Goal: Task Accomplishment & Management: Contribute content

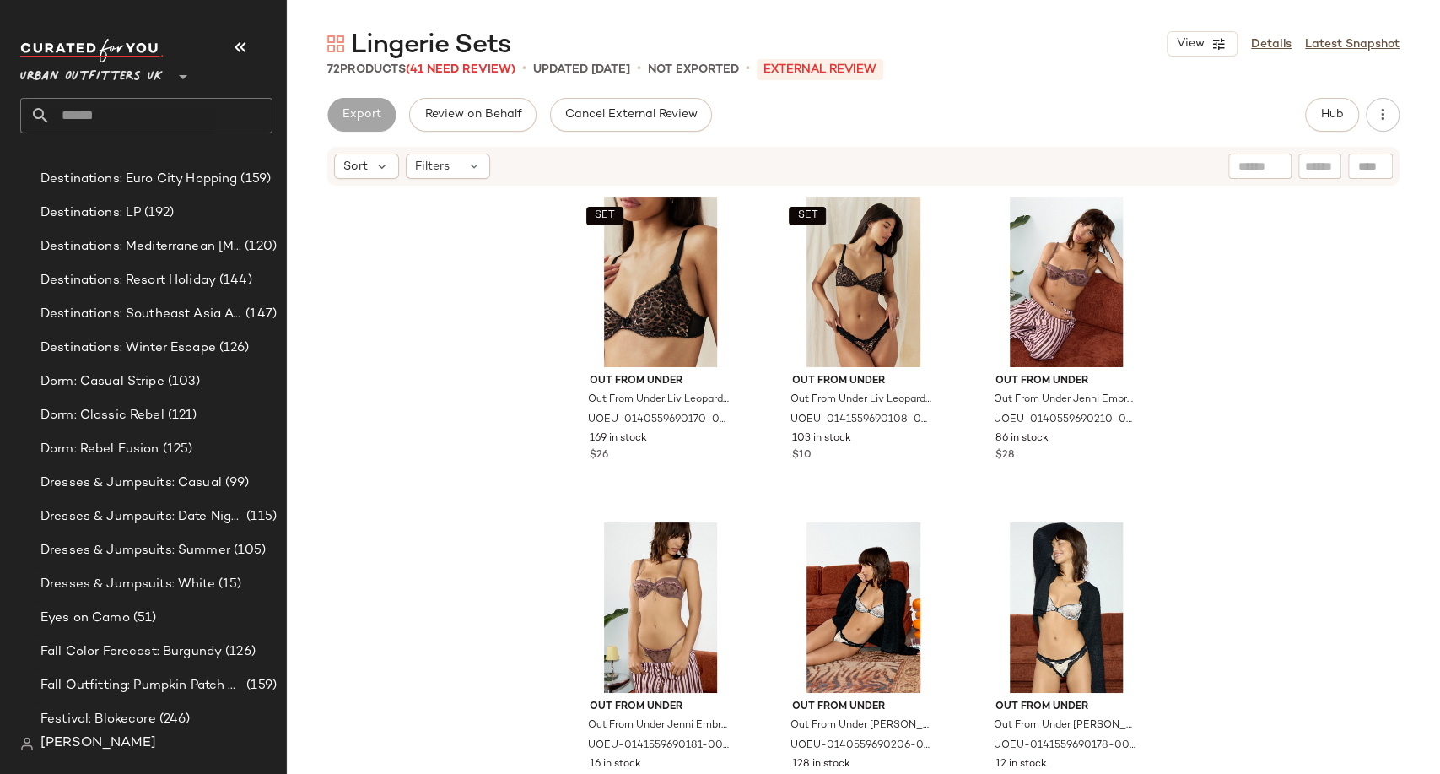
scroll to position [4210, 0]
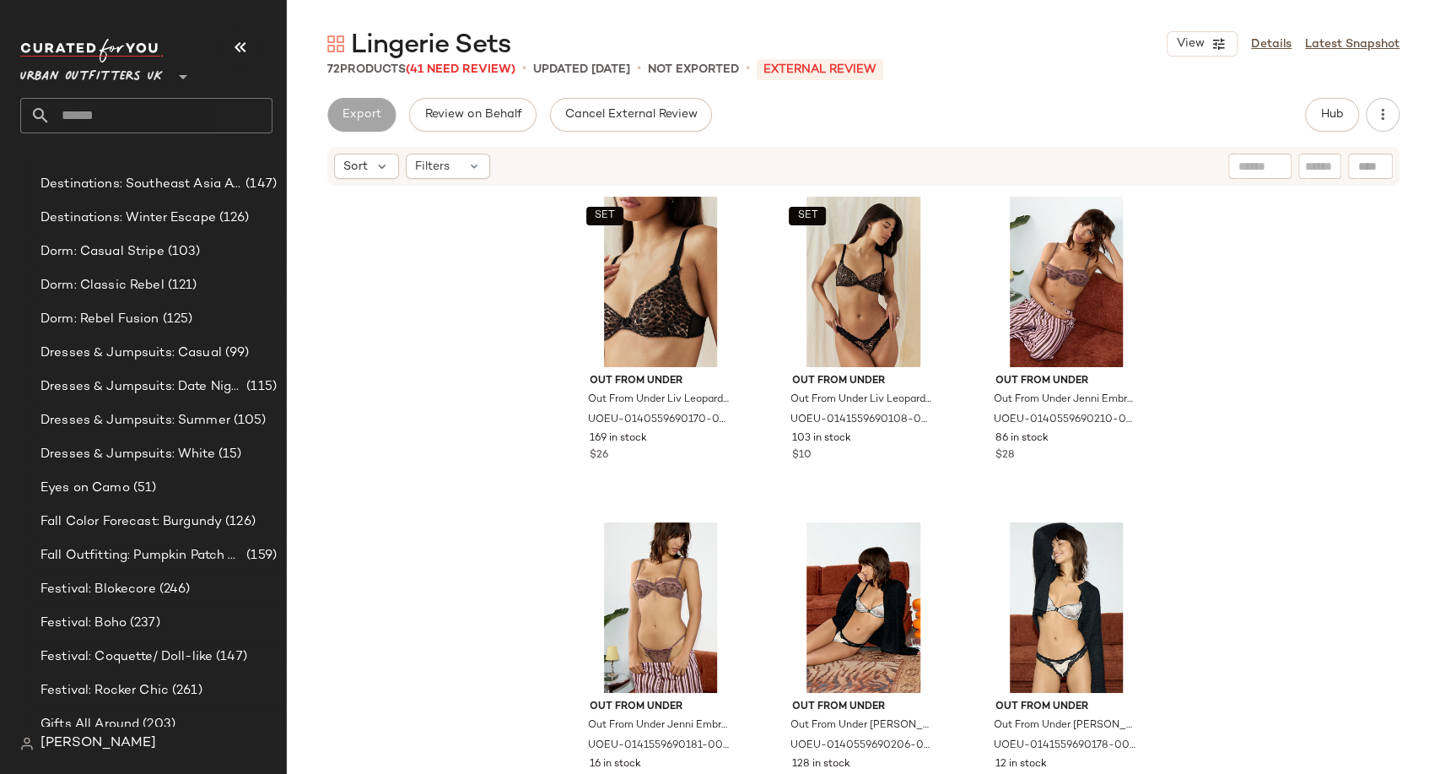
click at [171, 129] on input "text" at bounding box center [162, 115] width 222 height 35
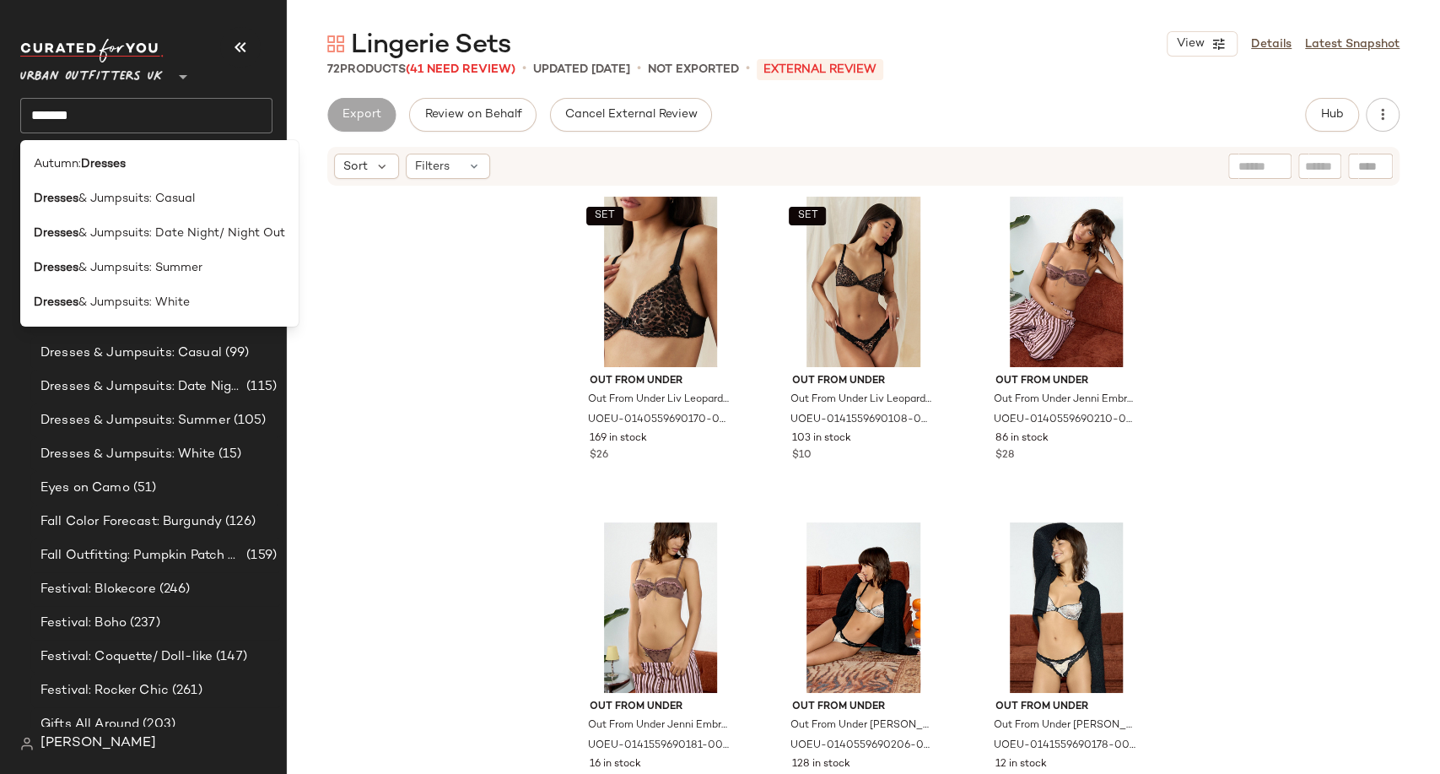
click at [122, 116] on input "*******" at bounding box center [146, 115] width 252 height 35
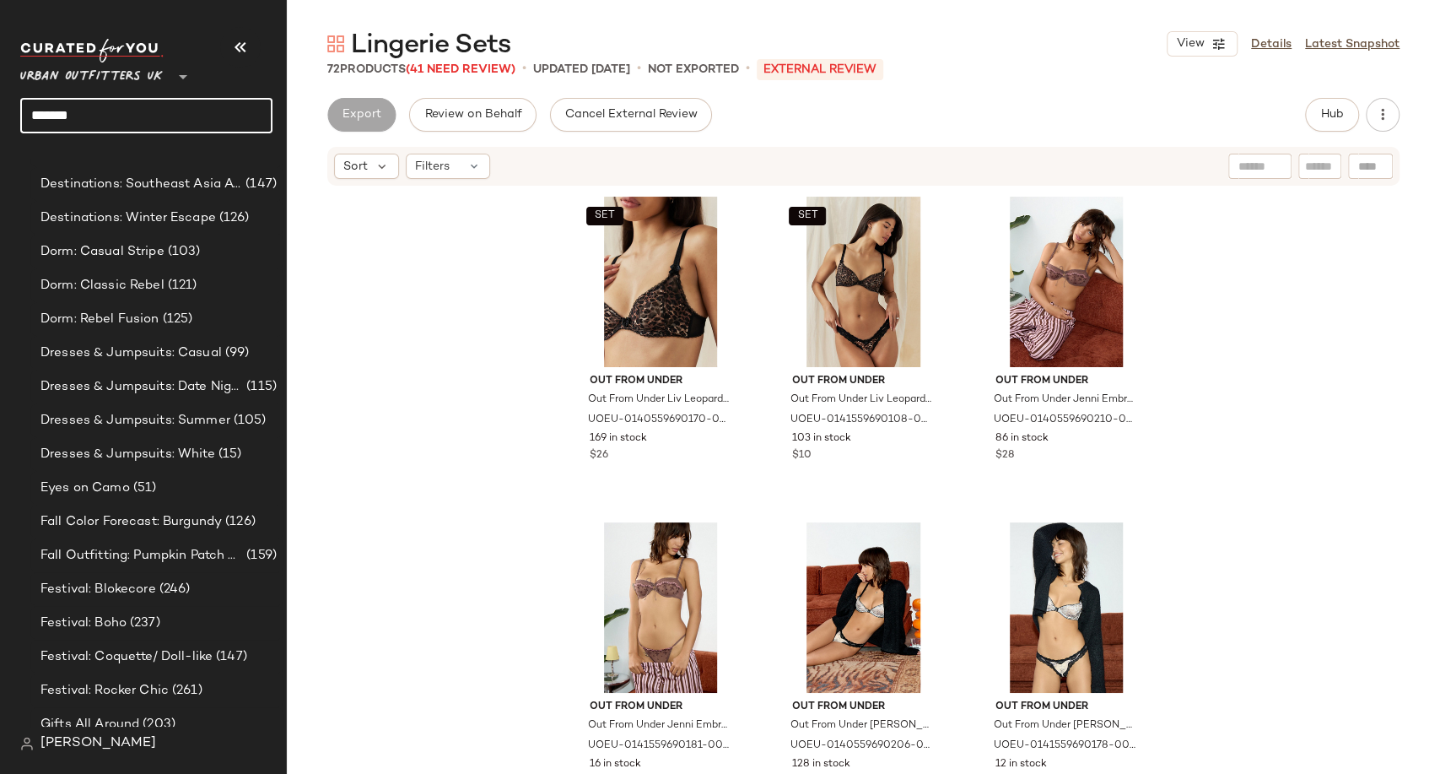
drag, startPoint x: 126, startPoint y: 116, endPoint x: 30, endPoint y: 114, distance: 95.4
click at [30, 114] on input "*******" at bounding box center [146, 115] width 252 height 35
type input "*"
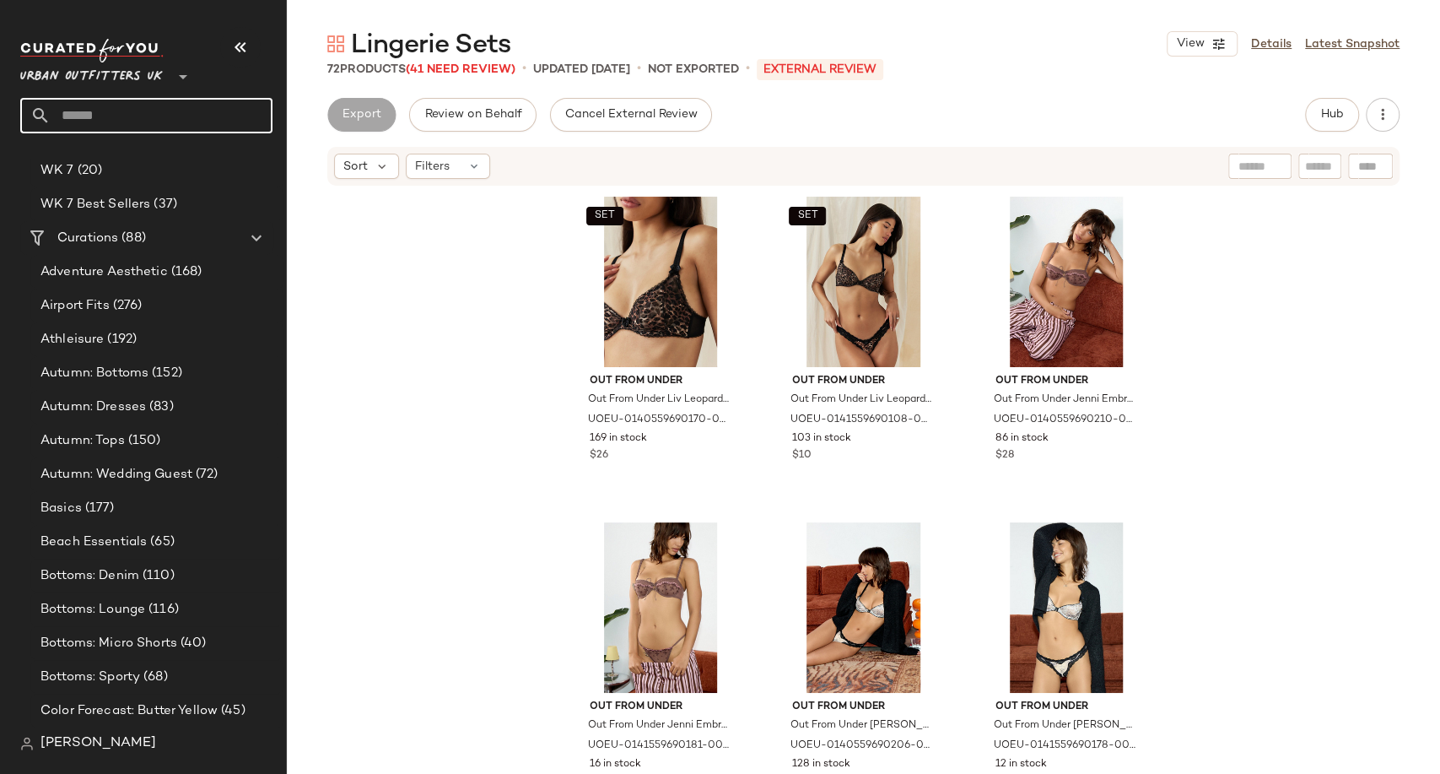
scroll to position [3192, 0]
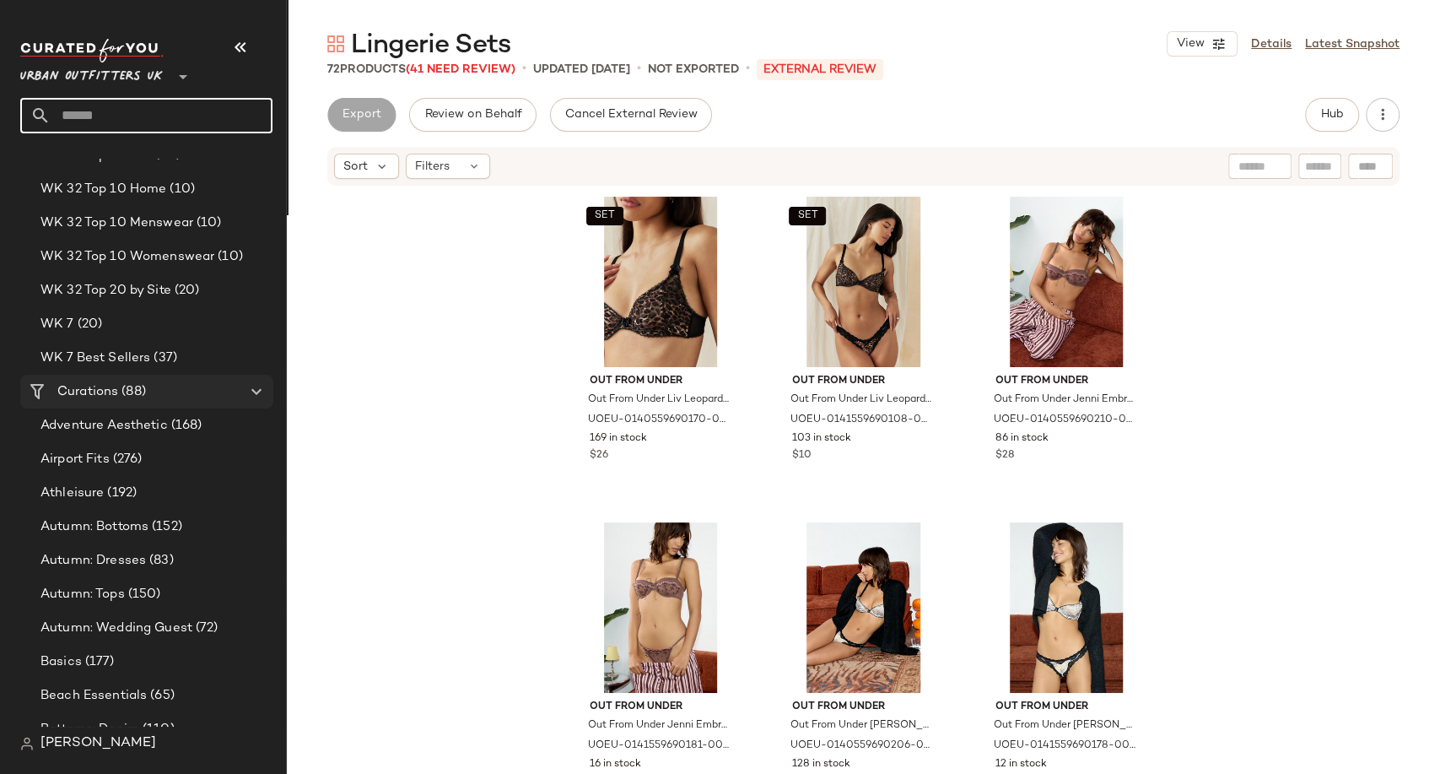
click at [126, 382] on span "(88)" at bounding box center [132, 391] width 28 height 19
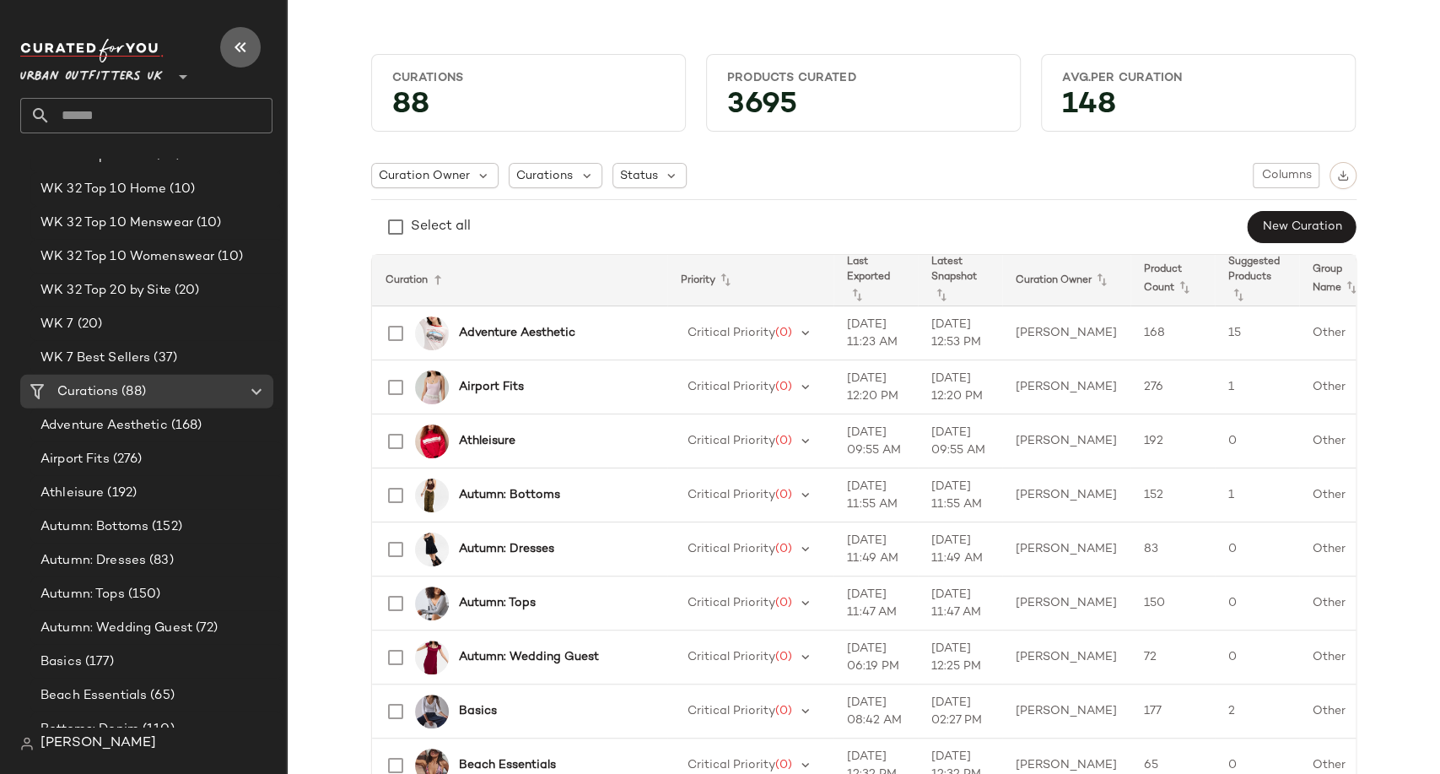
click at [236, 46] on icon "button" at bounding box center [240, 47] width 20 height 20
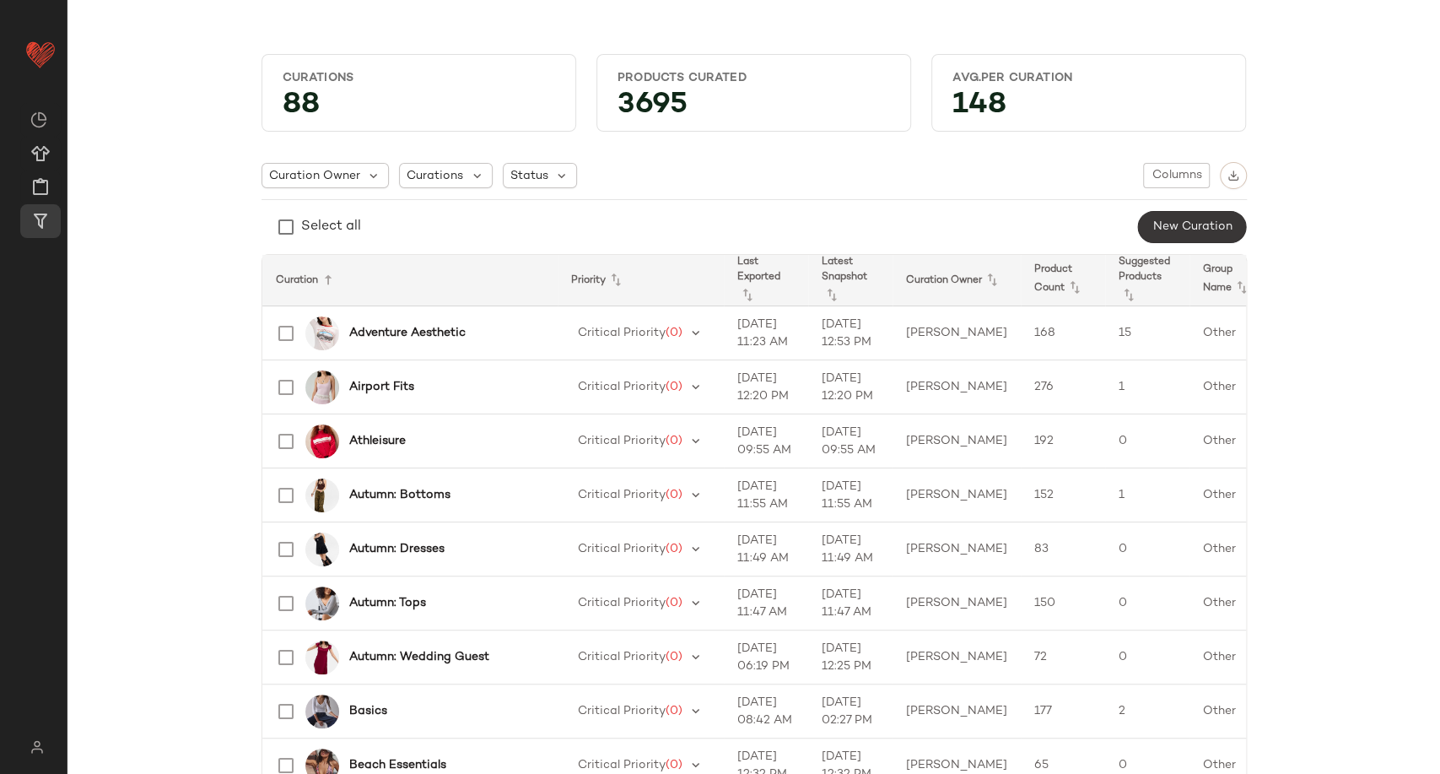
click at [1181, 217] on button "New Curation" at bounding box center [1191, 227] width 109 height 32
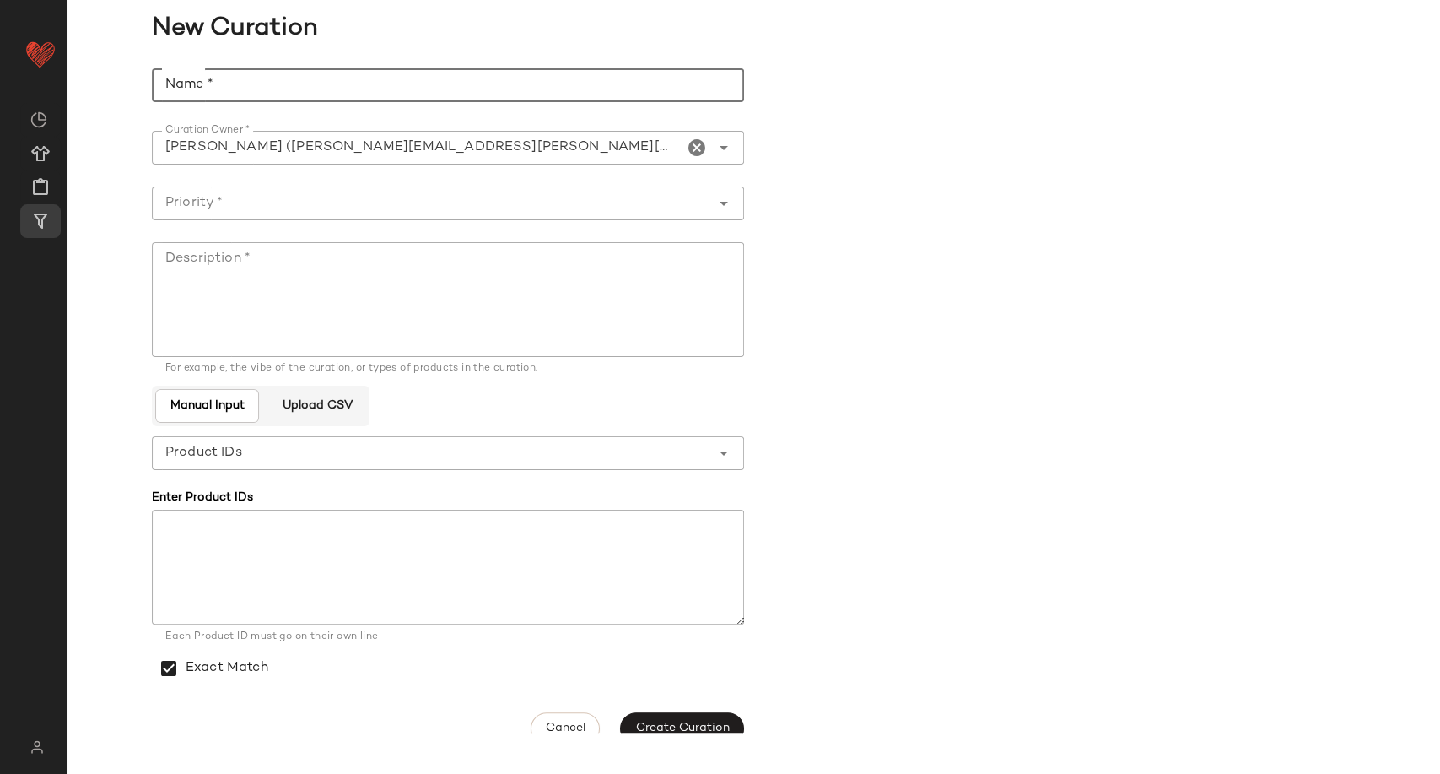
click at [219, 86] on input "Name *" at bounding box center [448, 85] width 592 height 34
type input "**********"
click at [674, 208] on input "Priority *" at bounding box center [431, 203] width 559 height 20
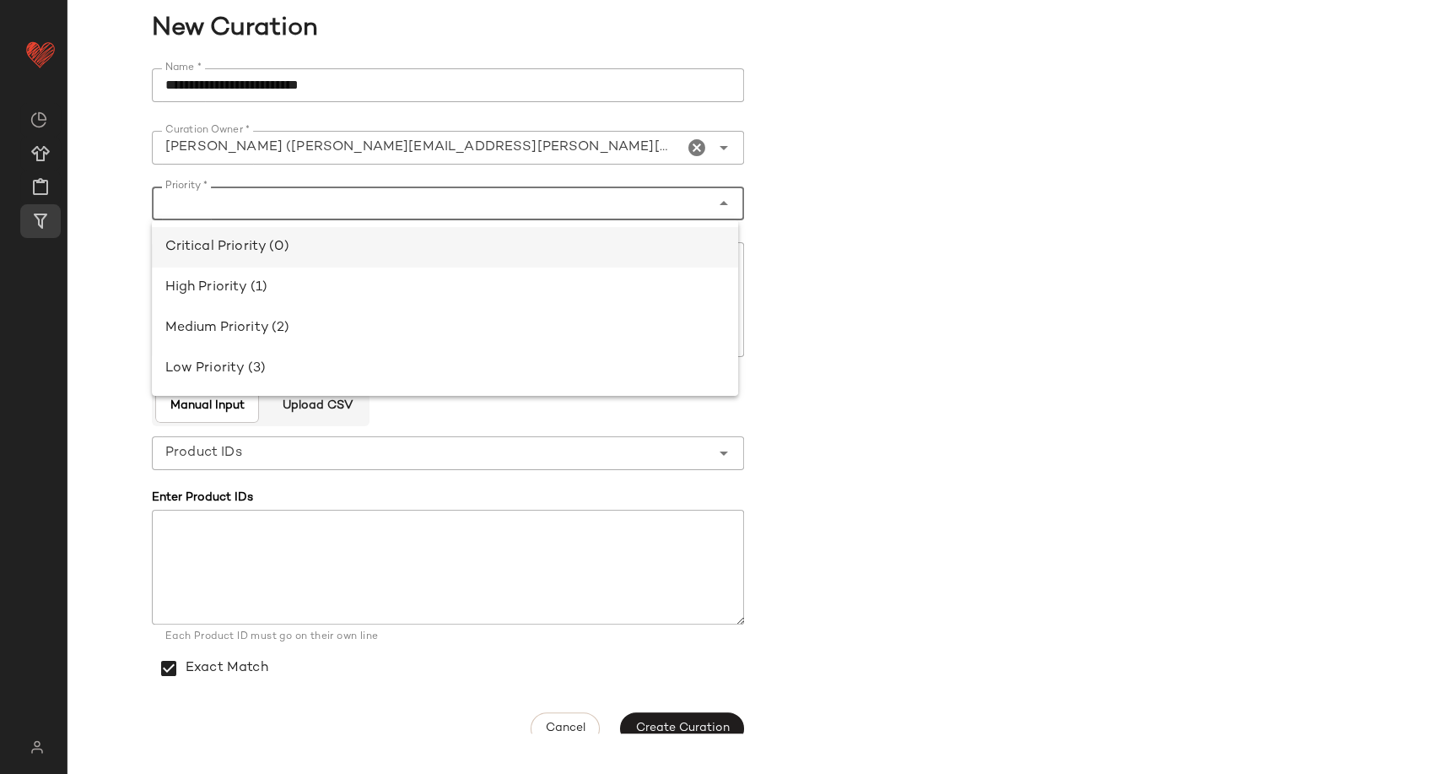
click at [562, 258] on div "Critical Priority (0)" at bounding box center [445, 247] width 587 height 40
type input "**********"
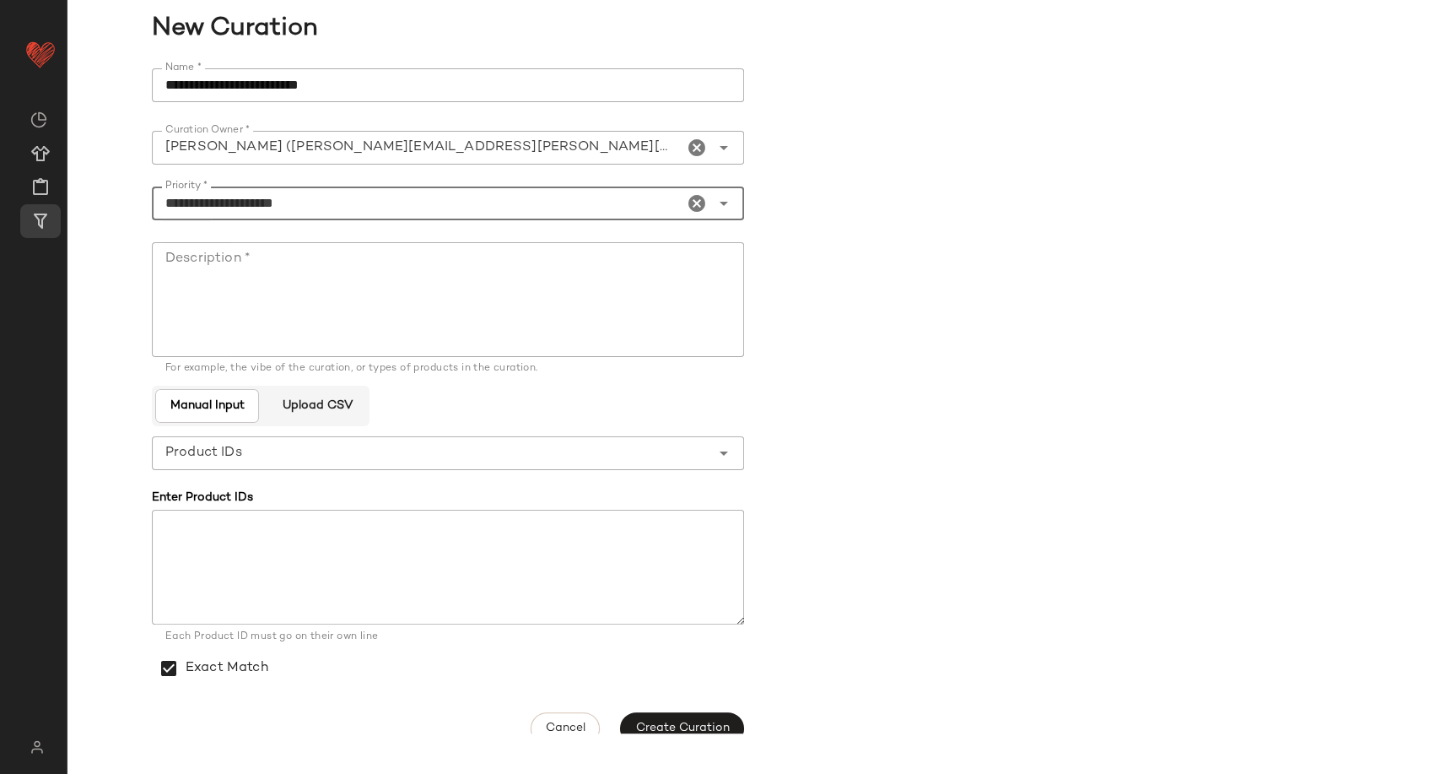
click at [455, 272] on textarea "Description *" at bounding box center [448, 299] width 592 height 115
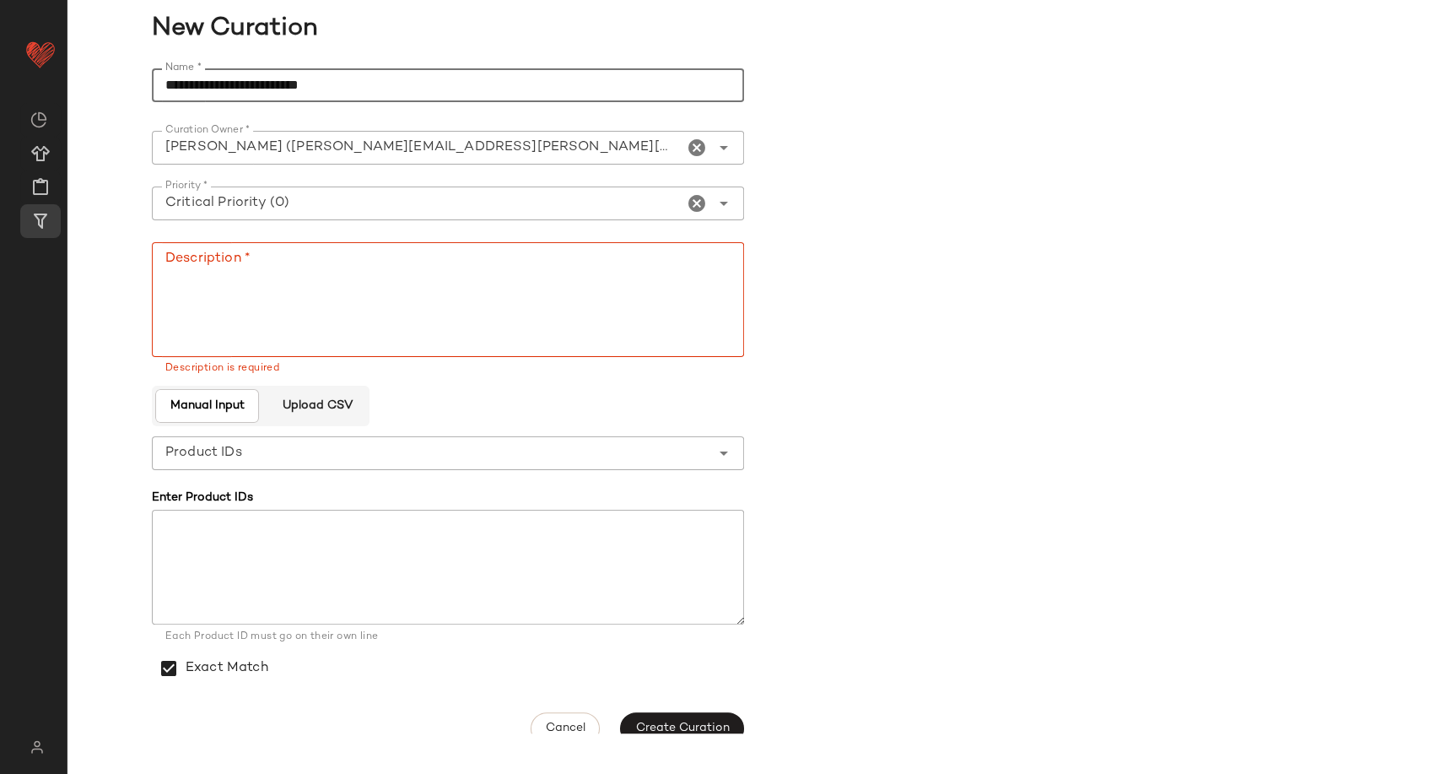
drag, startPoint x: 349, startPoint y: 88, endPoint x: 126, endPoint y: 83, distance: 223.6
click at [127, 83] on div "**********" at bounding box center [753, 406] width 1373 height 696
click at [265, 271] on textarea "Description *" at bounding box center [448, 299] width 592 height 115
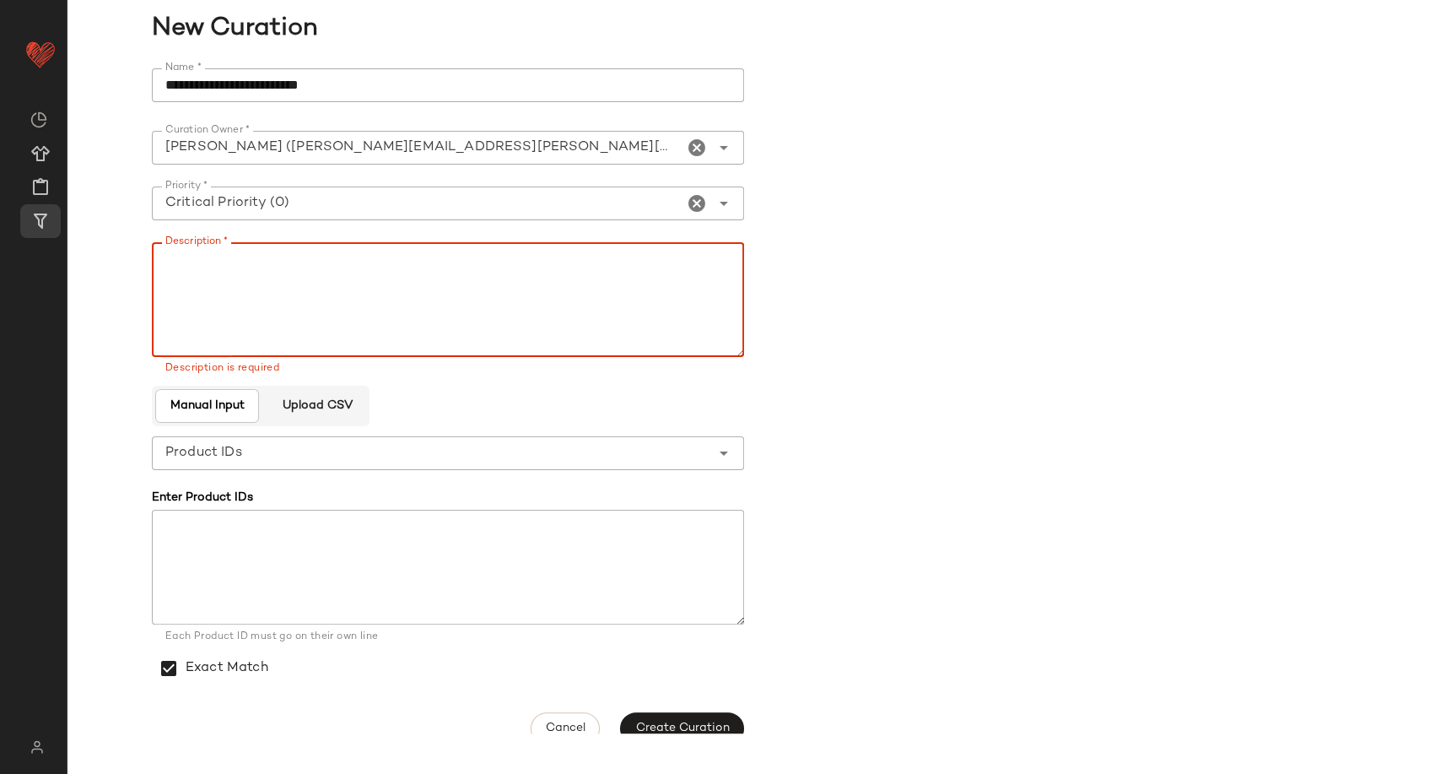
paste textarea "**********"
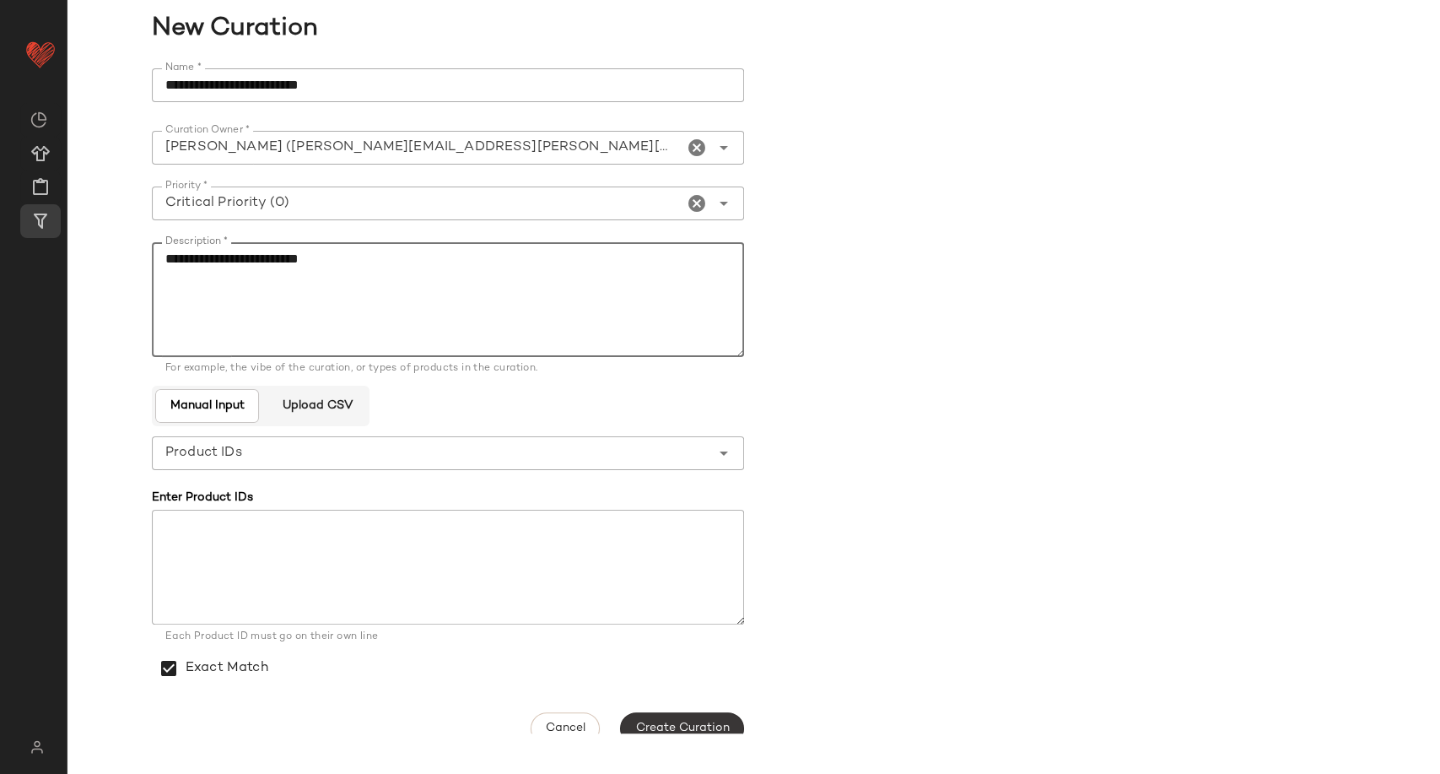
type textarea "**********"
click at [715, 724] on span "Create Curation" at bounding box center [681, 727] width 94 height 13
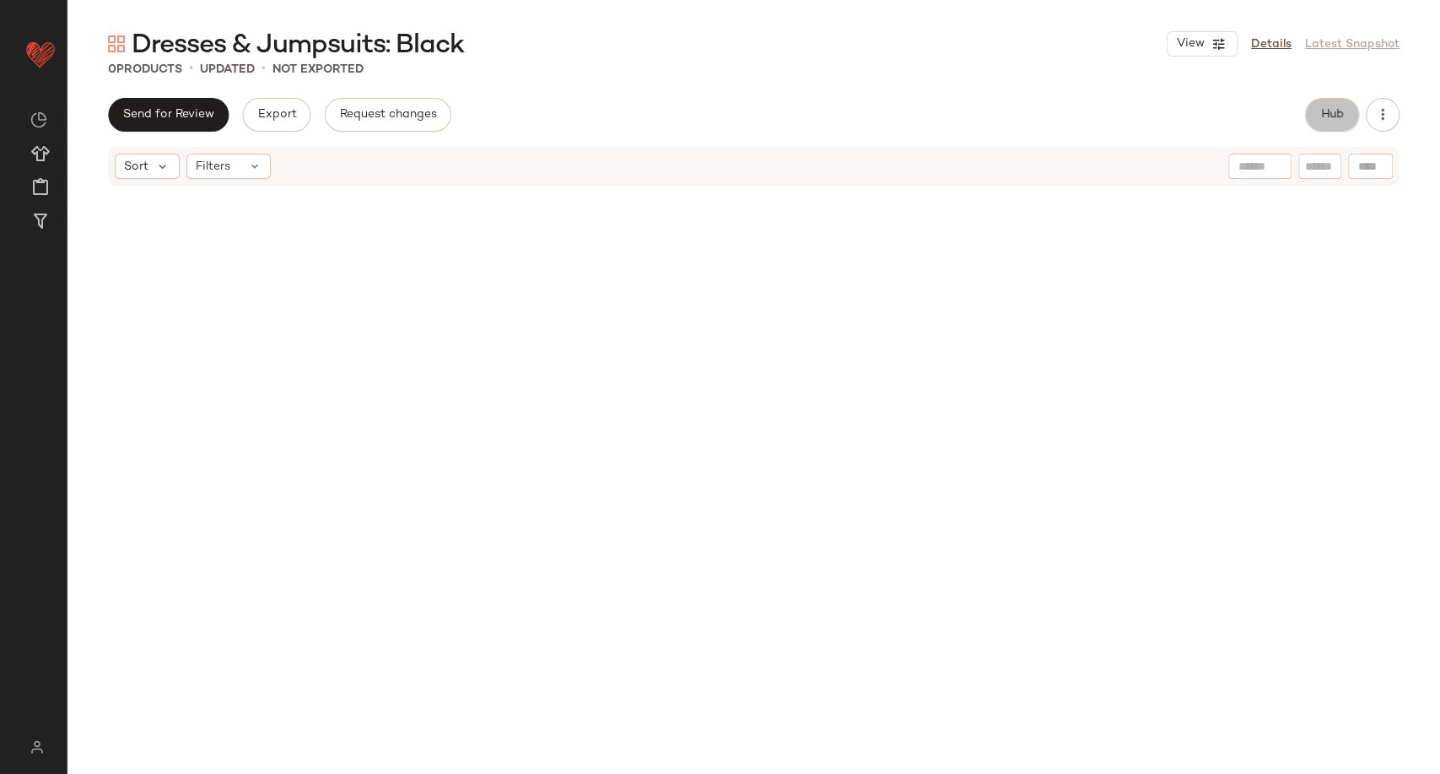
click at [1335, 118] on span "Hub" at bounding box center [1332, 114] width 24 height 13
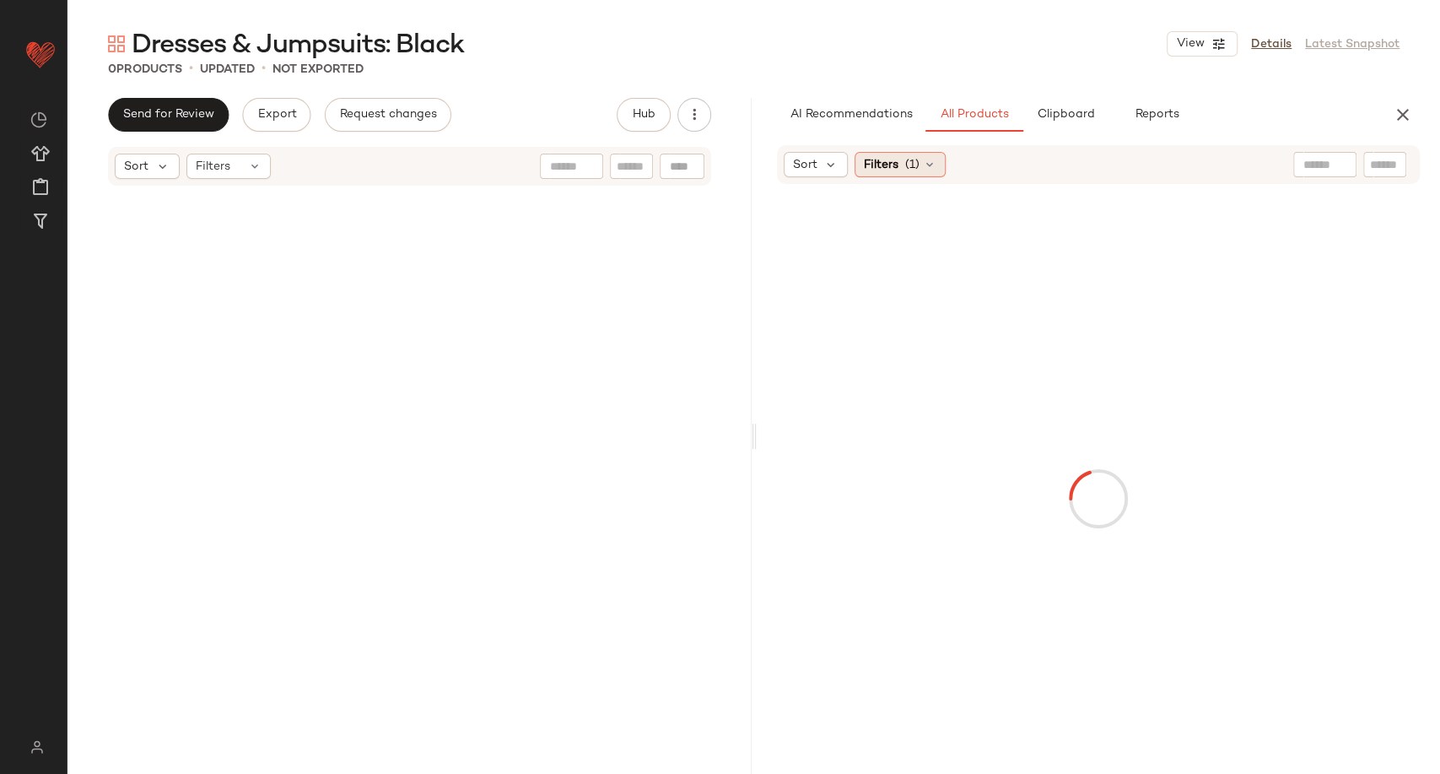
click at [935, 165] on icon at bounding box center [929, 164] width 13 height 13
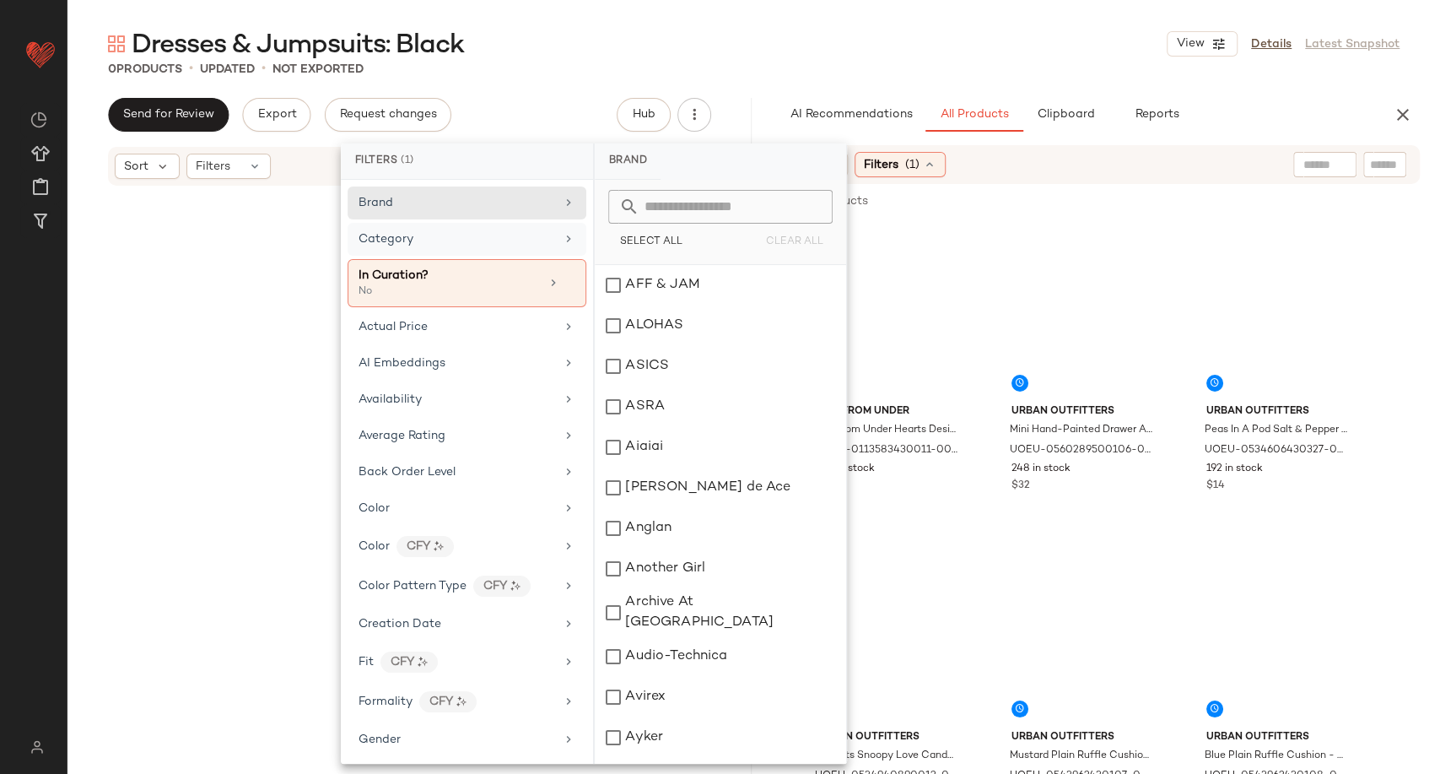
click at [566, 235] on icon at bounding box center [568, 238] width 13 height 13
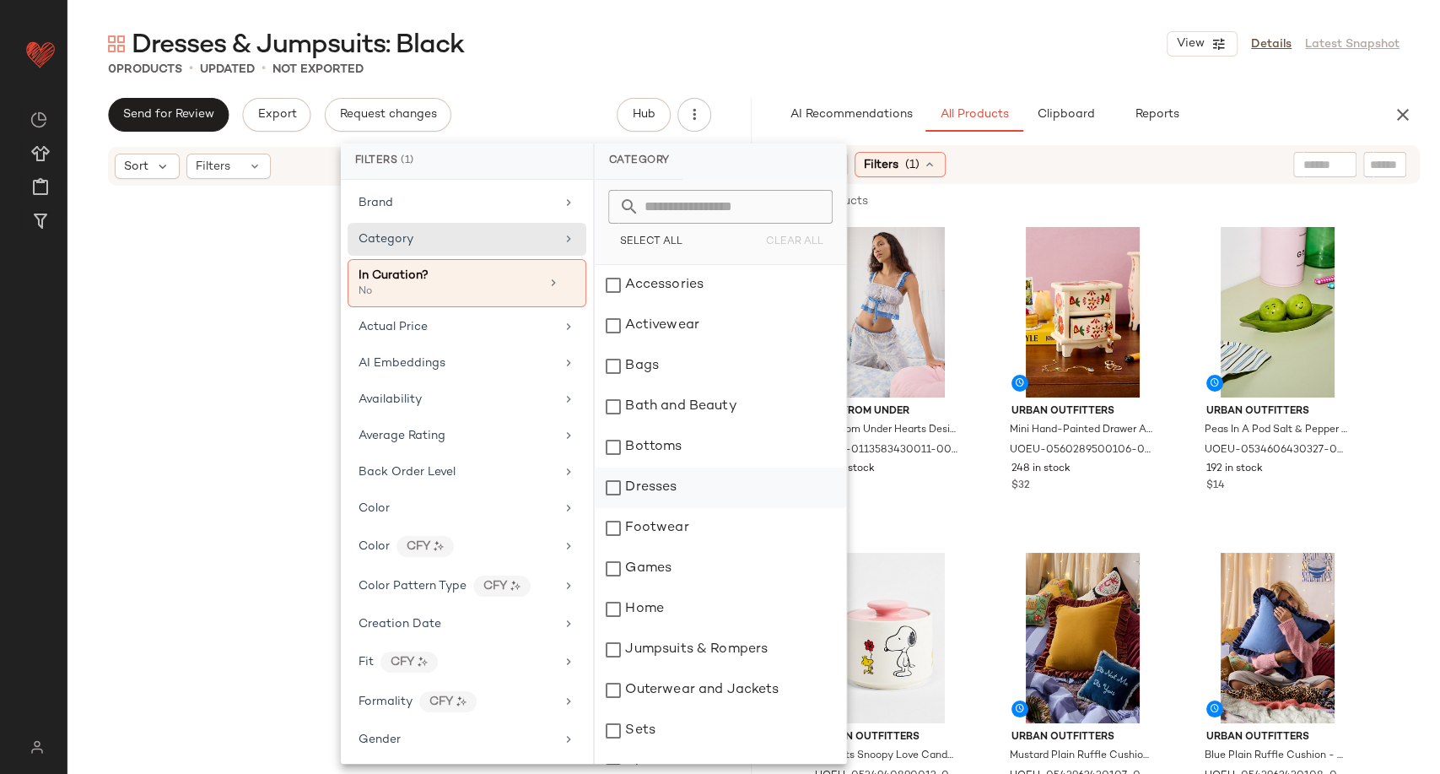
click at [686, 478] on div "Dresses" at bounding box center [720, 487] width 251 height 40
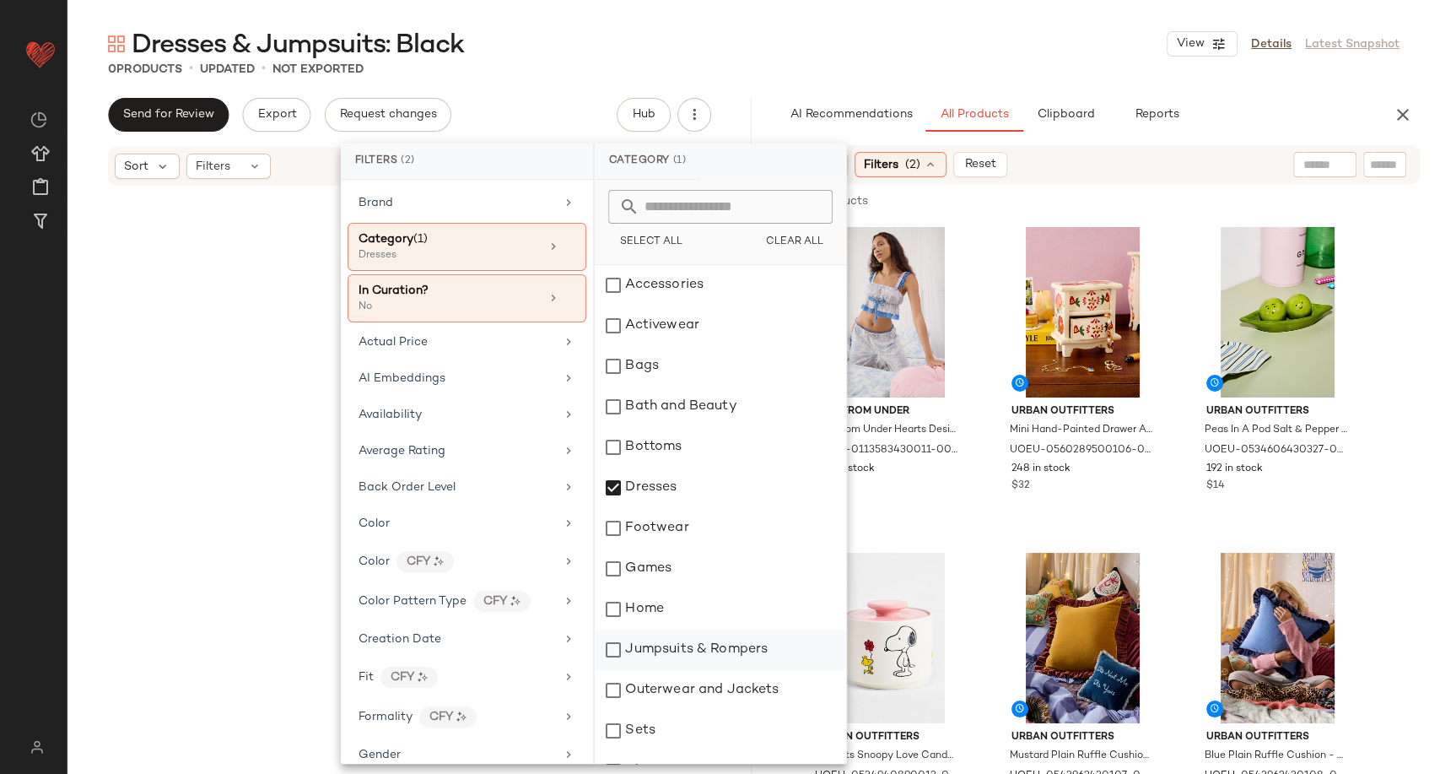
click at [709, 661] on div "Jumpsuits & Rompers" at bounding box center [720, 649] width 251 height 40
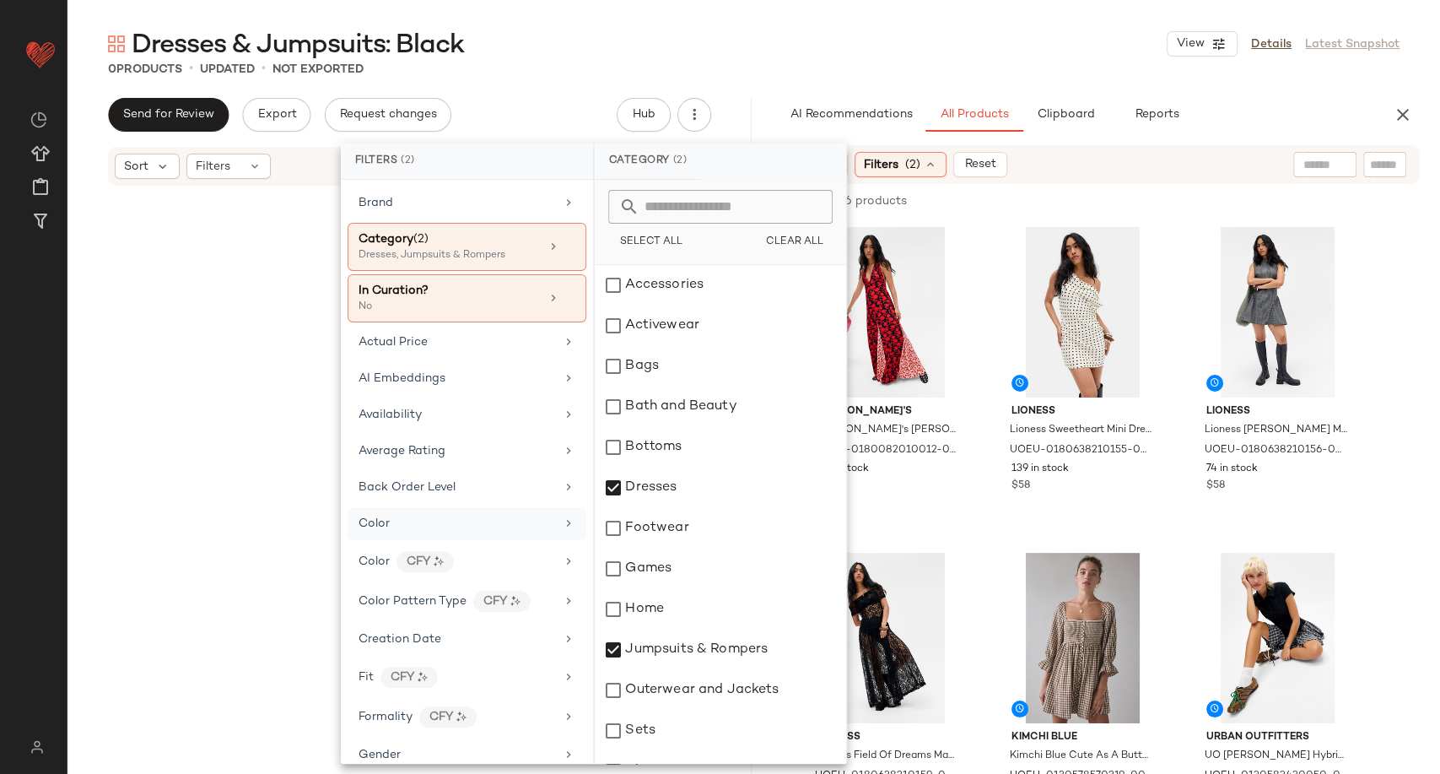
click at [421, 534] on div "Color" at bounding box center [467, 523] width 239 height 33
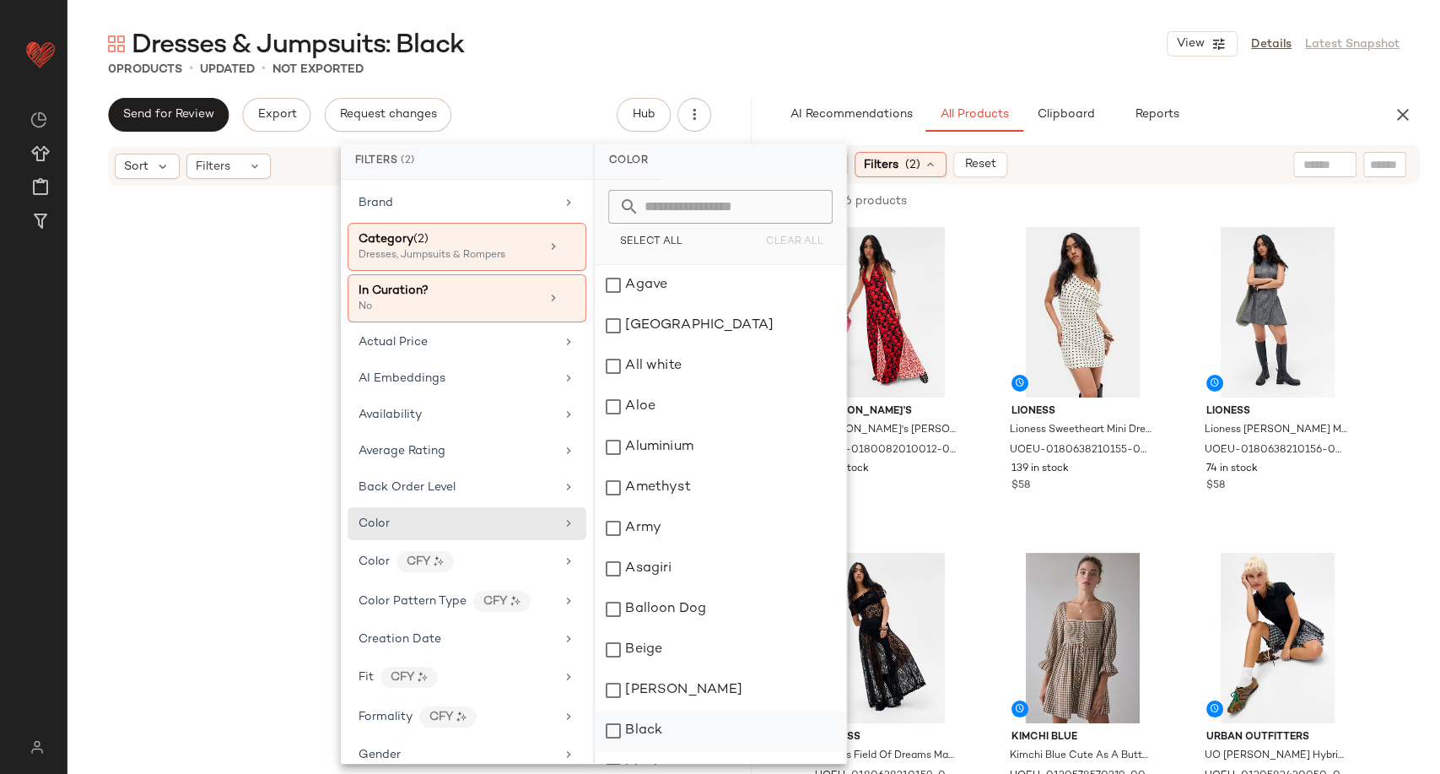
click at [618, 723] on div "Black" at bounding box center [720, 730] width 251 height 40
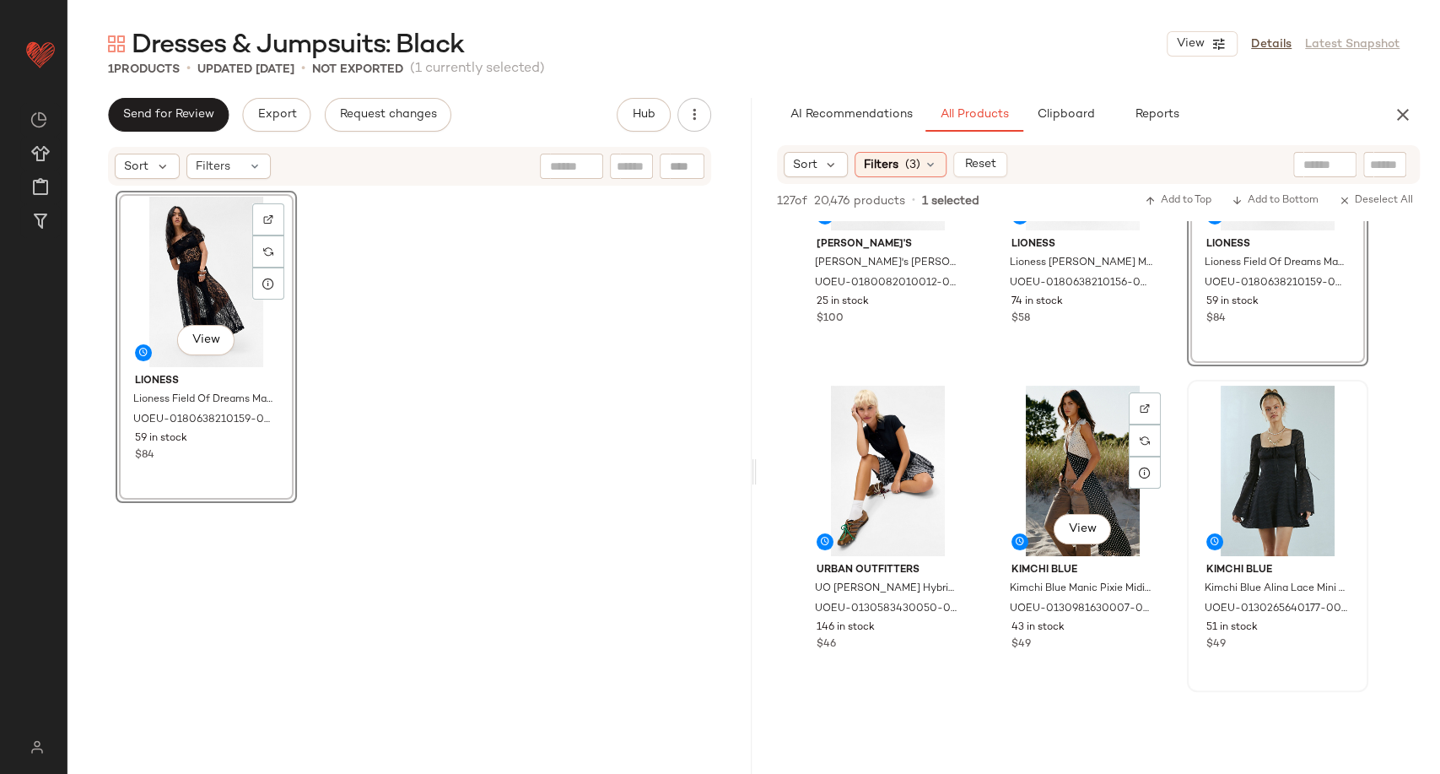
scroll to position [187, 0]
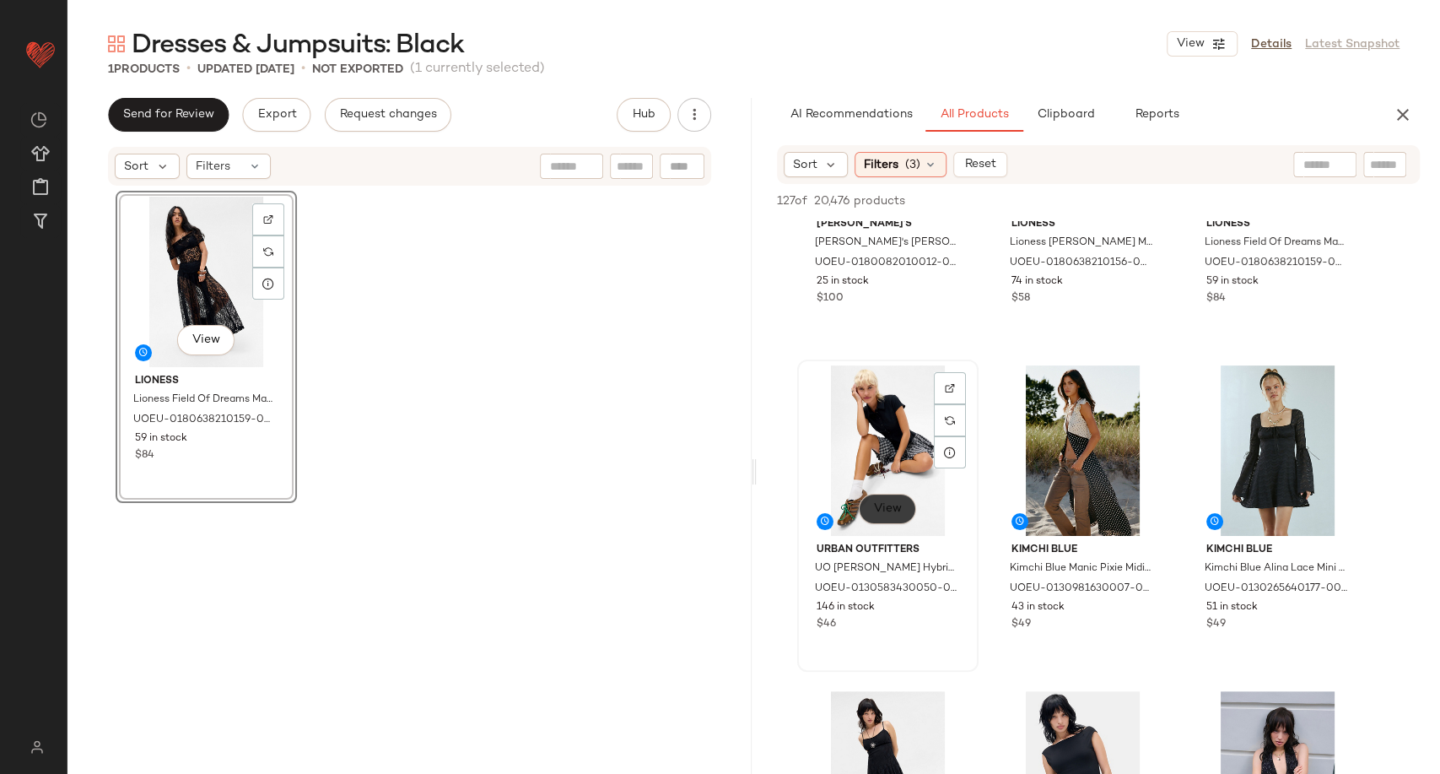
click at [879, 510] on span "View" at bounding box center [886, 508] width 29 height 13
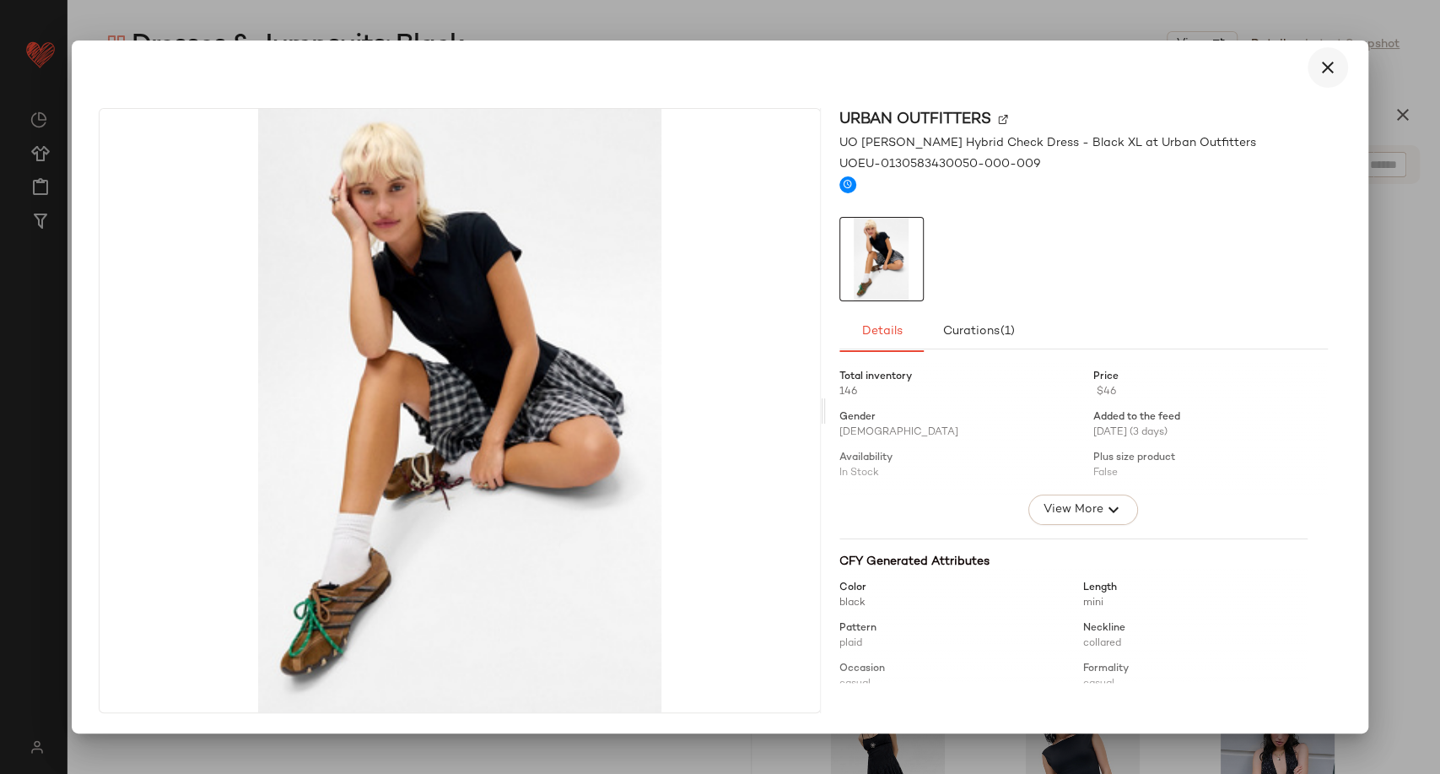
click at [1329, 65] on icon "button" at bounding box center [1328, 67] width 20 height 20
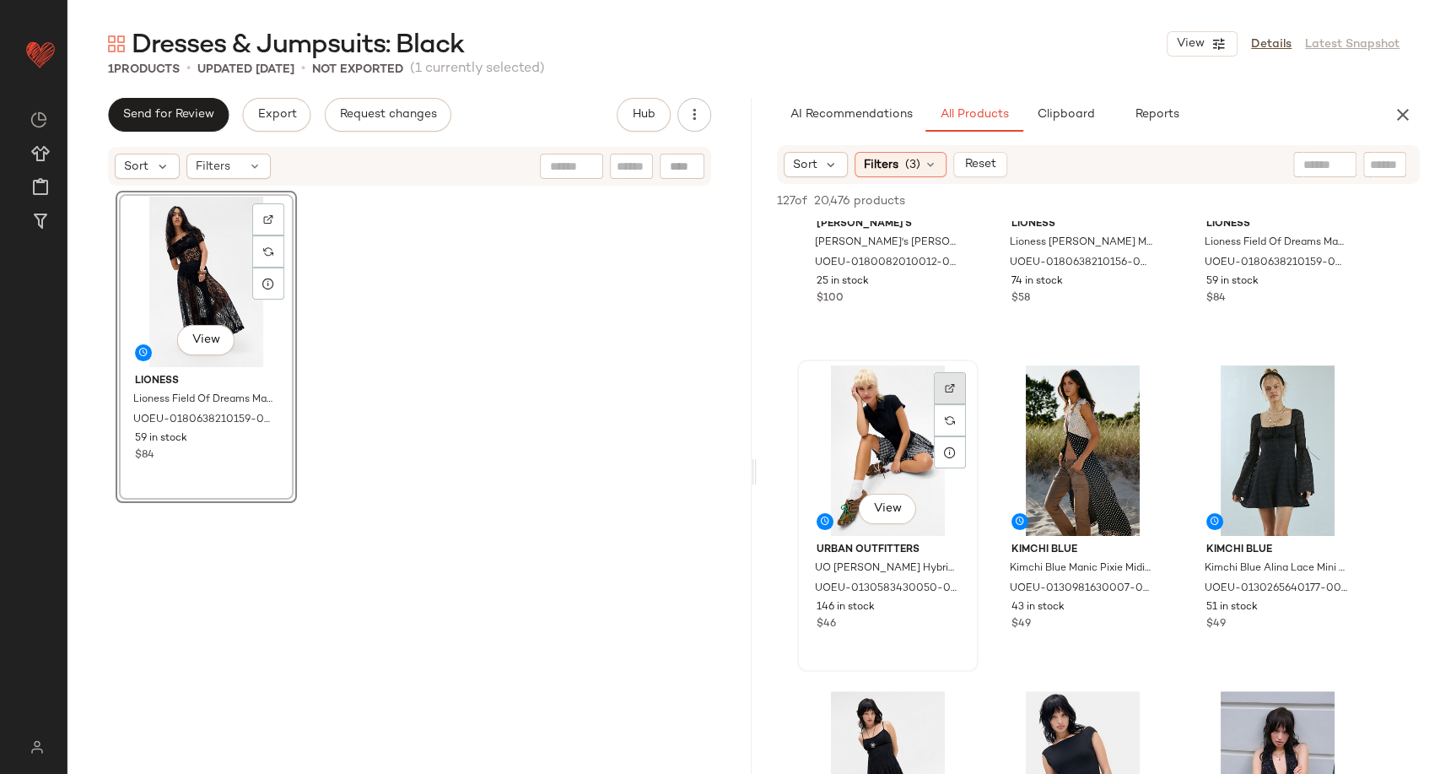
click at [951, 389] on img at bounding box center [950, 388] width 10 height 10
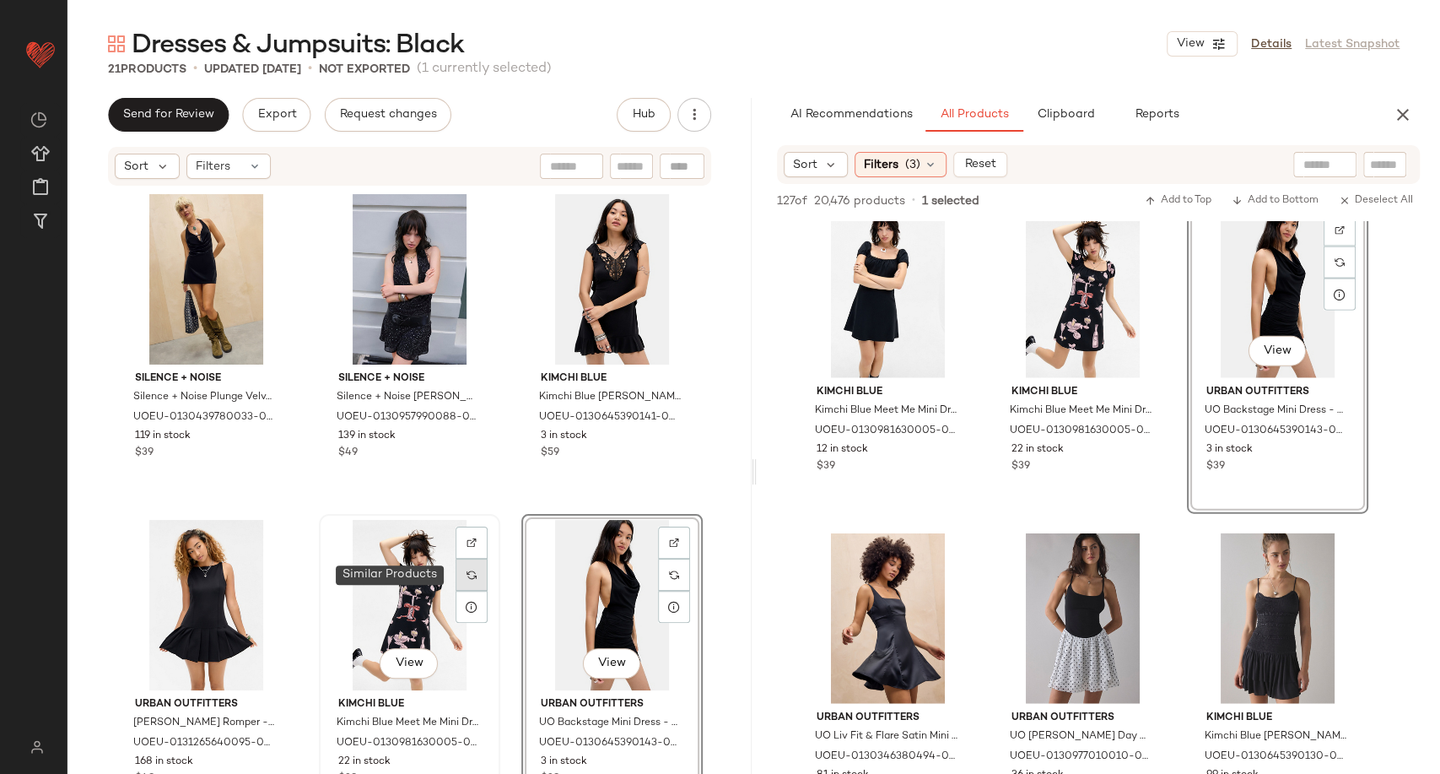
scroll to position [1645, 0]
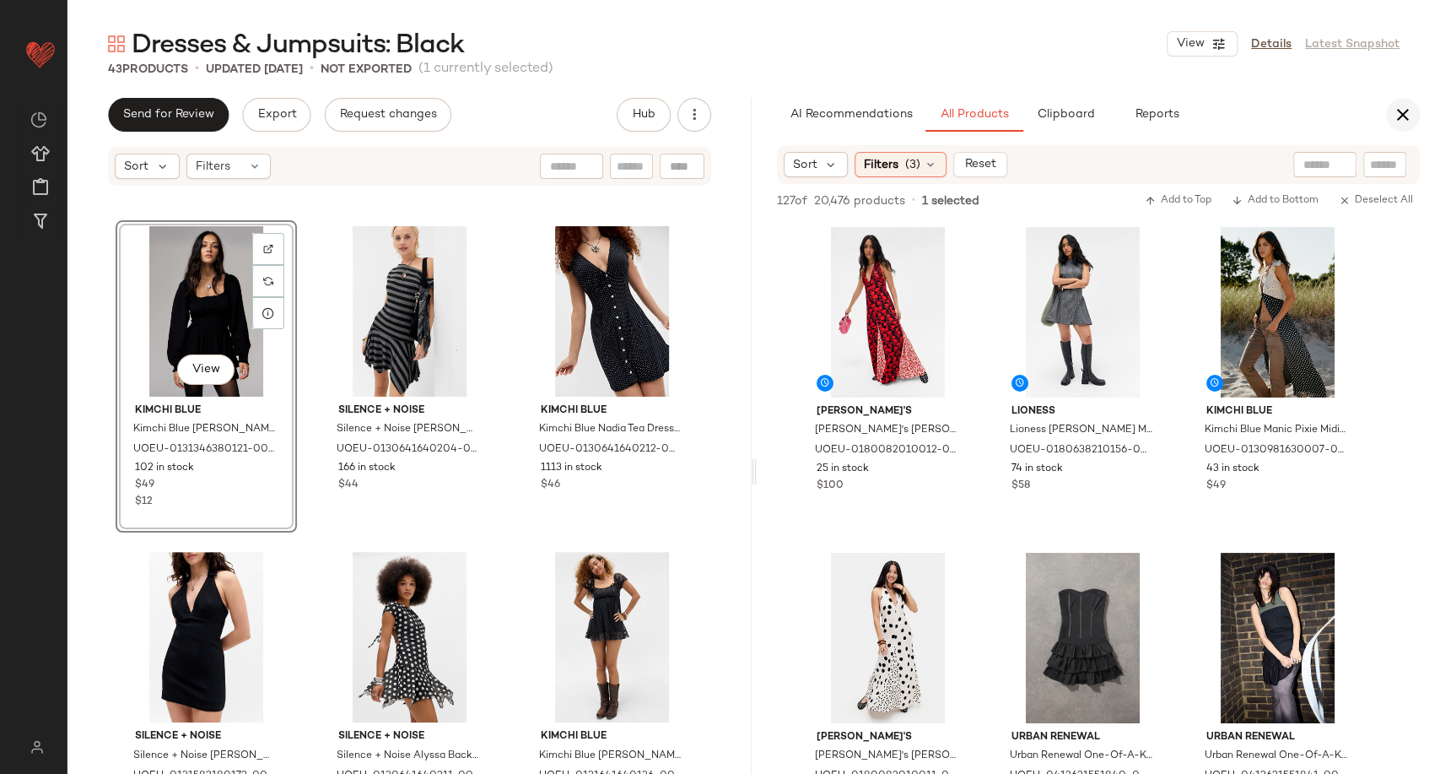
click at [1397, 113] on icon "button" at bounding box center [1403, 115] width 20 height 20
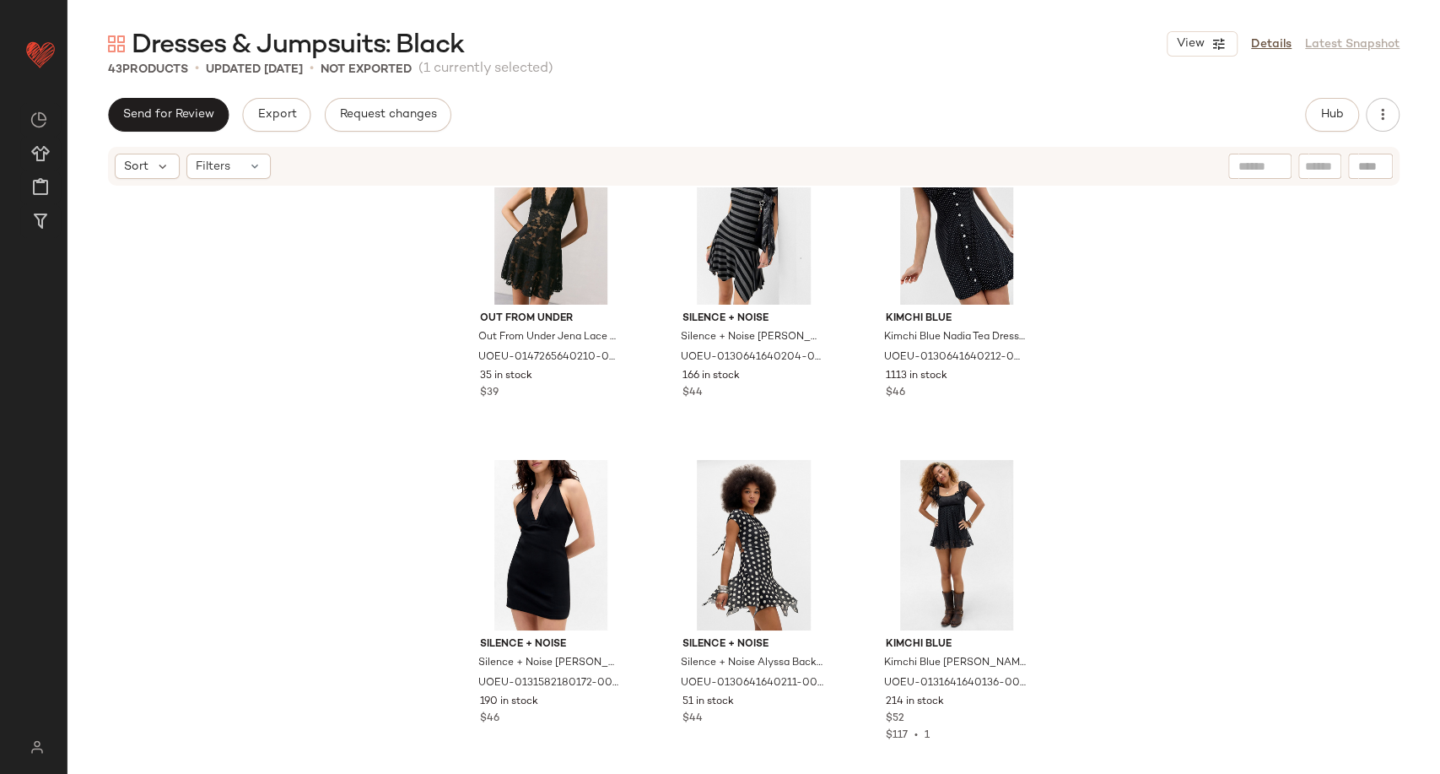
scroll to position [2140, 0]
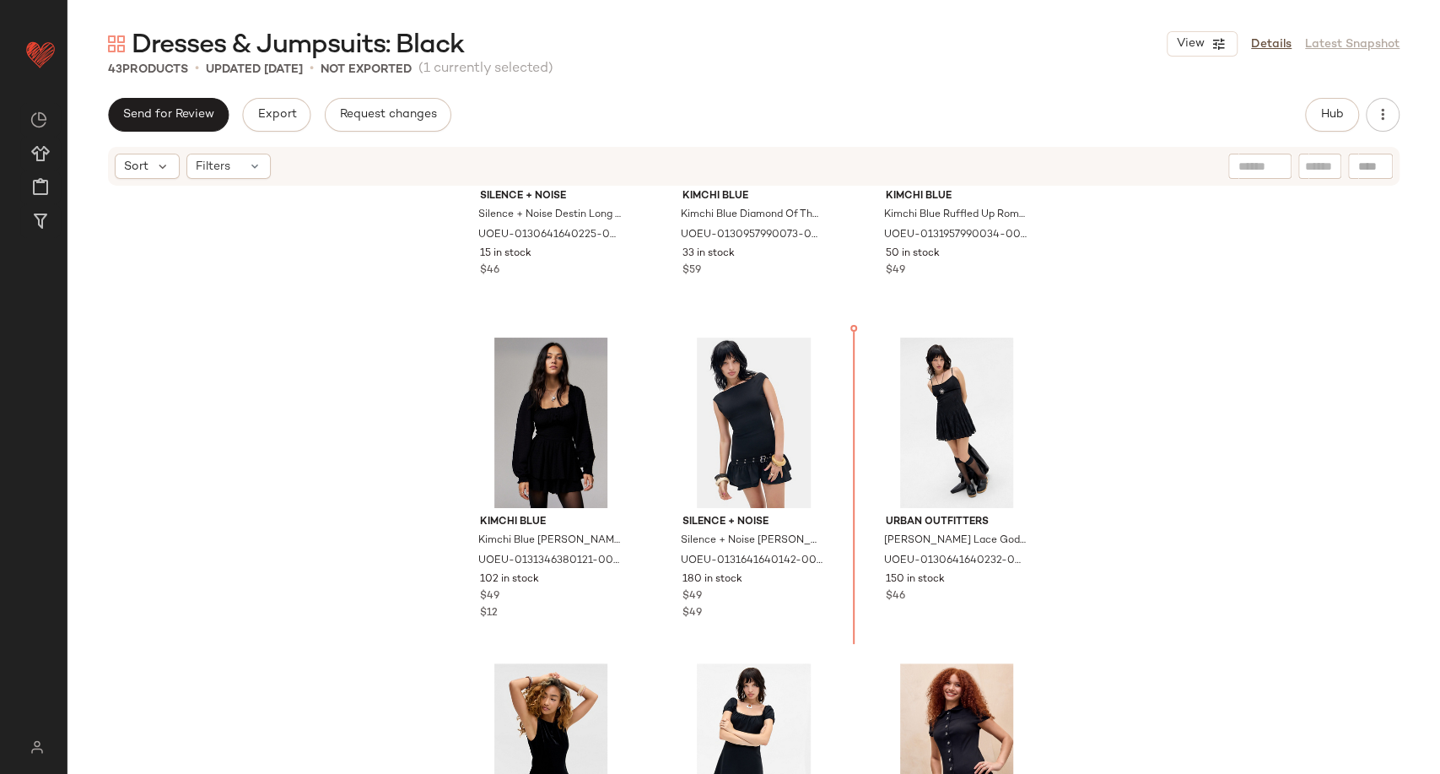
scroll to position [524, 0]
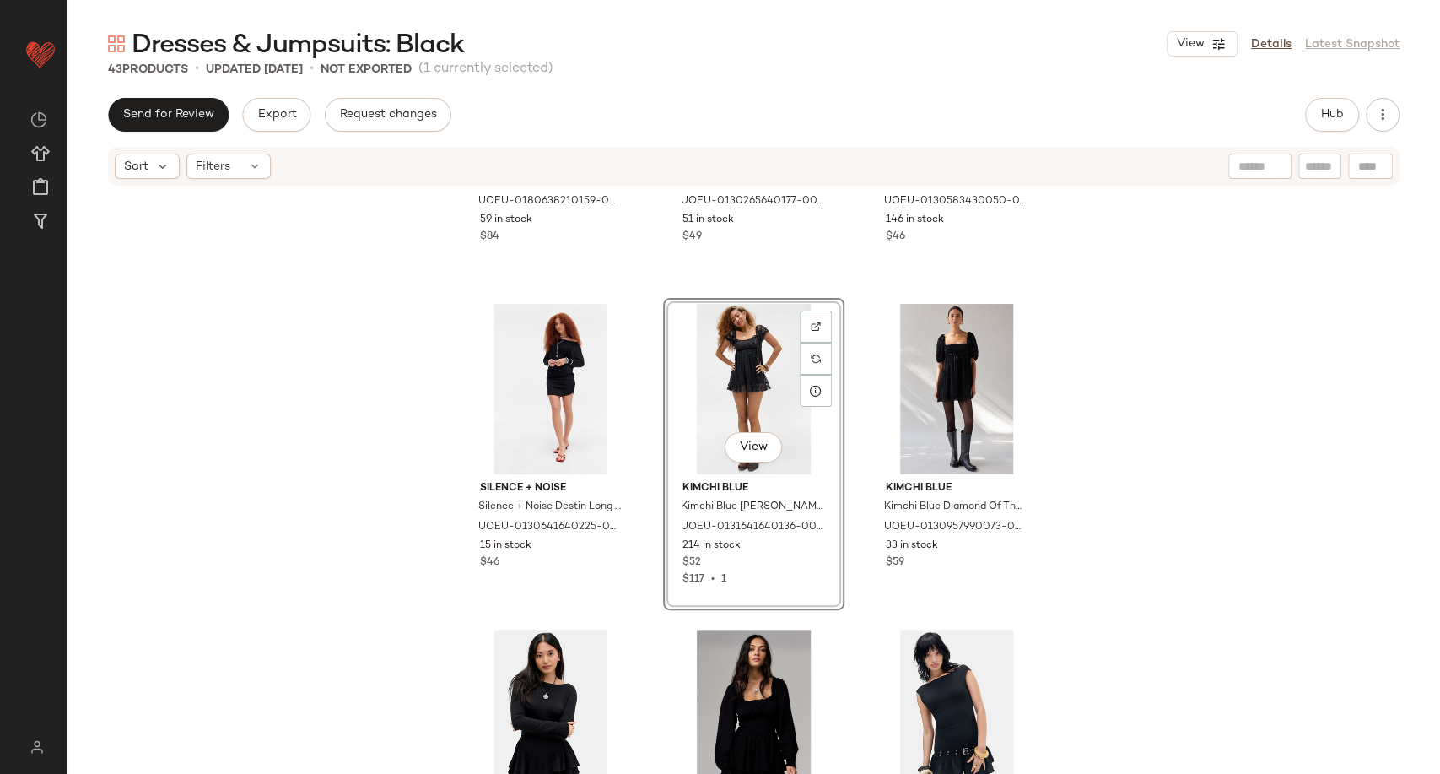
scroll to position [175, 0]
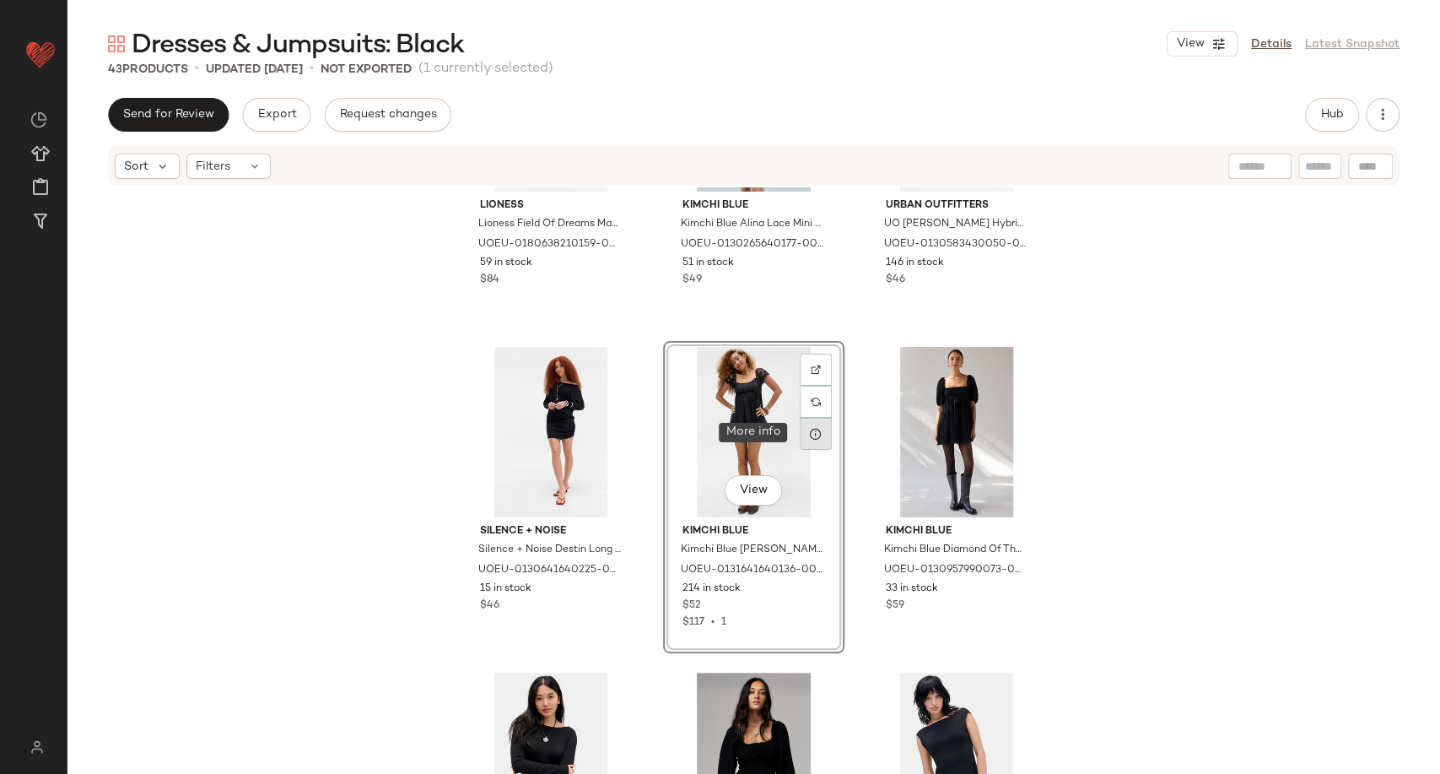
click at [810, 440] on div at bounding box center [816, 434] width 32 height 32
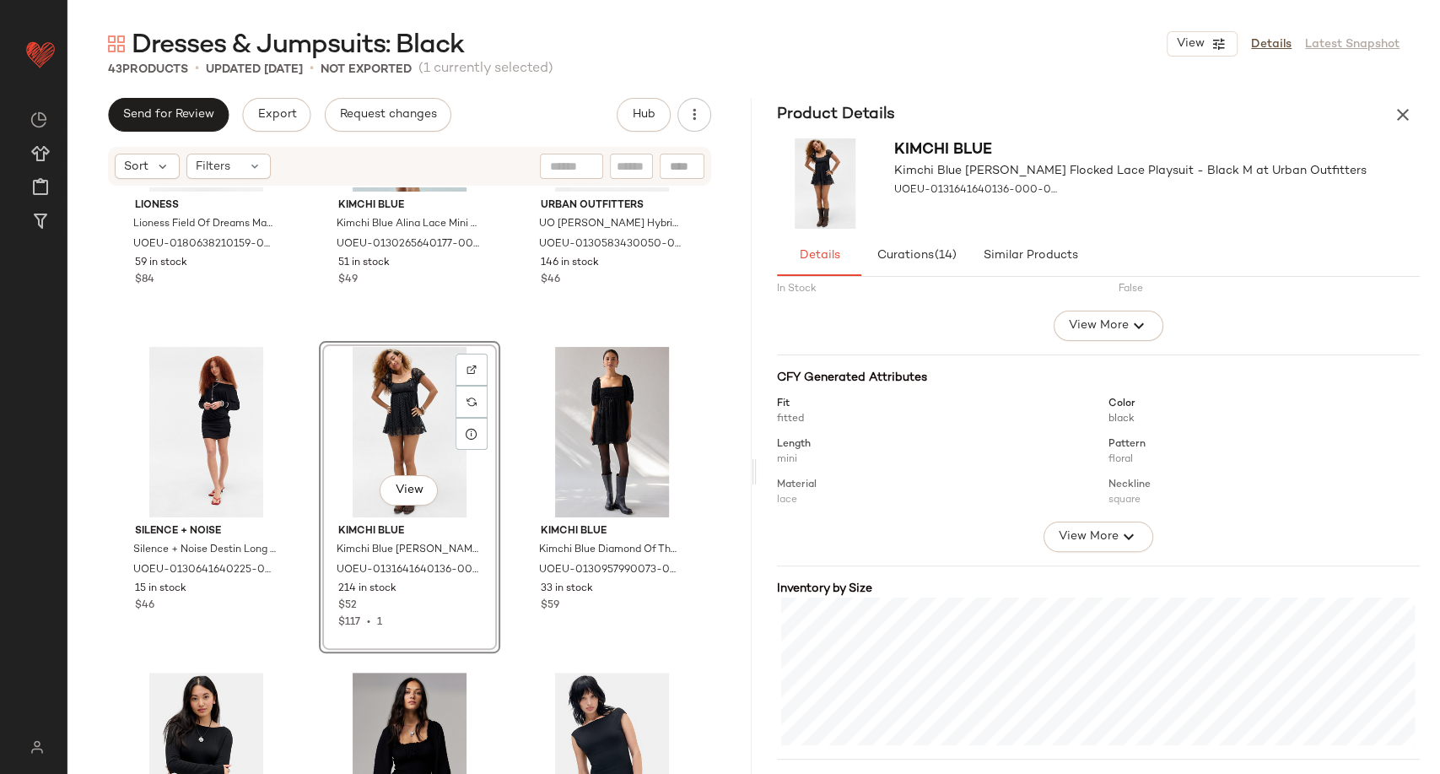
scroll to position [232, 0]
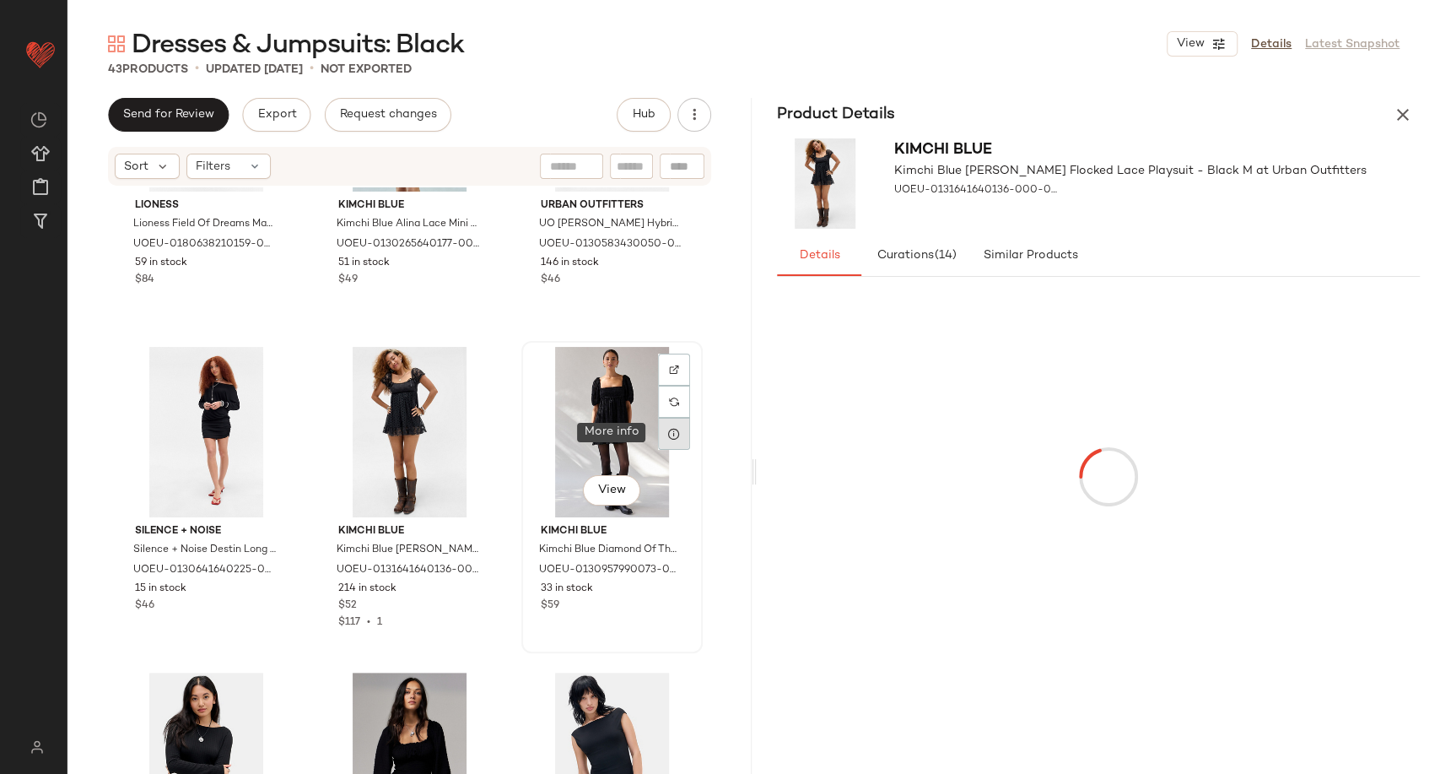
click at [676, 431] on div at bounding box center [674, 434] width 32 height 32
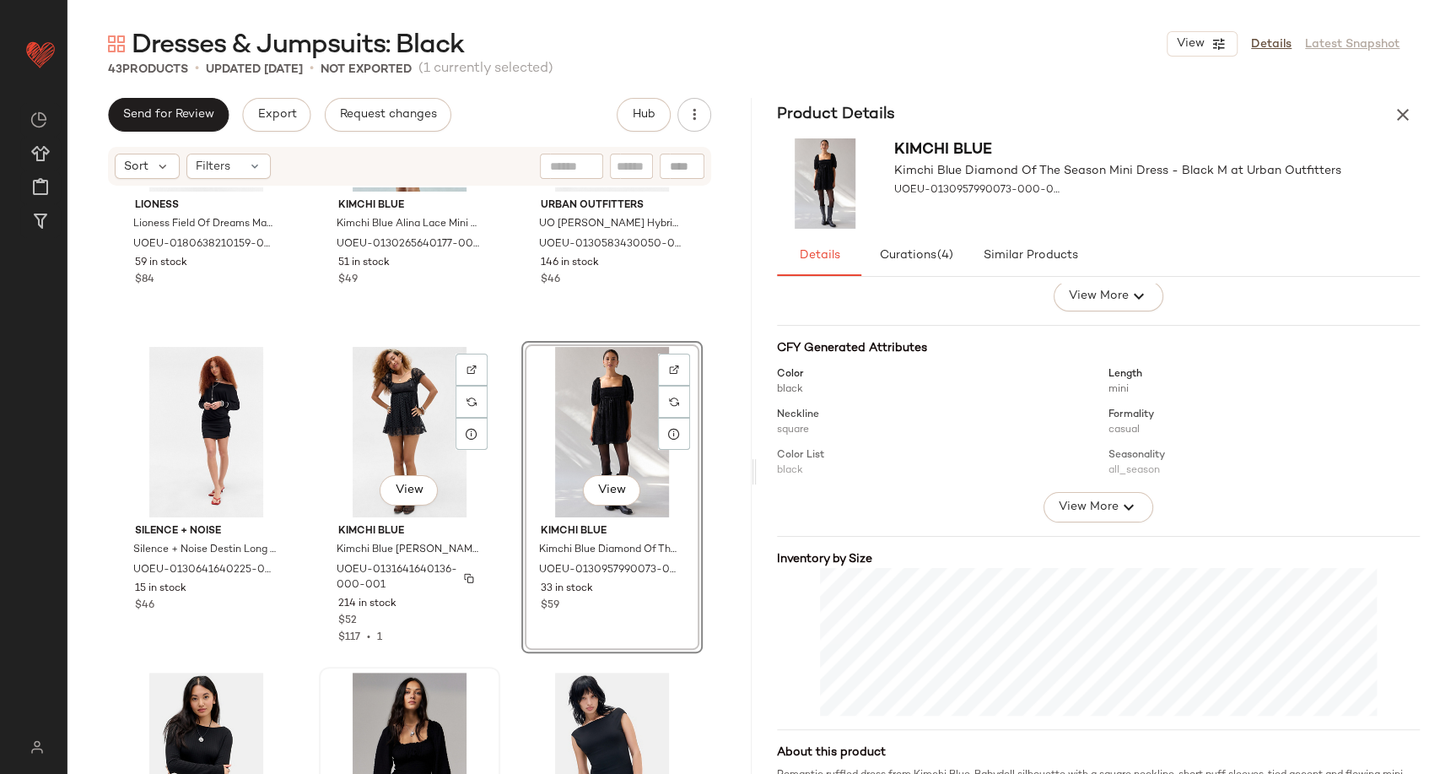
scroll to position [471, 0]
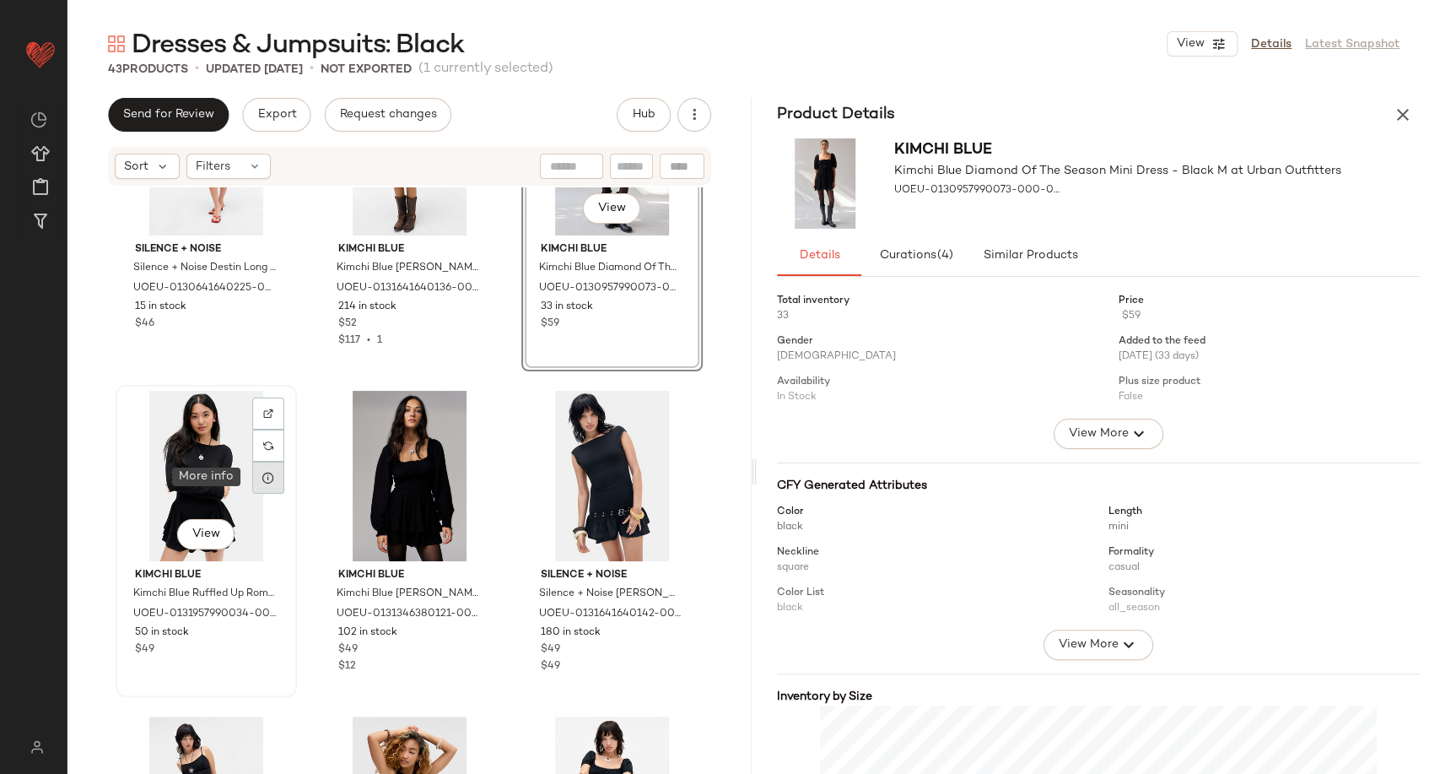
click at [262, 473] on icon at bounding box center [268, 477] width 13 height 13
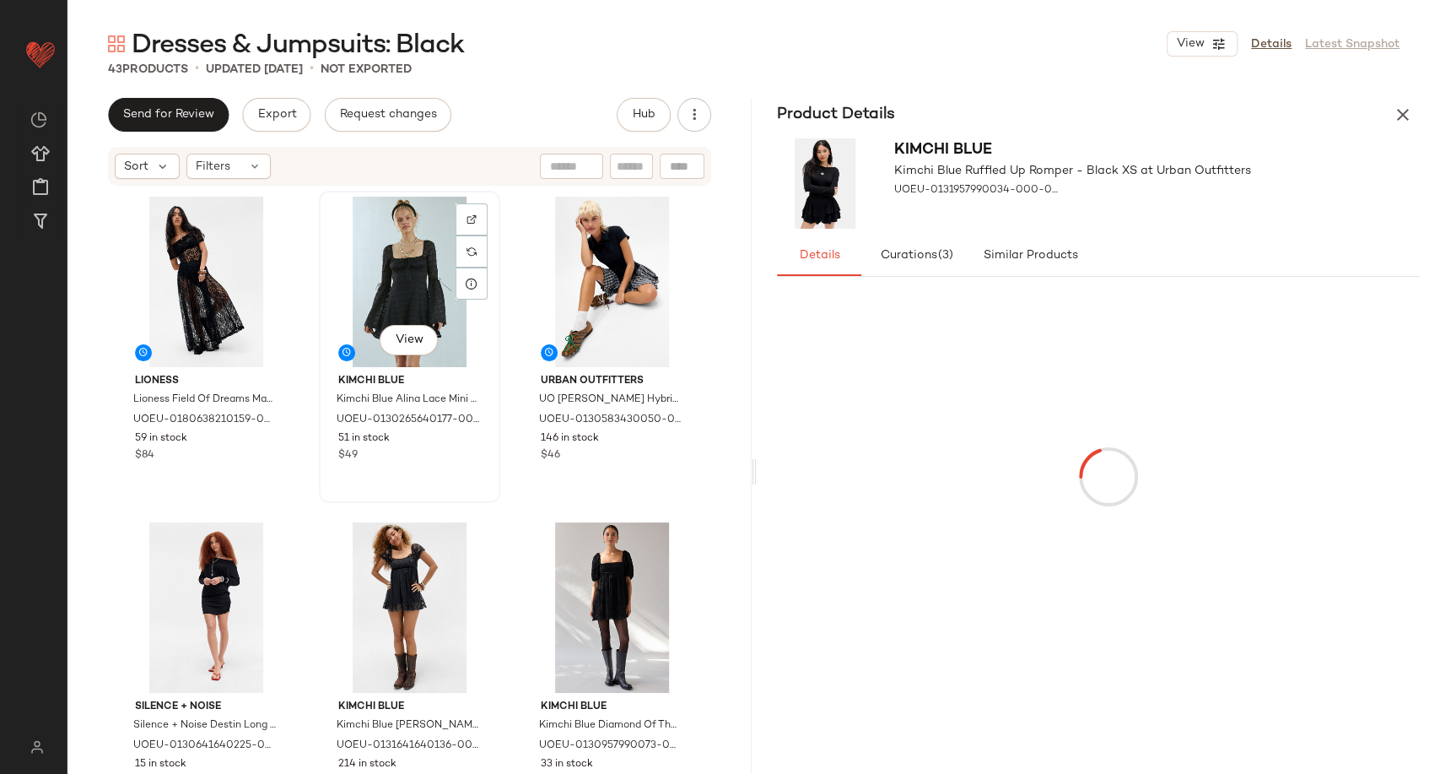
click at [407, 274] on div "View" at bounding box center [410, 282] width 170 height 170
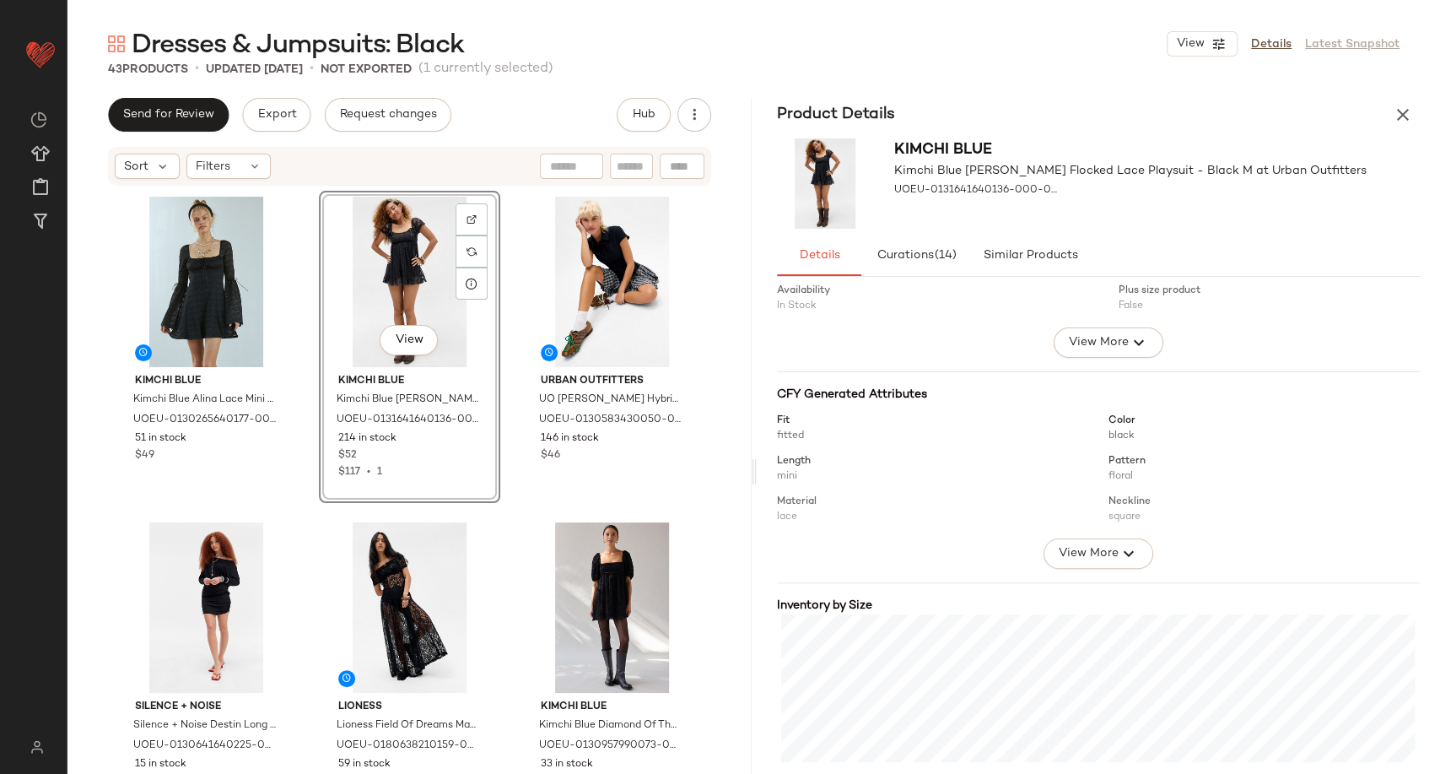
scroll to position [187, 0]
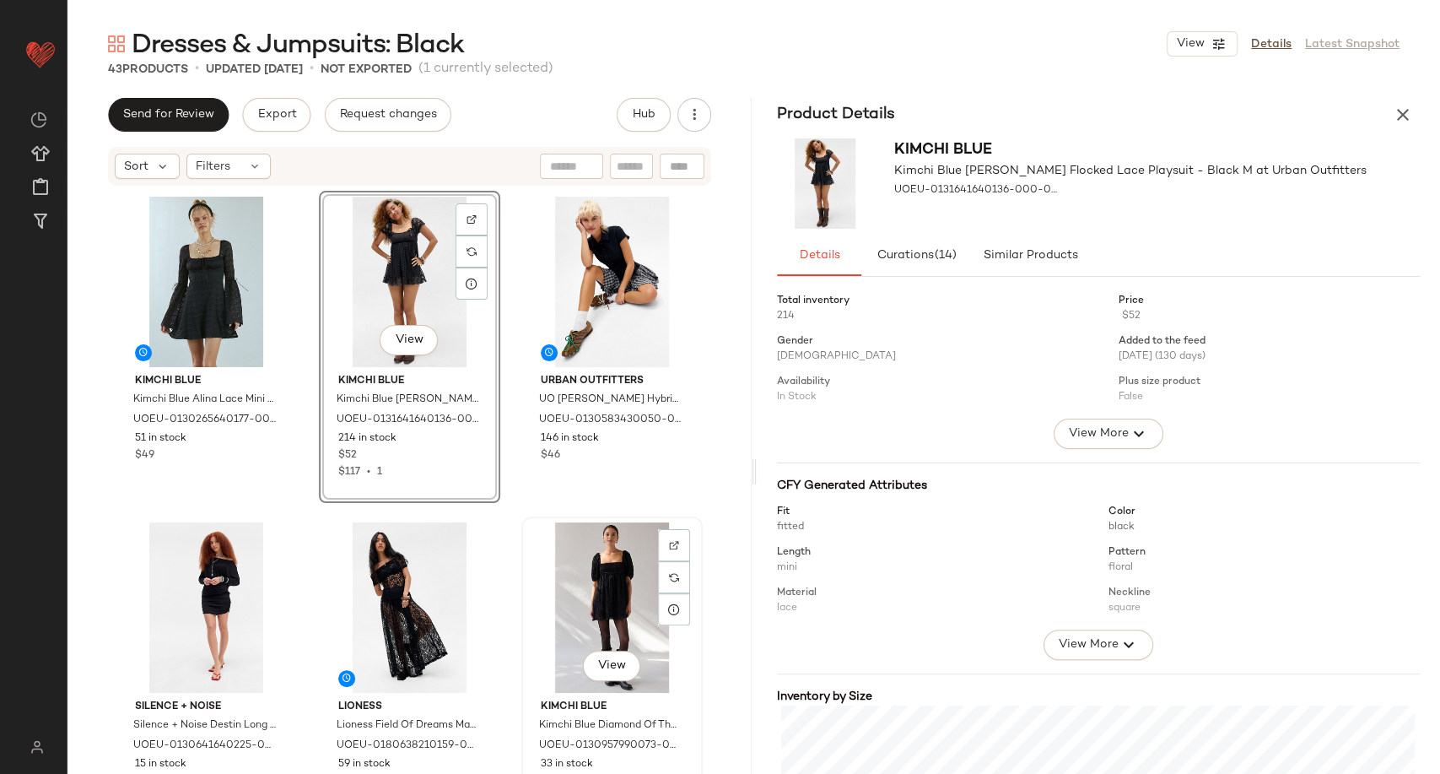
click at [601, 610] on div "View" at bounding box center [612, 607] width 170 height 170
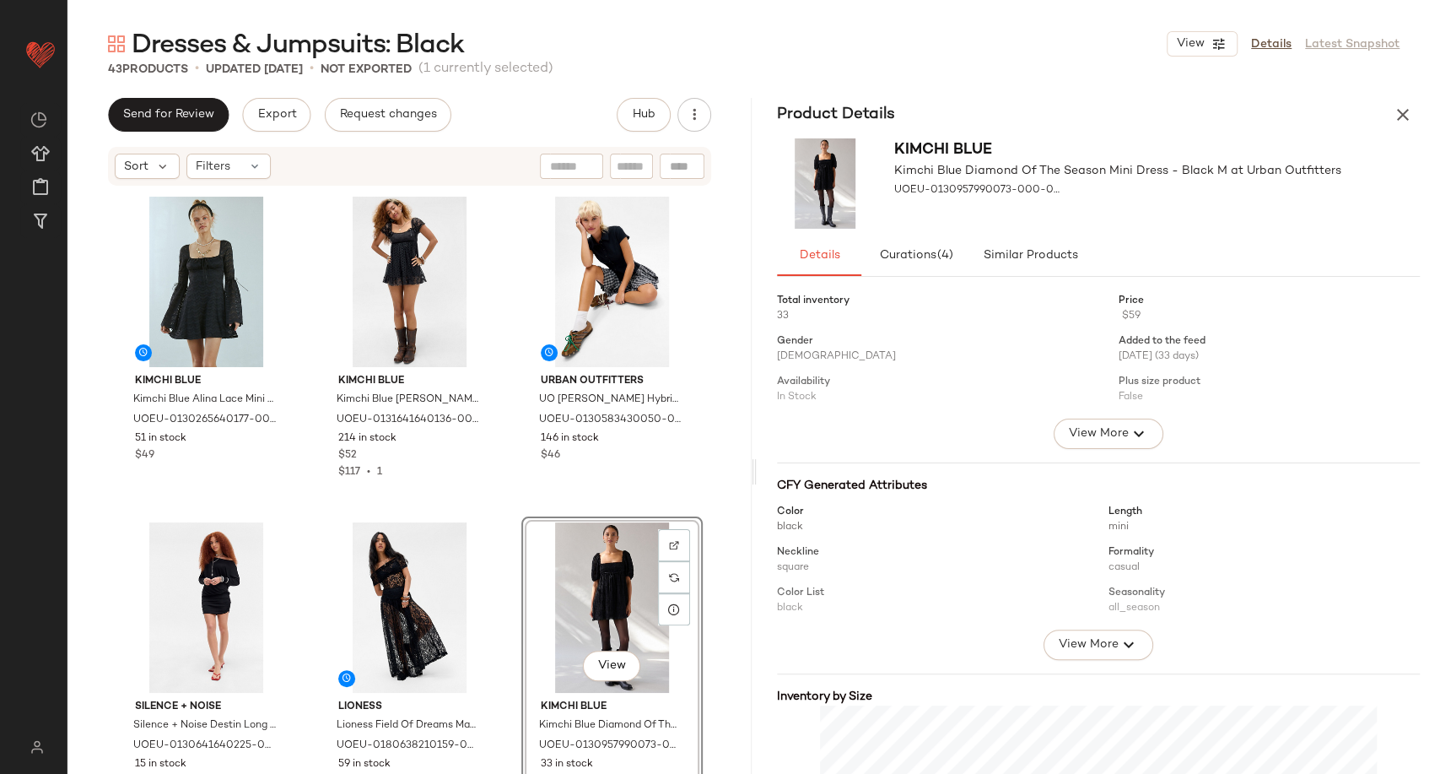
scroll to position [138, 0]
click at [203, 630] on div "View" at bounding box center [206, 607] width 170 height 170
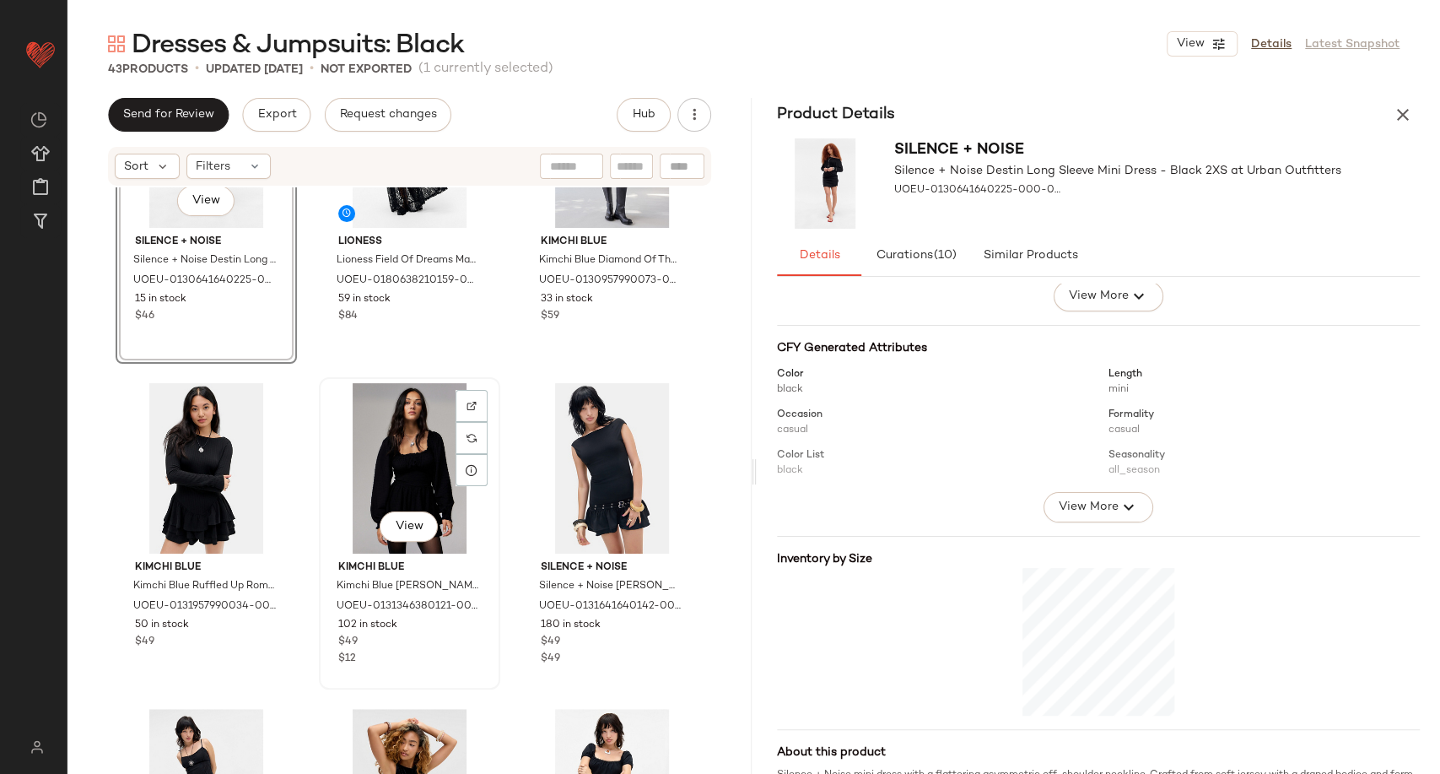
scroll to position [482, 0]
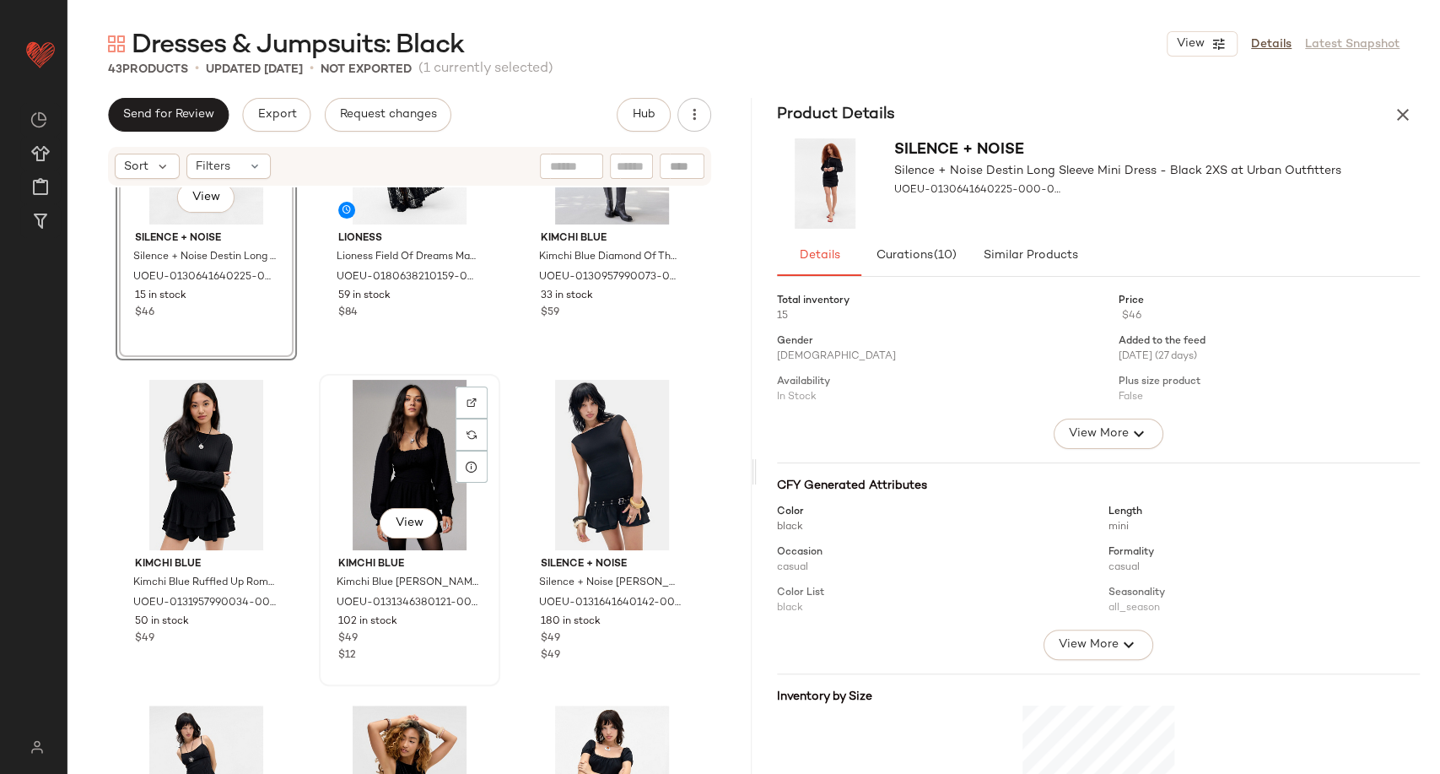
click at [381, 467] on div "View" at bounding box center [410, 465] width 170 height 170
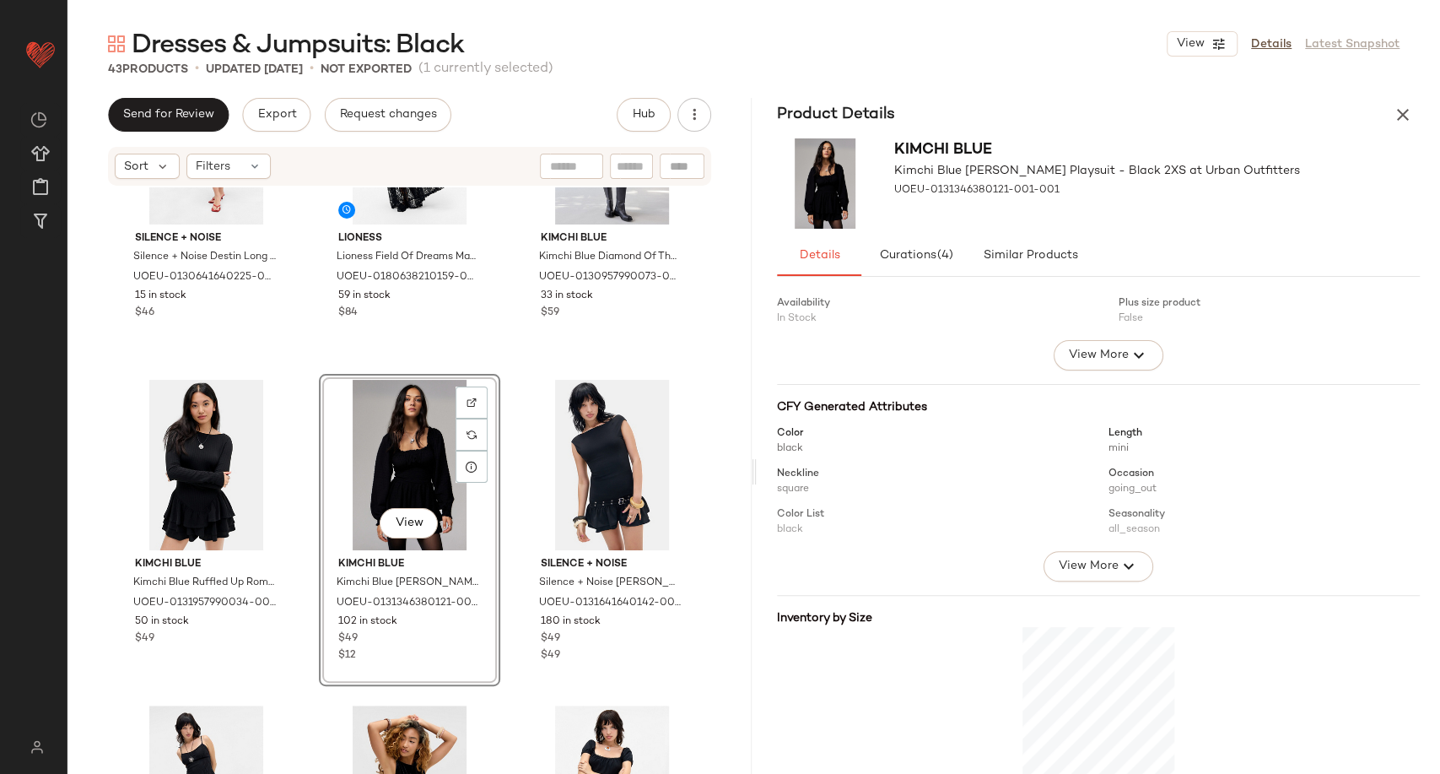
scroll to position [187, 0]
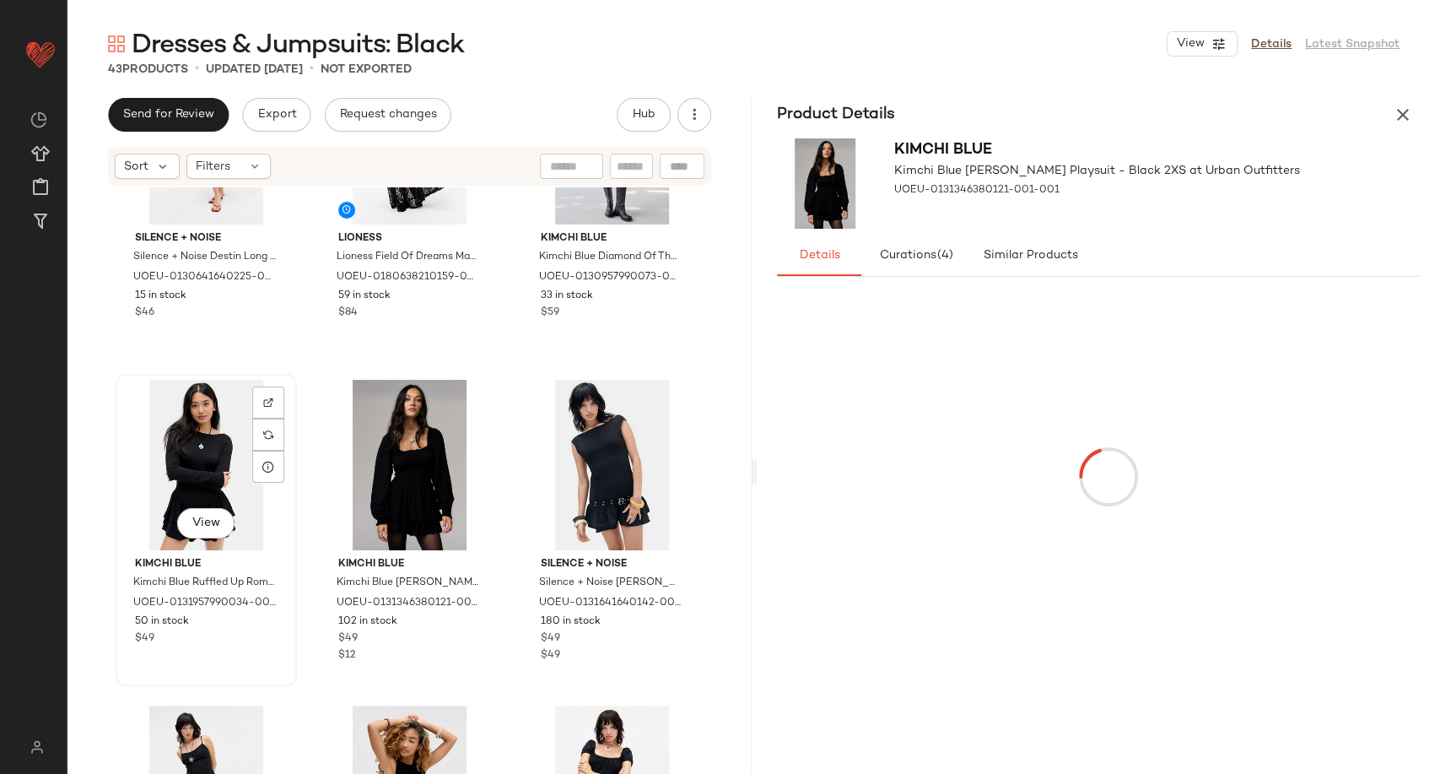
click at [167, 467] on div "View" at bounding box center [206, 465] width 170 height 170
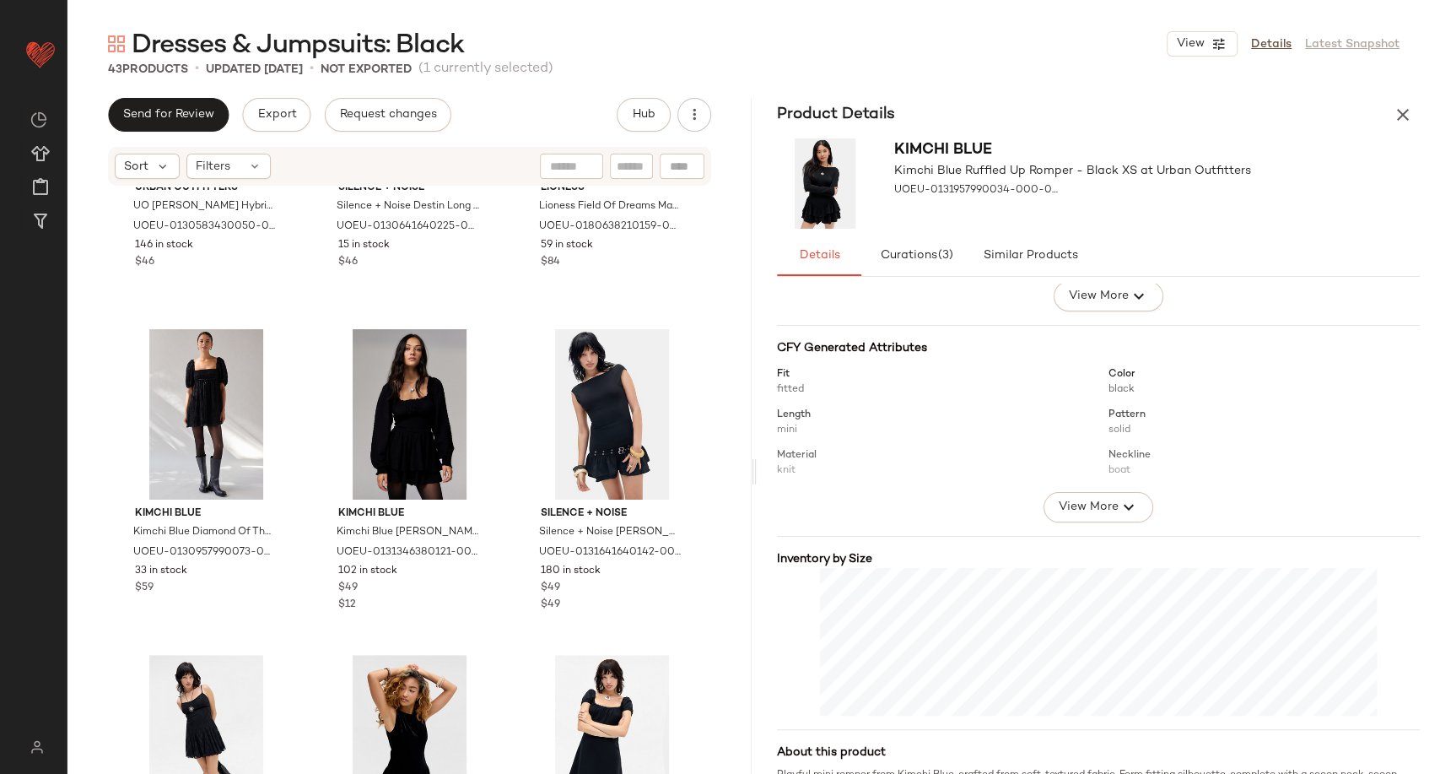
scroll to position [575, 0]
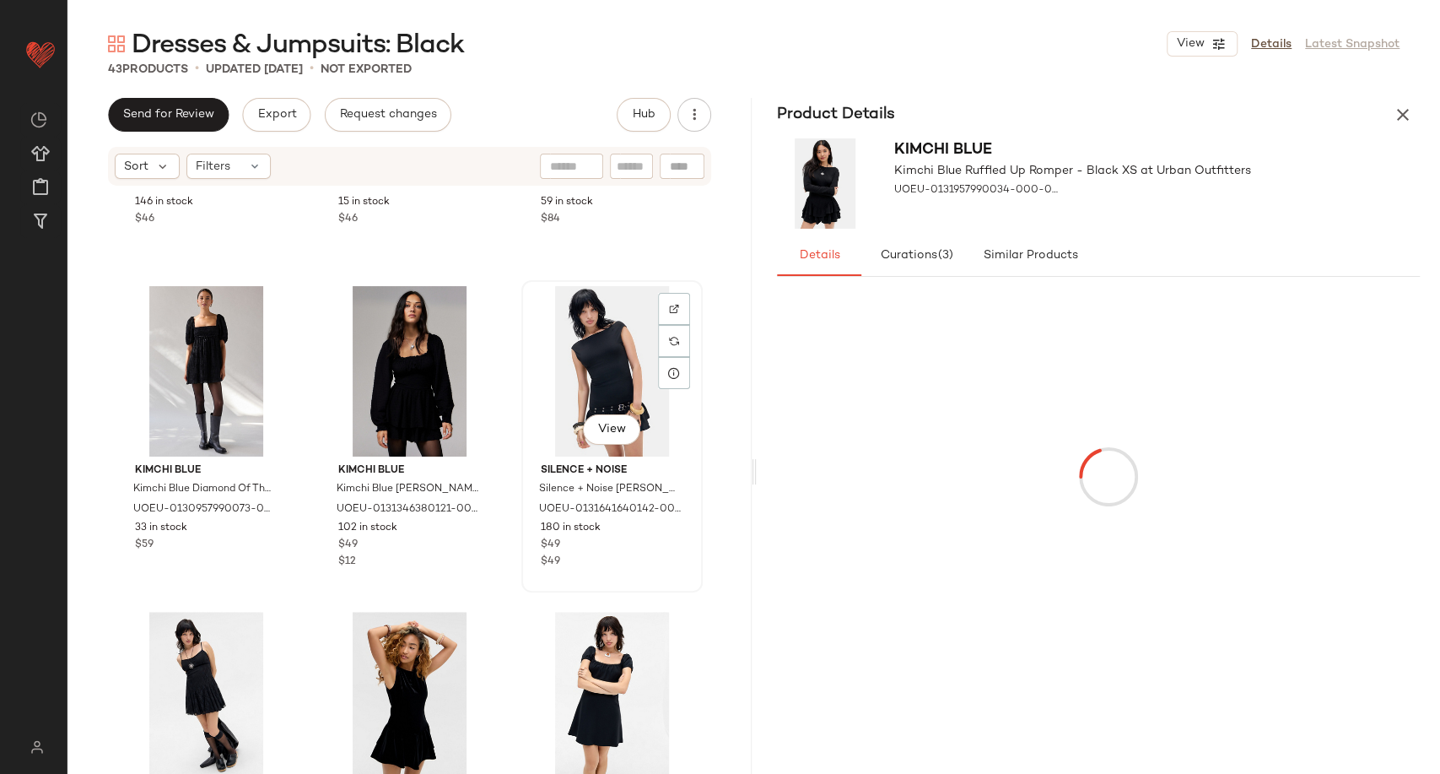
click at [607, 335] on div "View" at bounding box center [612, 371] width 170 height 170
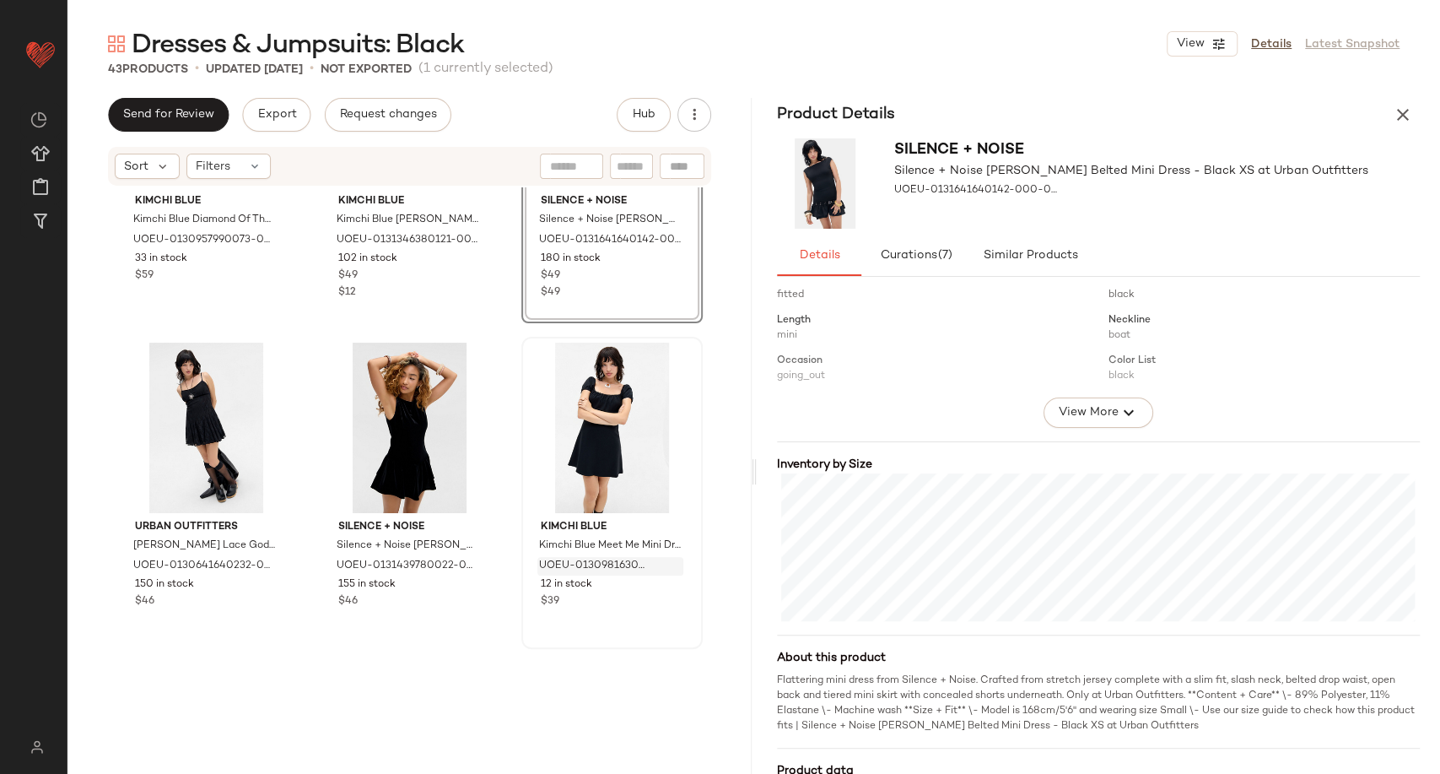
scroll to position [857, 0]
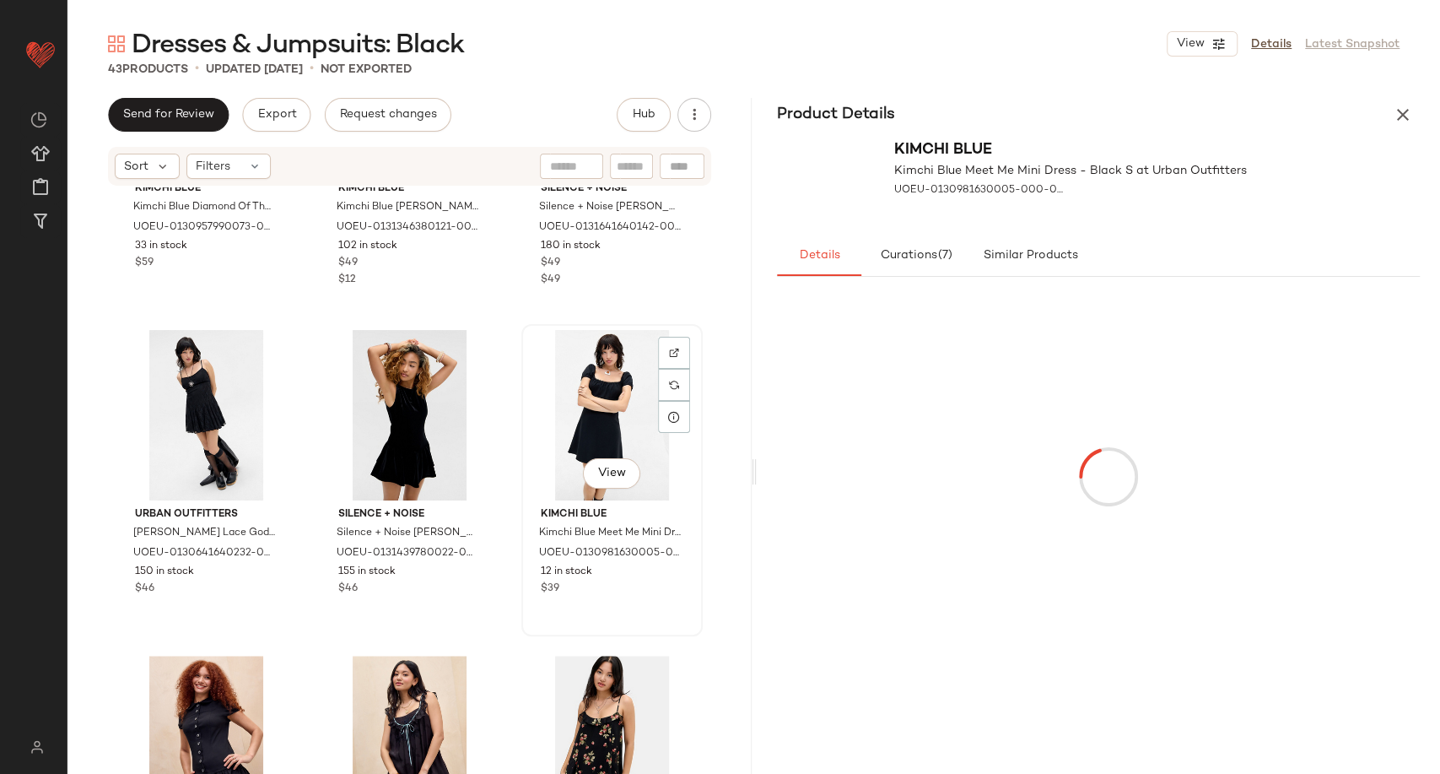
click at [580, 401] on div "View" at bounding box center [612, 415] width 170 height 170
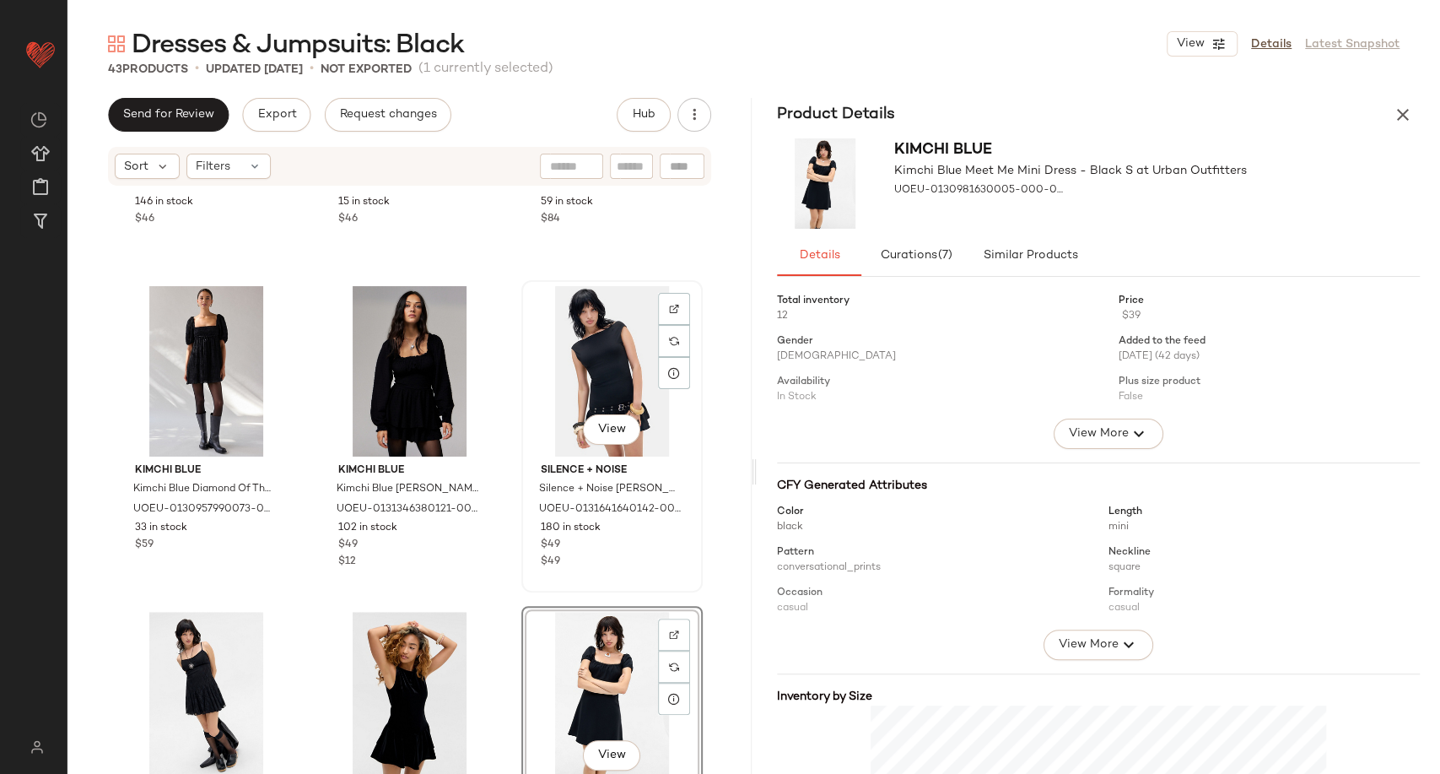
click at [616, 348] on div "View" at bounding box center [612, 371] width 170 height 170
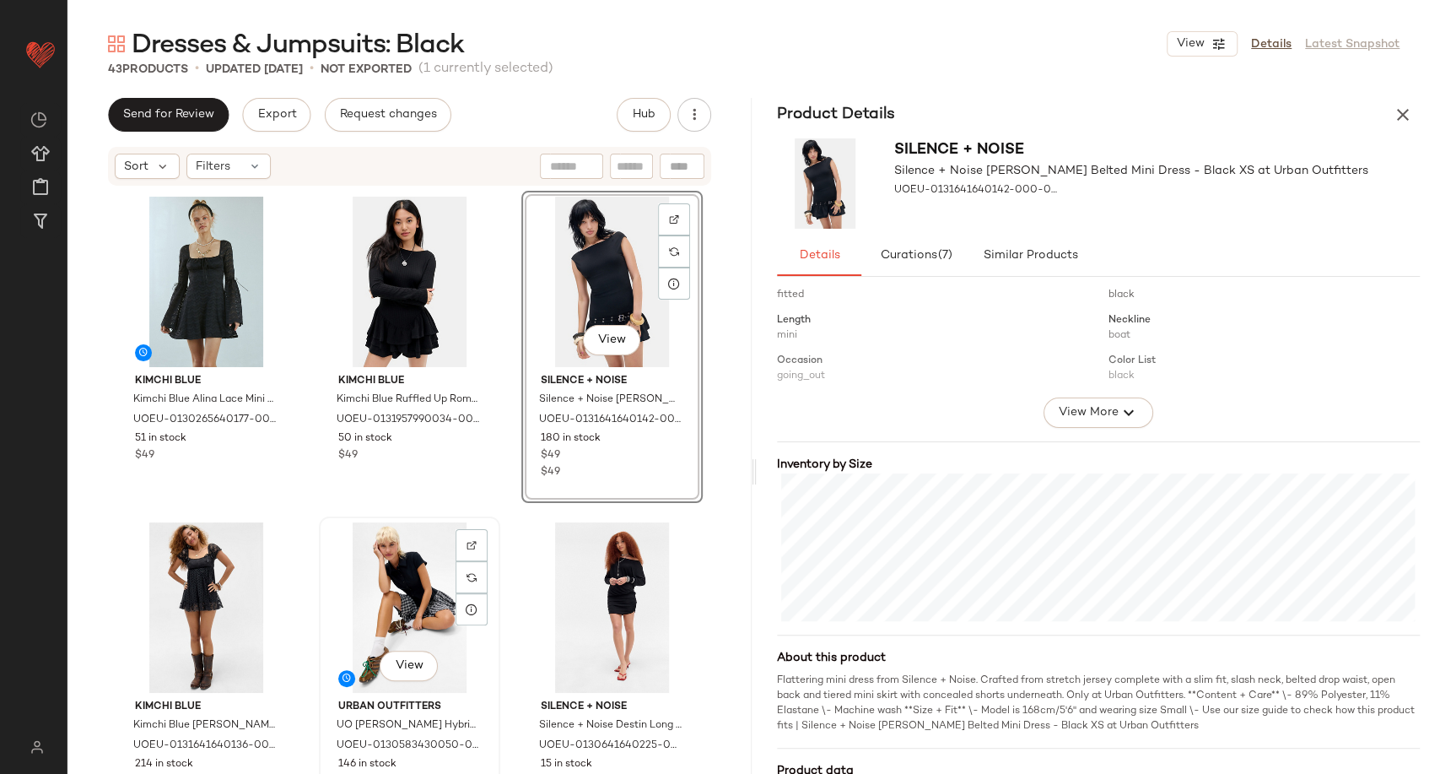
scroll to position [187, 0]
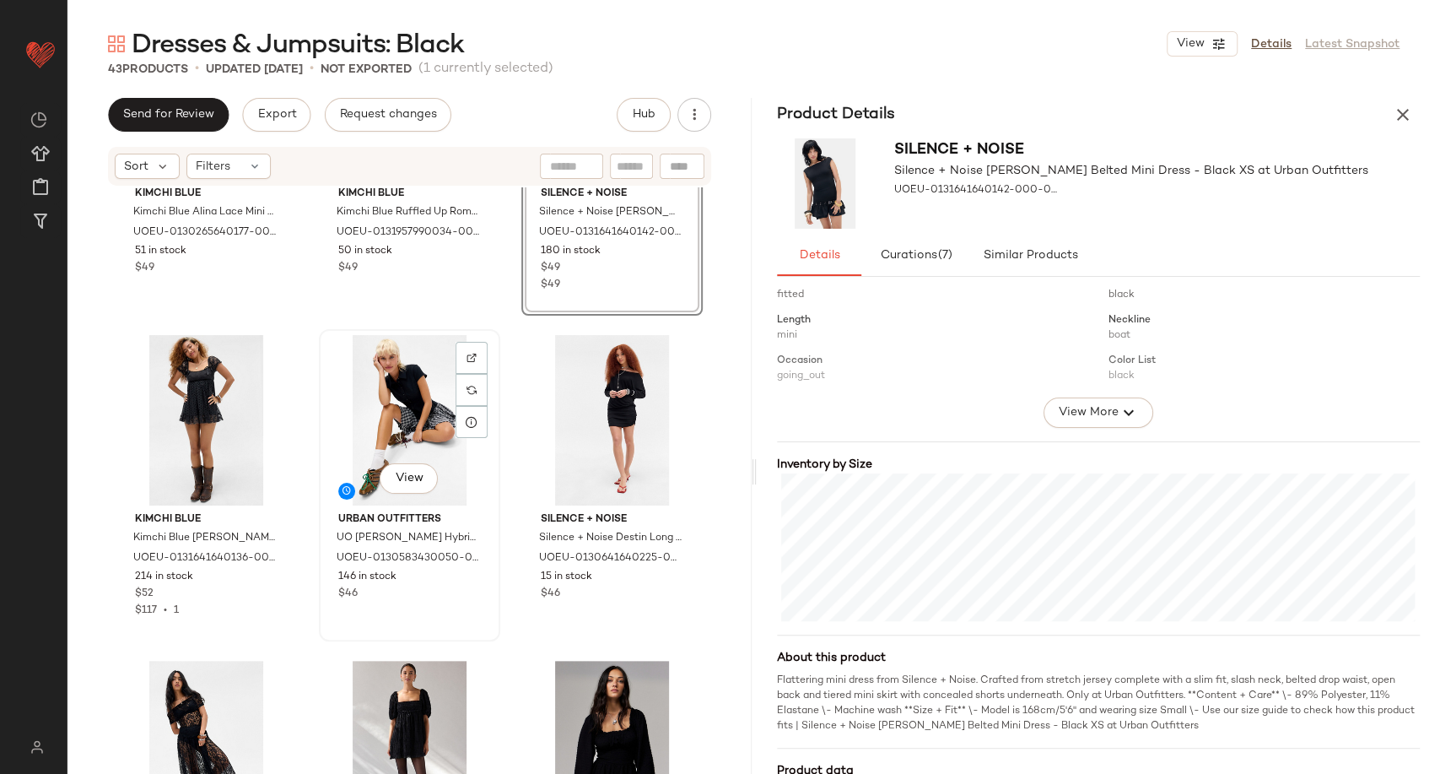
click at [378, 410] on div "View" at bounding box center [410, 420] width 170 height 170
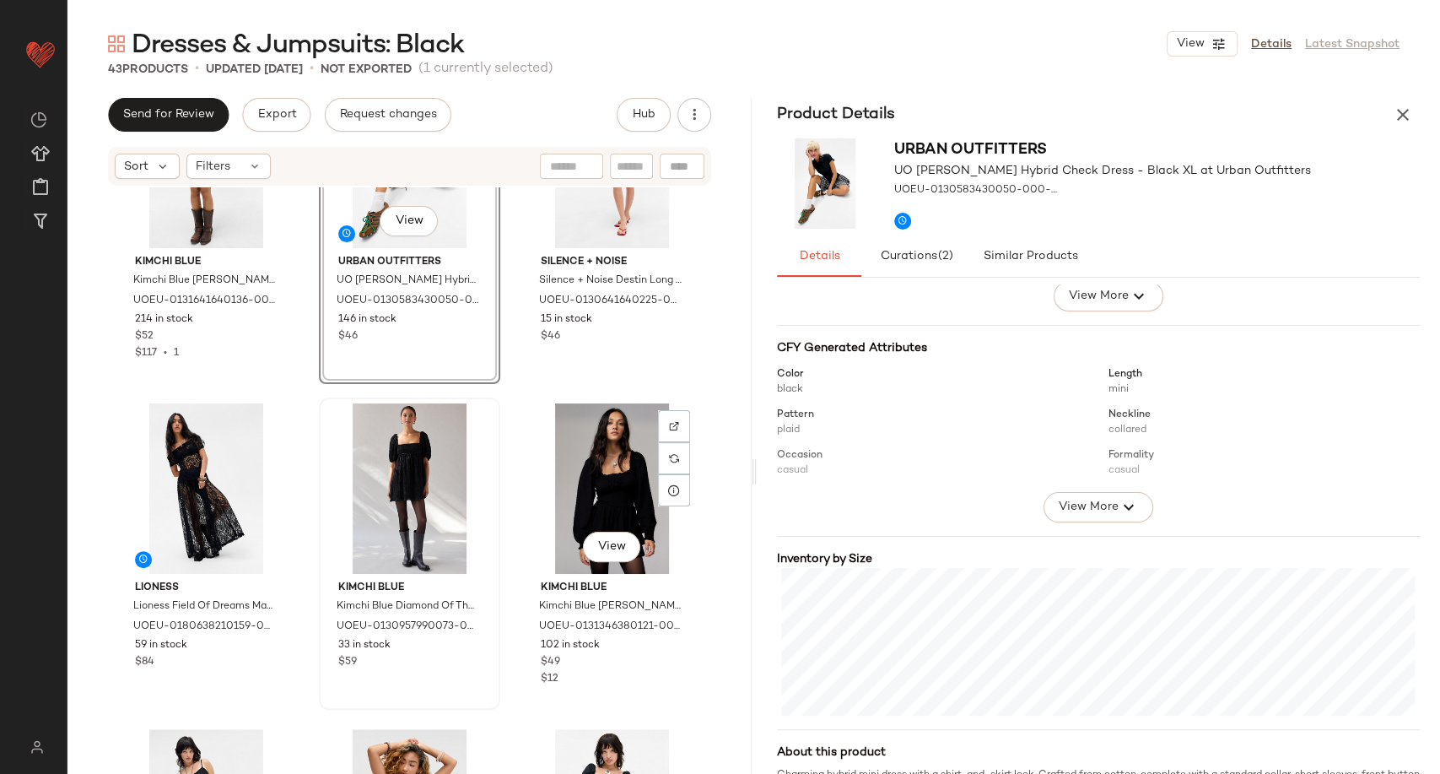
scroll to position [482, 0]
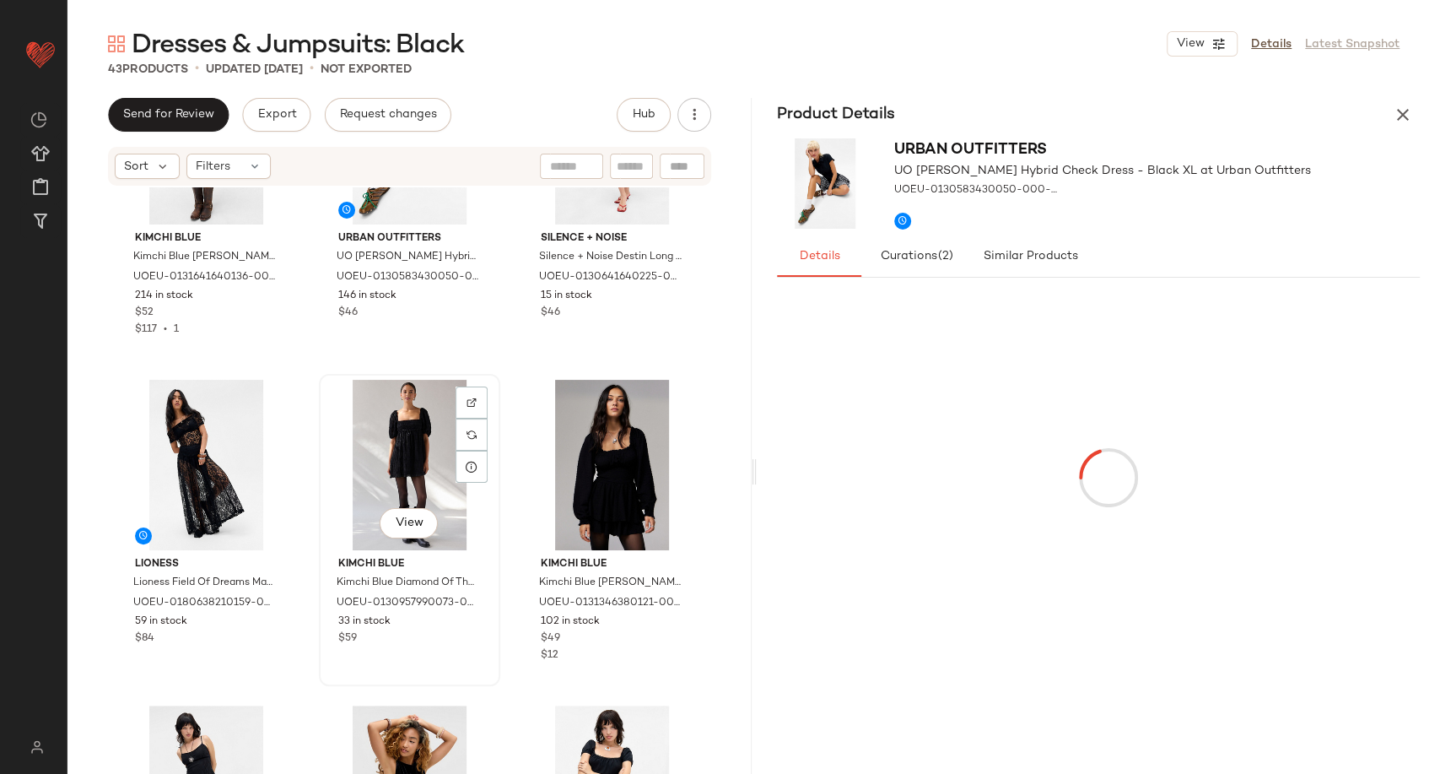
click at [436, 478] on div "View" at bounding box center [410, 465] width 170 height 170
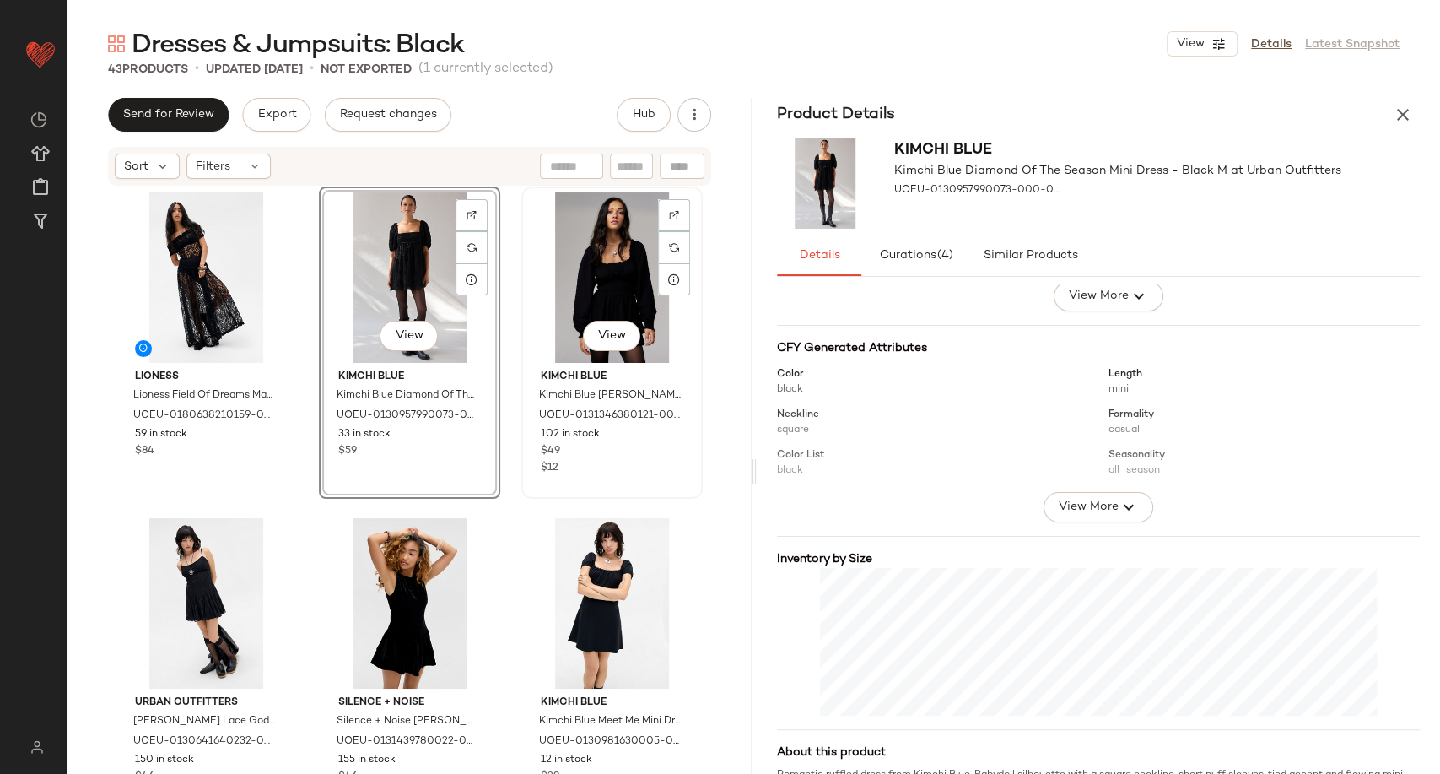
click at [610, 269] on div "View" at bounding box center [612, 277] width 170 height 170
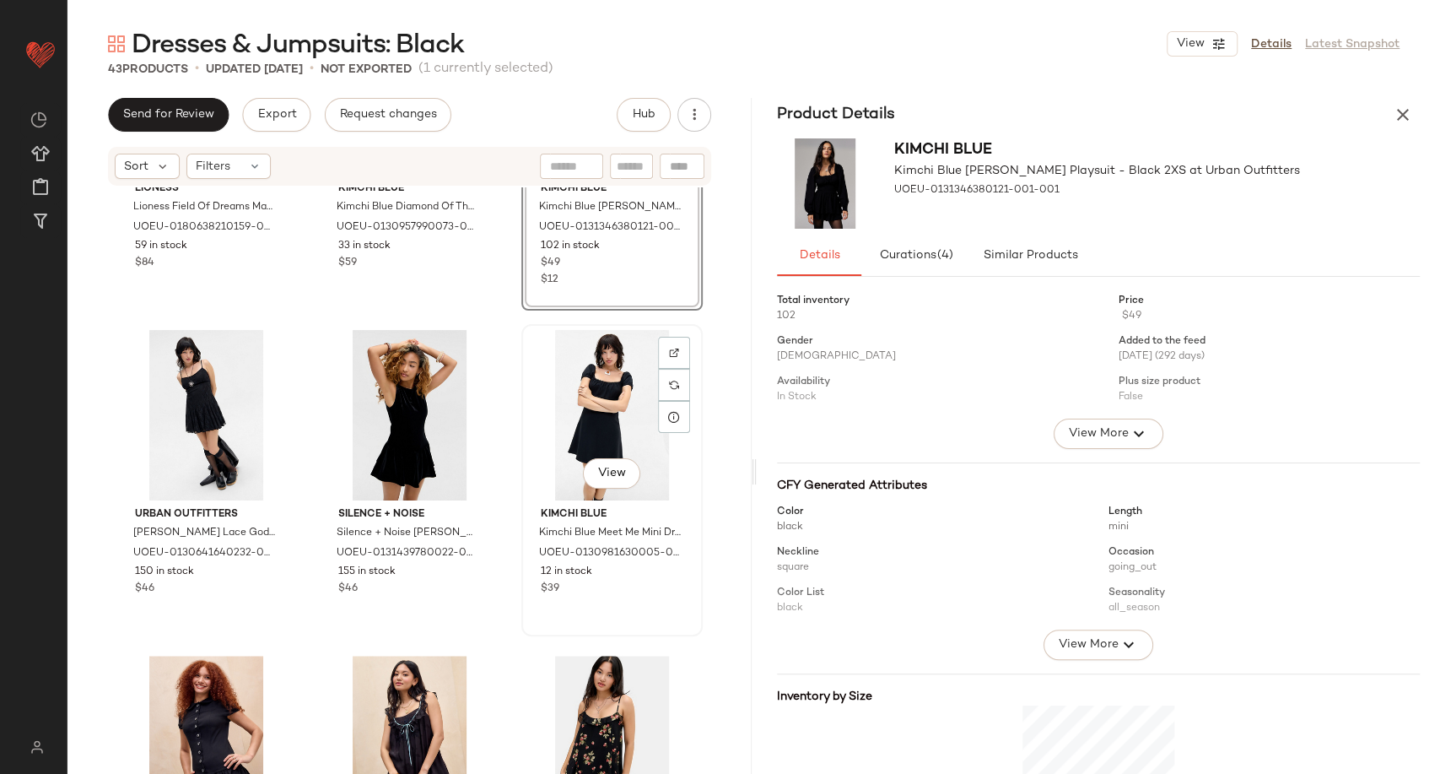
click at [575, 438] on div "View" at bounding box center [612, 415] width 170 height 170
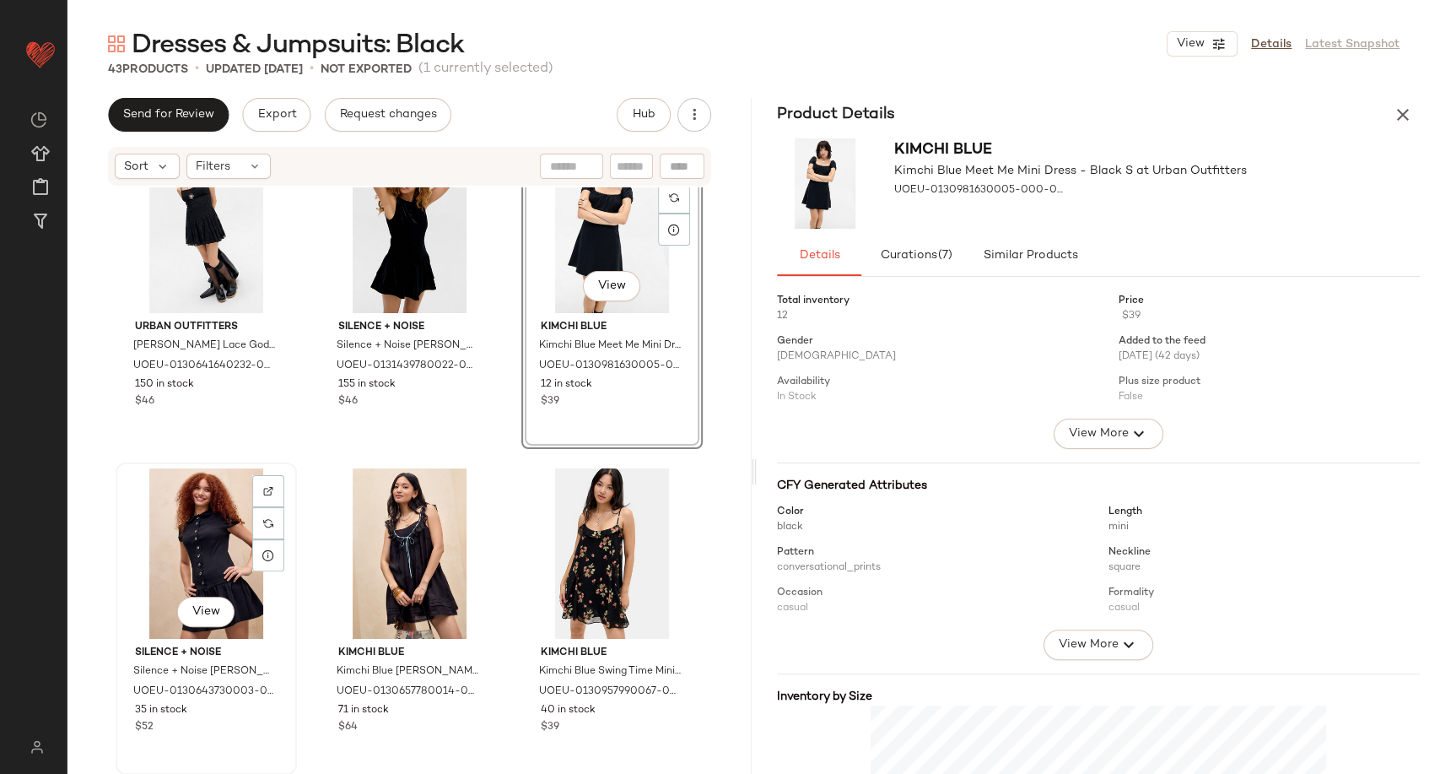
click at [240, 545] on div "View" at bounding box center [206, 553] width 170 height 170
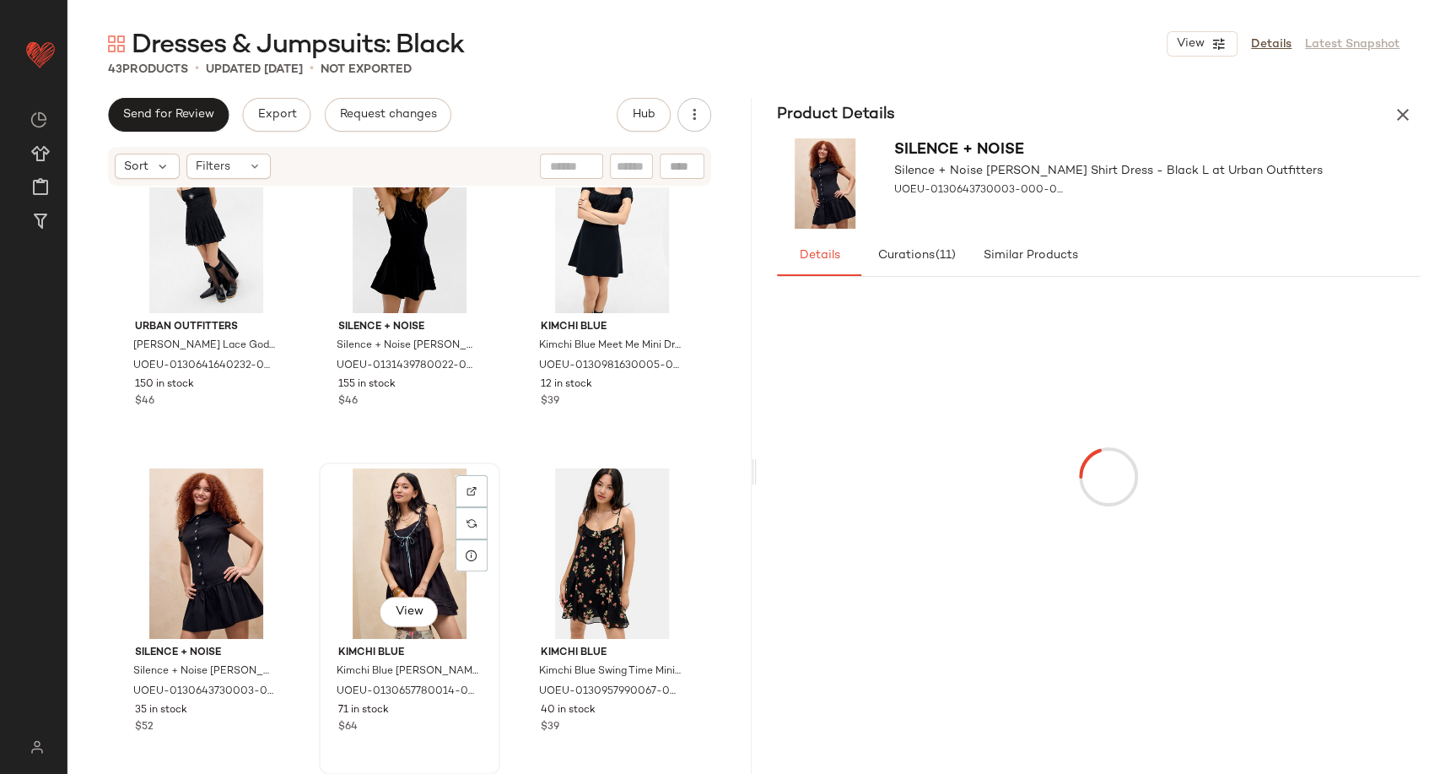
click at [385, 536] on div "View" at bounding box center [410, 553] width 170 height 170
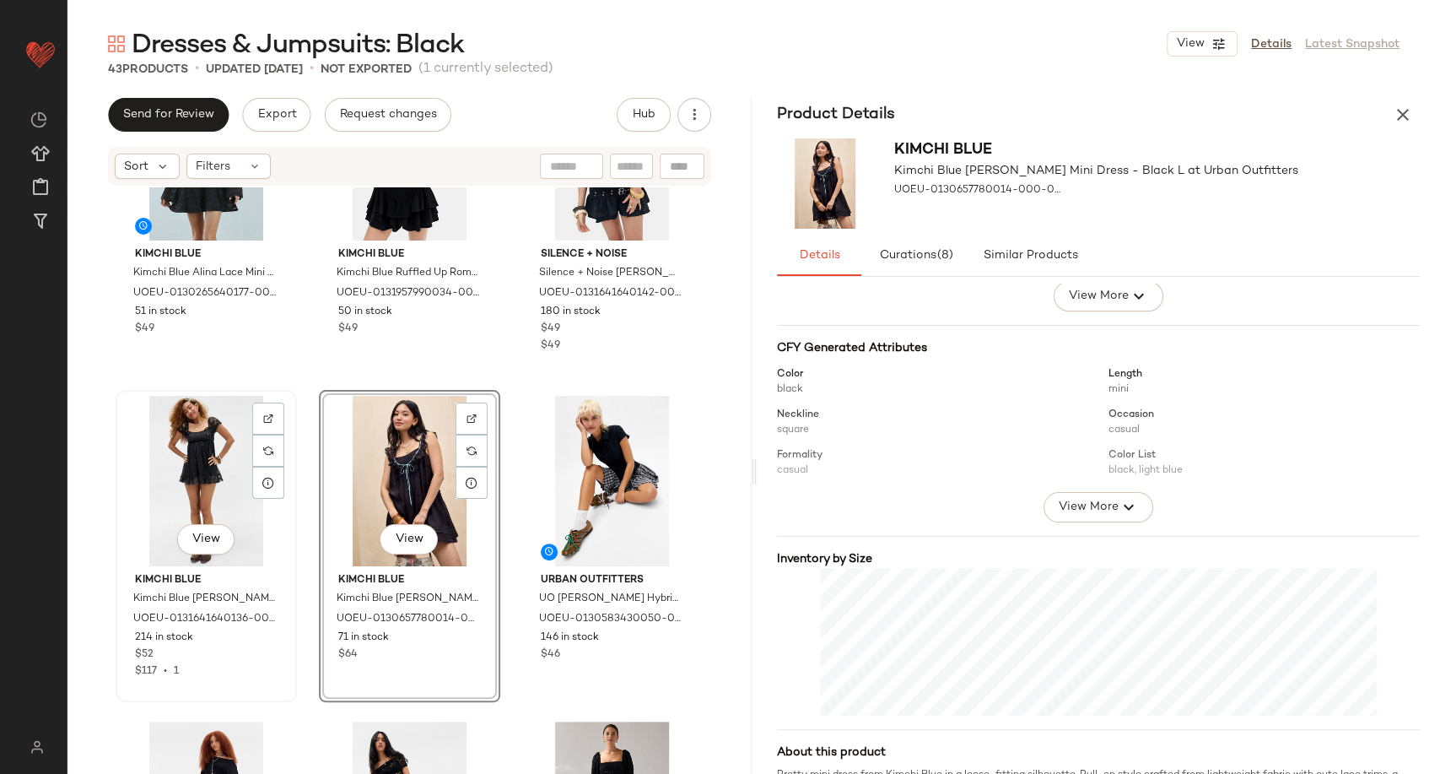
click at [161, 472] on div "View" at bounding box center [206, 481] width 170 height 170
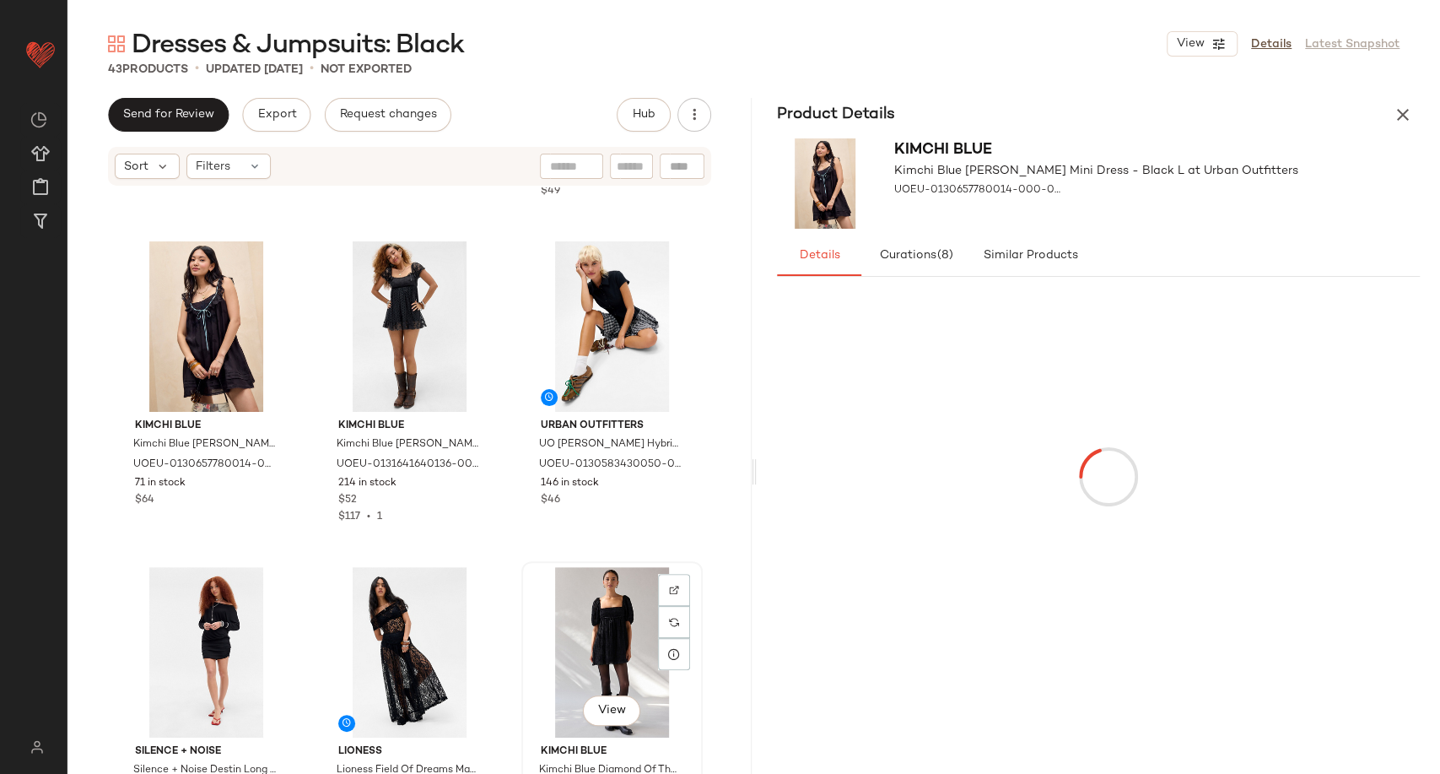
click at [627, 628] on div "View" at bounding box center [612, 652] width 170 height 170
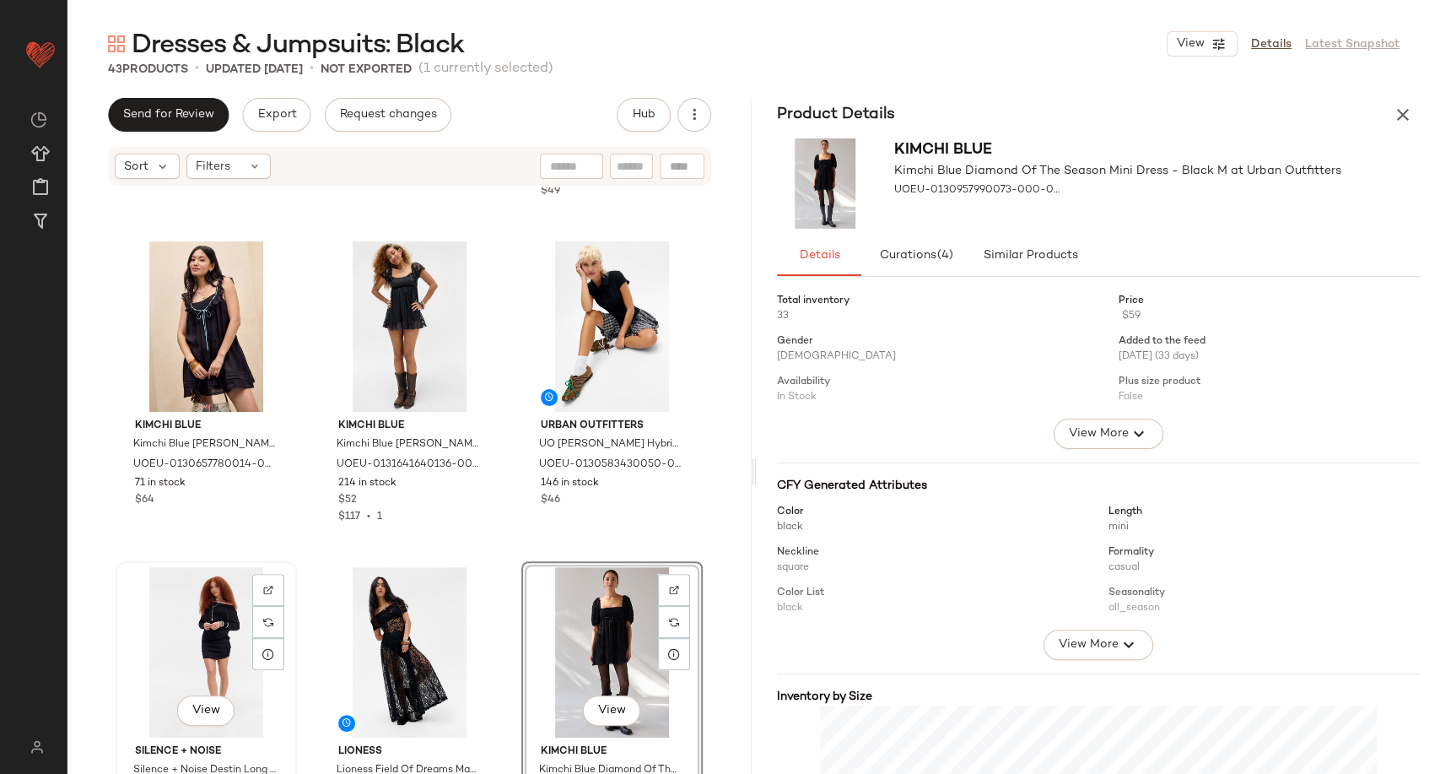
click at [213, 640] on div "View" at bounding box center [206, 652] width 170 height 170
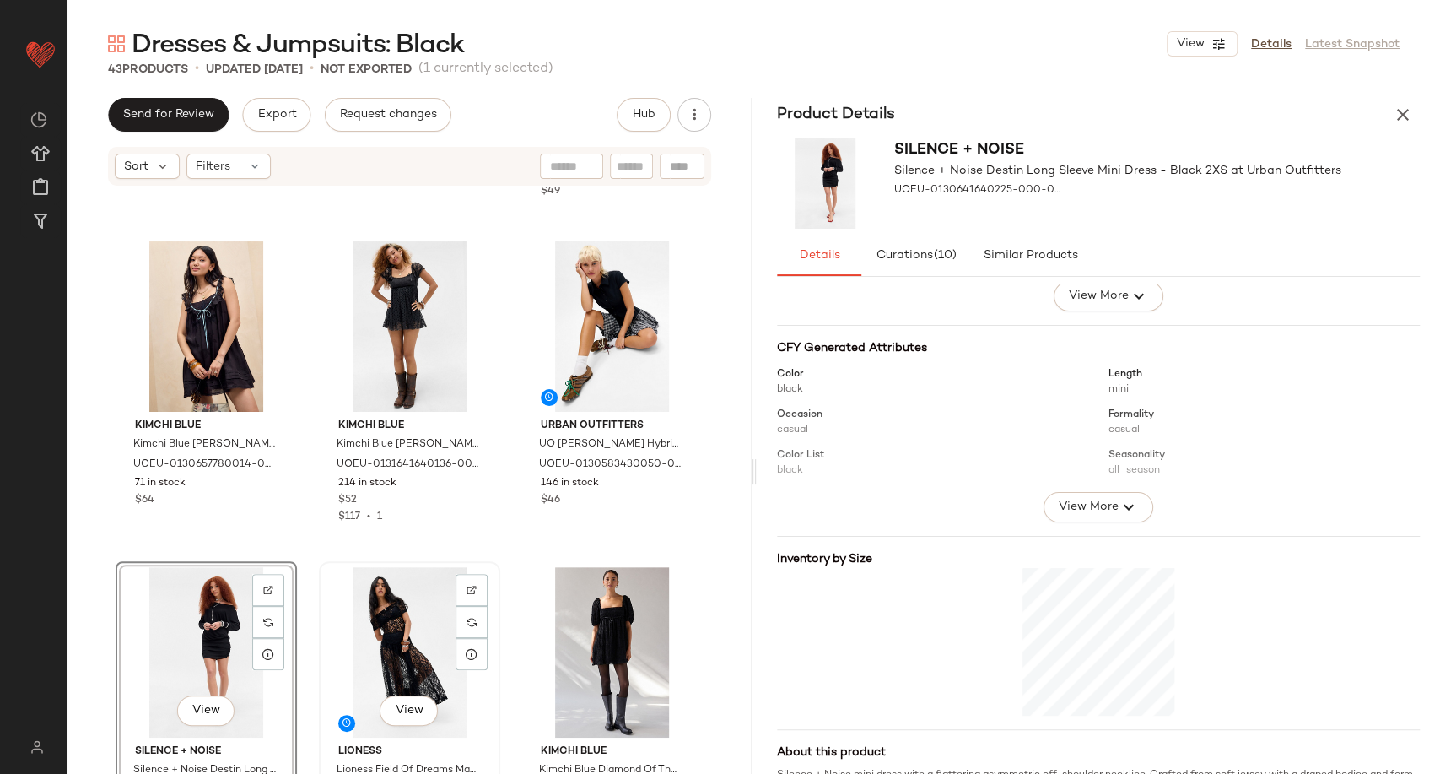
click at [391, 617] on div "View" at bounding box center [410, 652] width 170 height 170
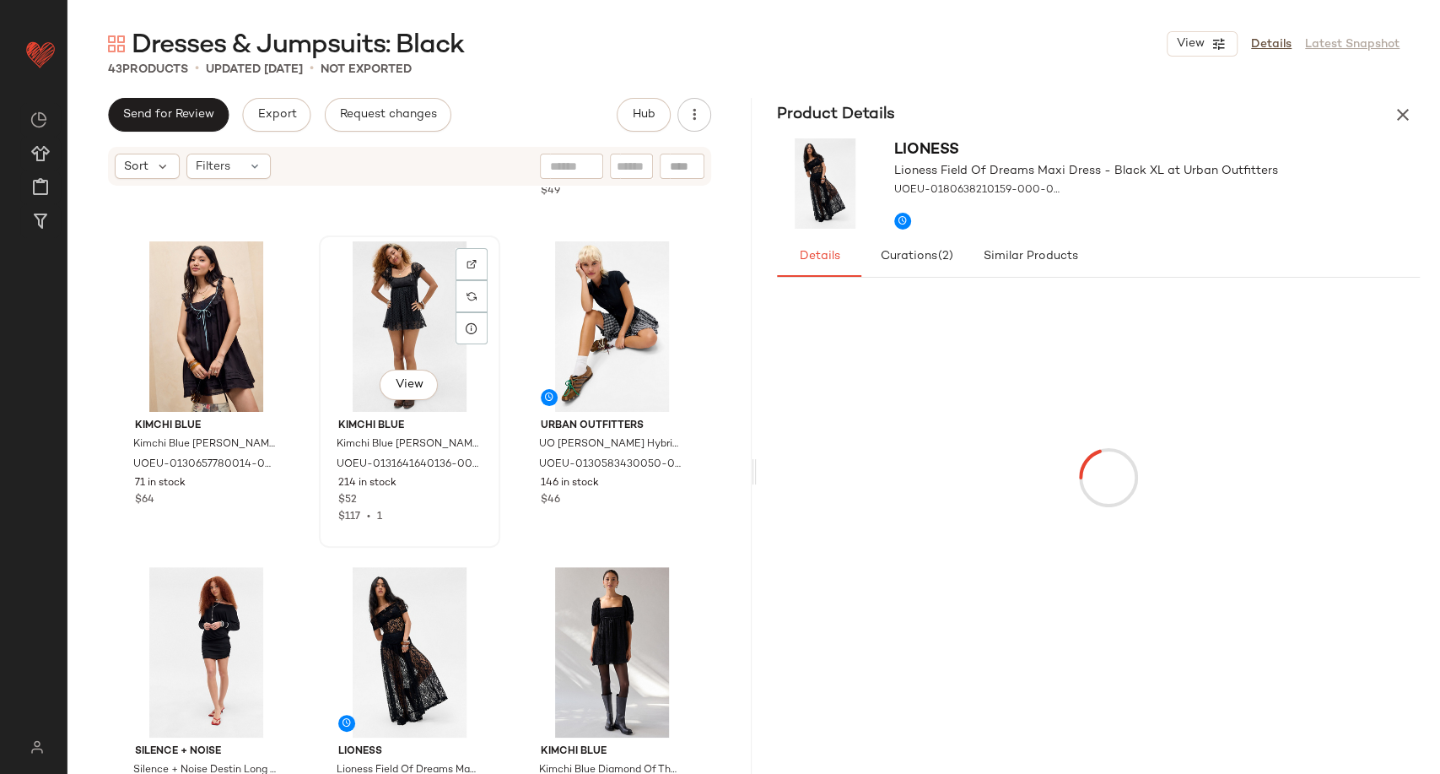
click at [413, 326] on div "View" at bounding box center [410, 326] width 170 height 170
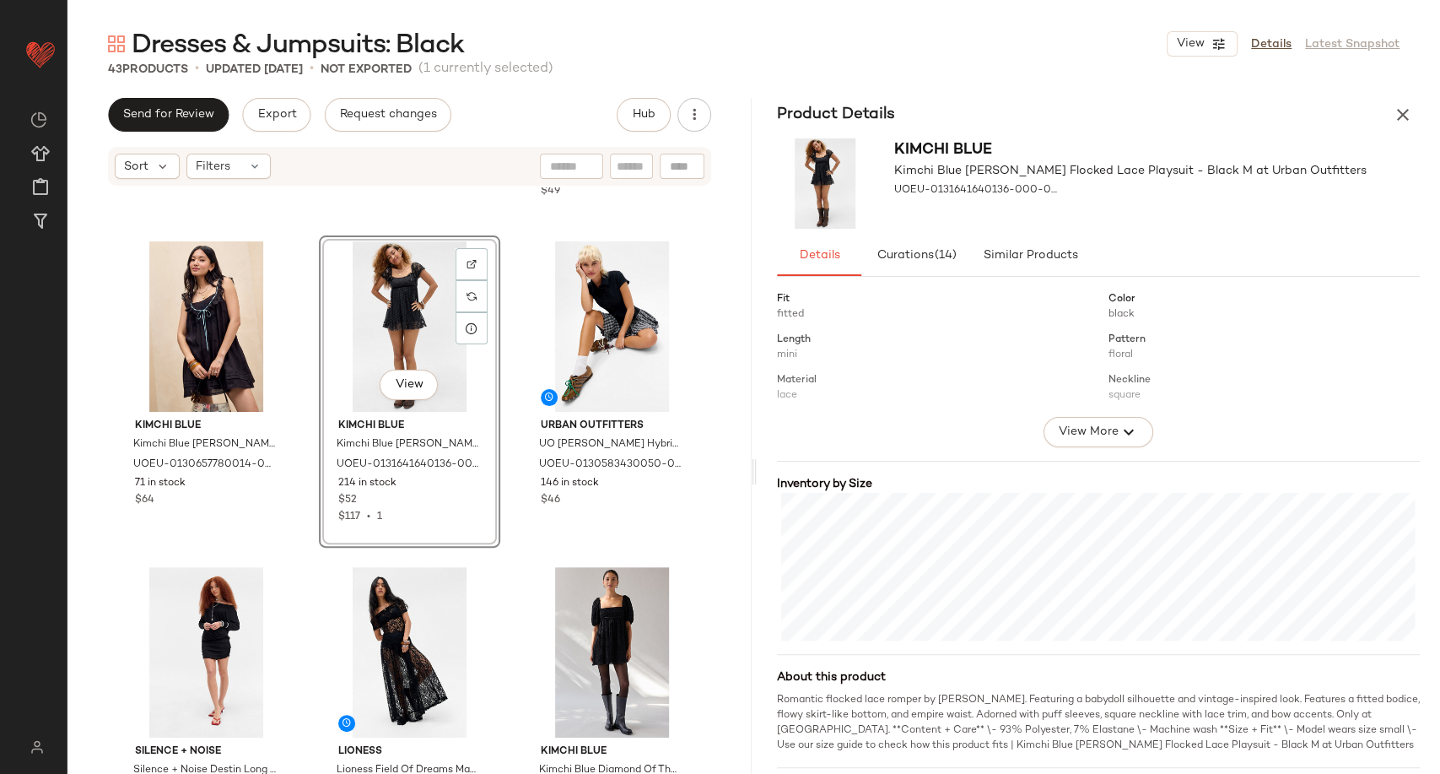
scroll to position [232, 0]
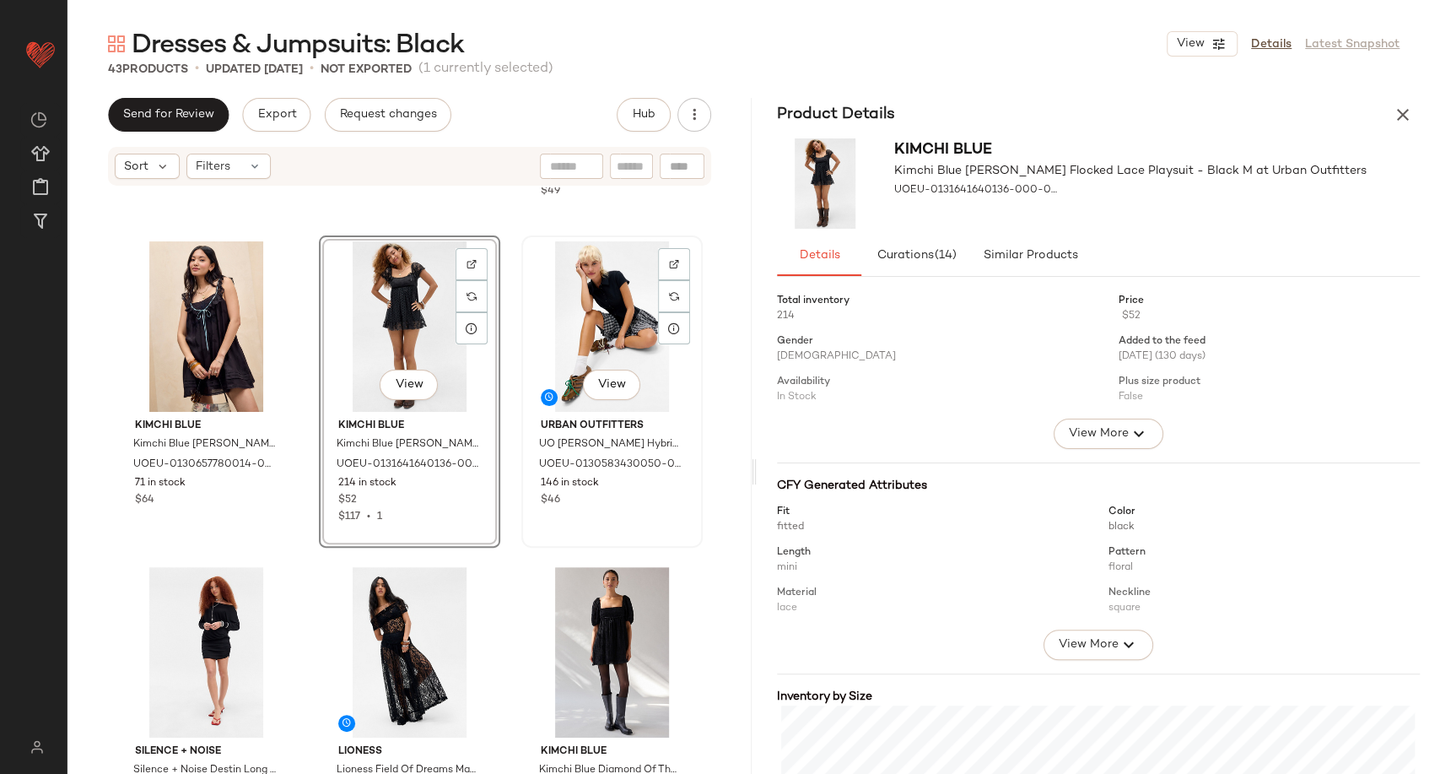
click at [579, 338] on div "View" at bounding box center [612, 326] width 170 height 170
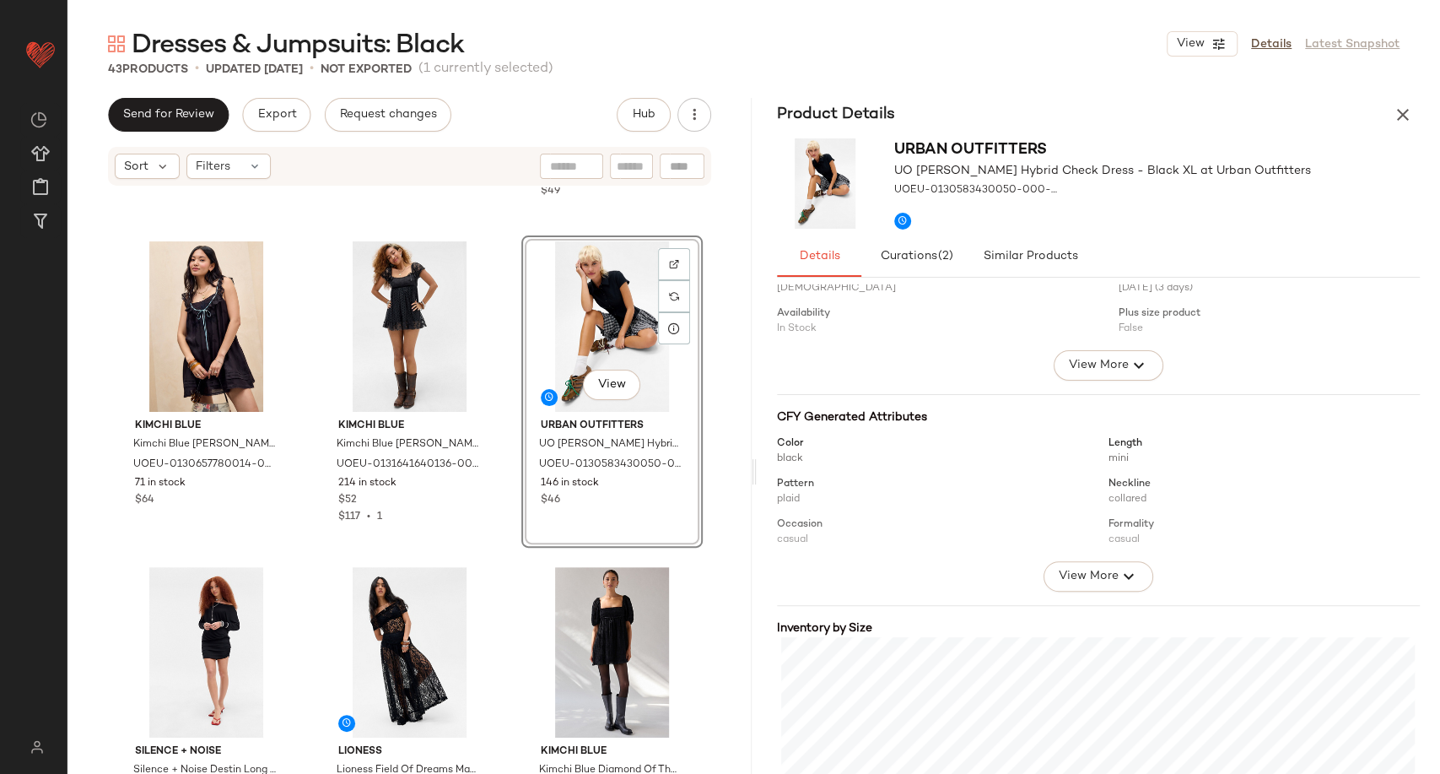
scroll to position [138, 0]
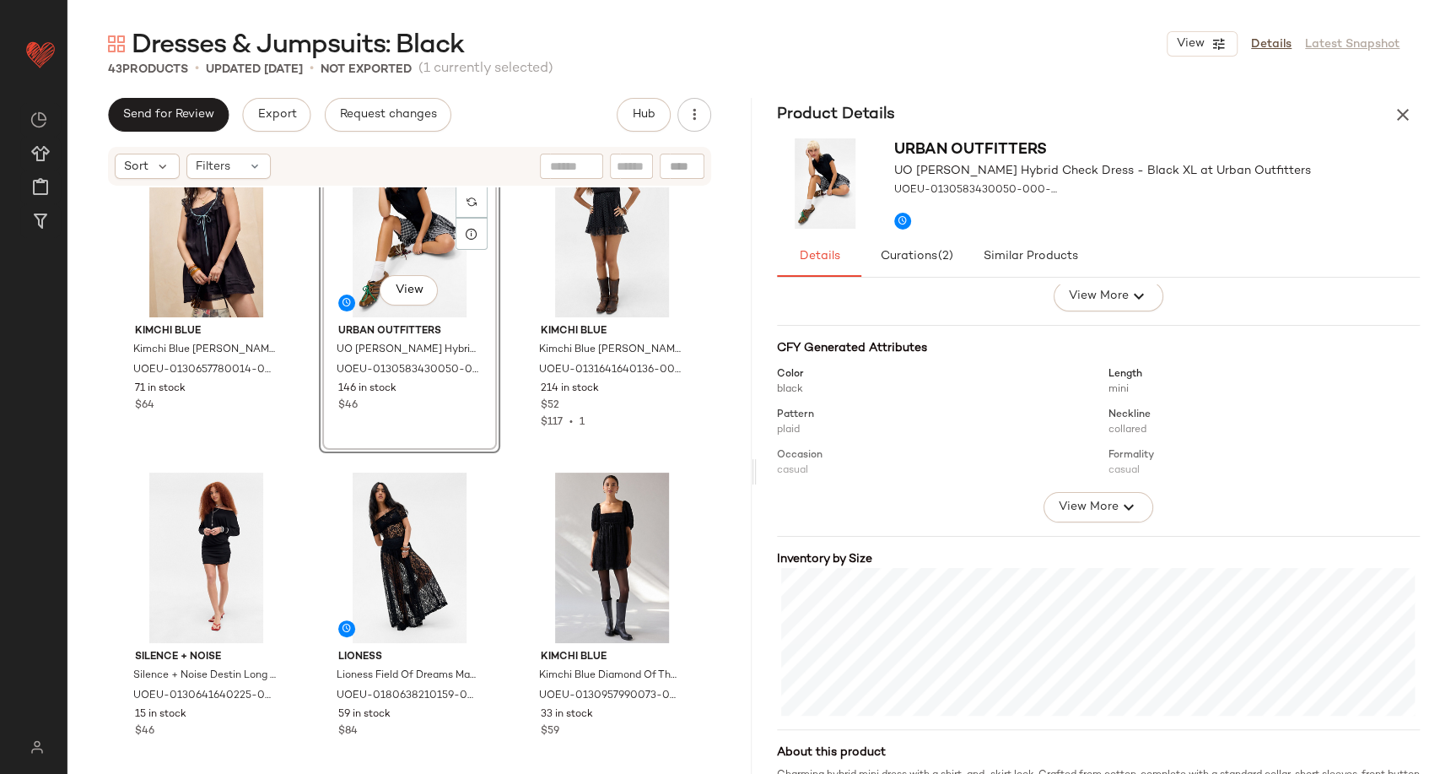
scroll to position [467, 0]
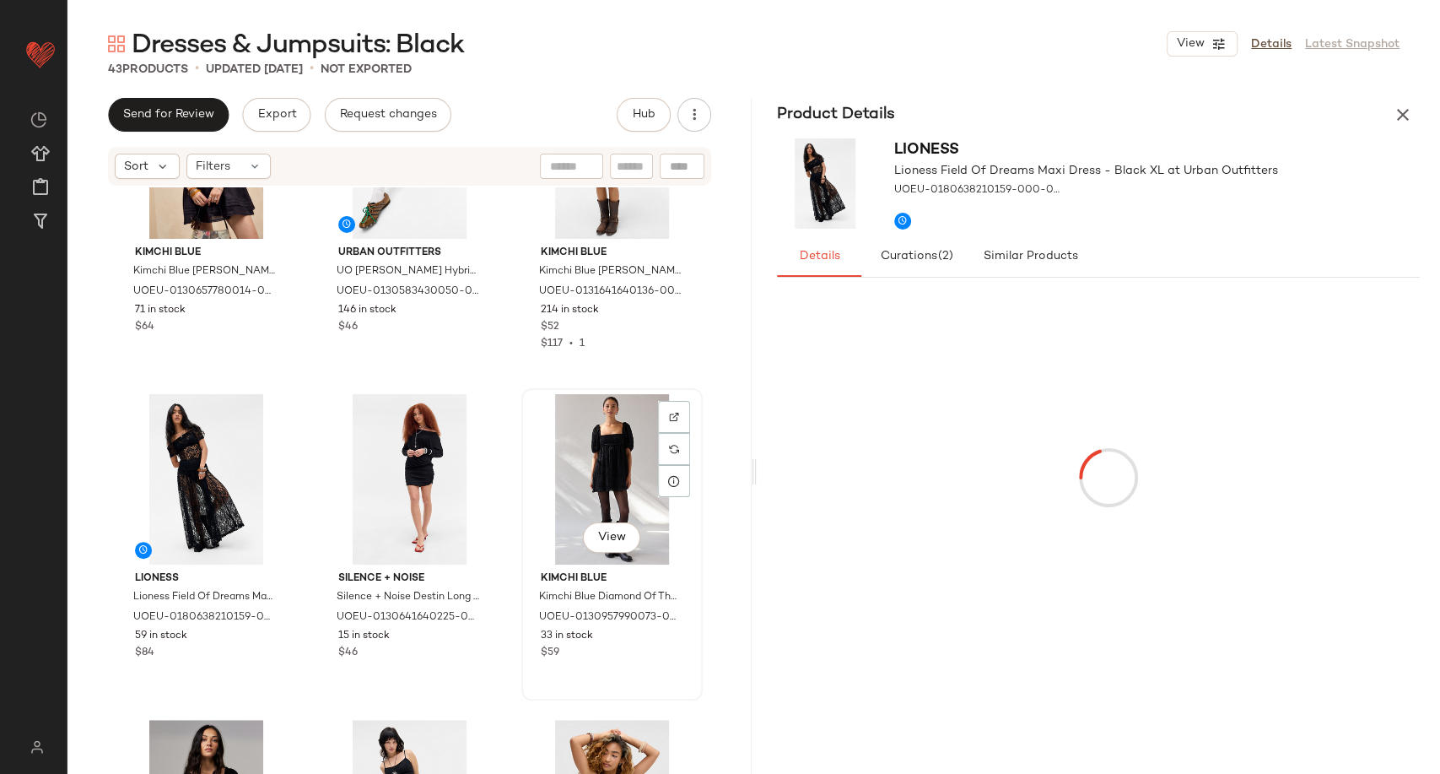
click at [601, 473] on div "View" at bounding box center [612, 479] width 170 height 170
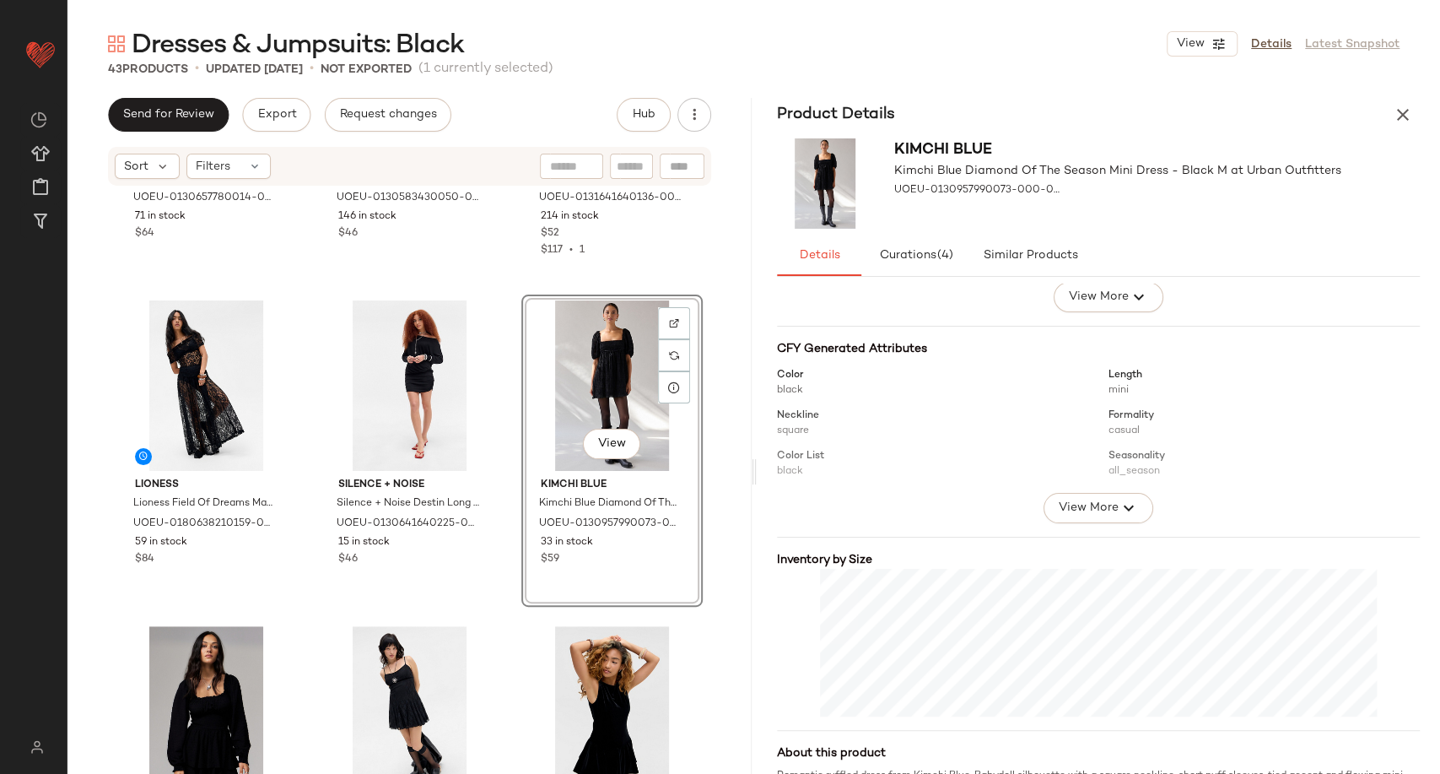
scroll to position [138, 0]
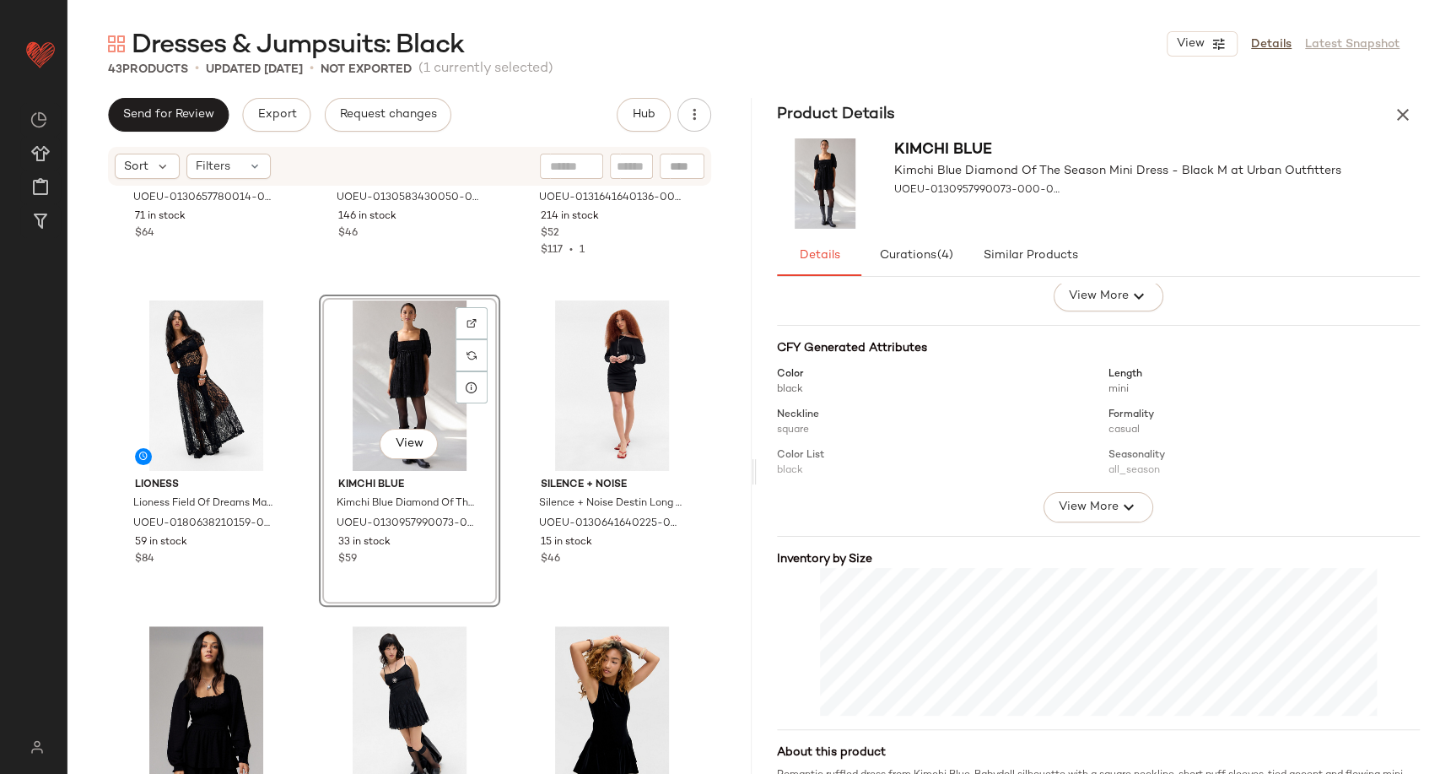
scroll to position [749, 0]
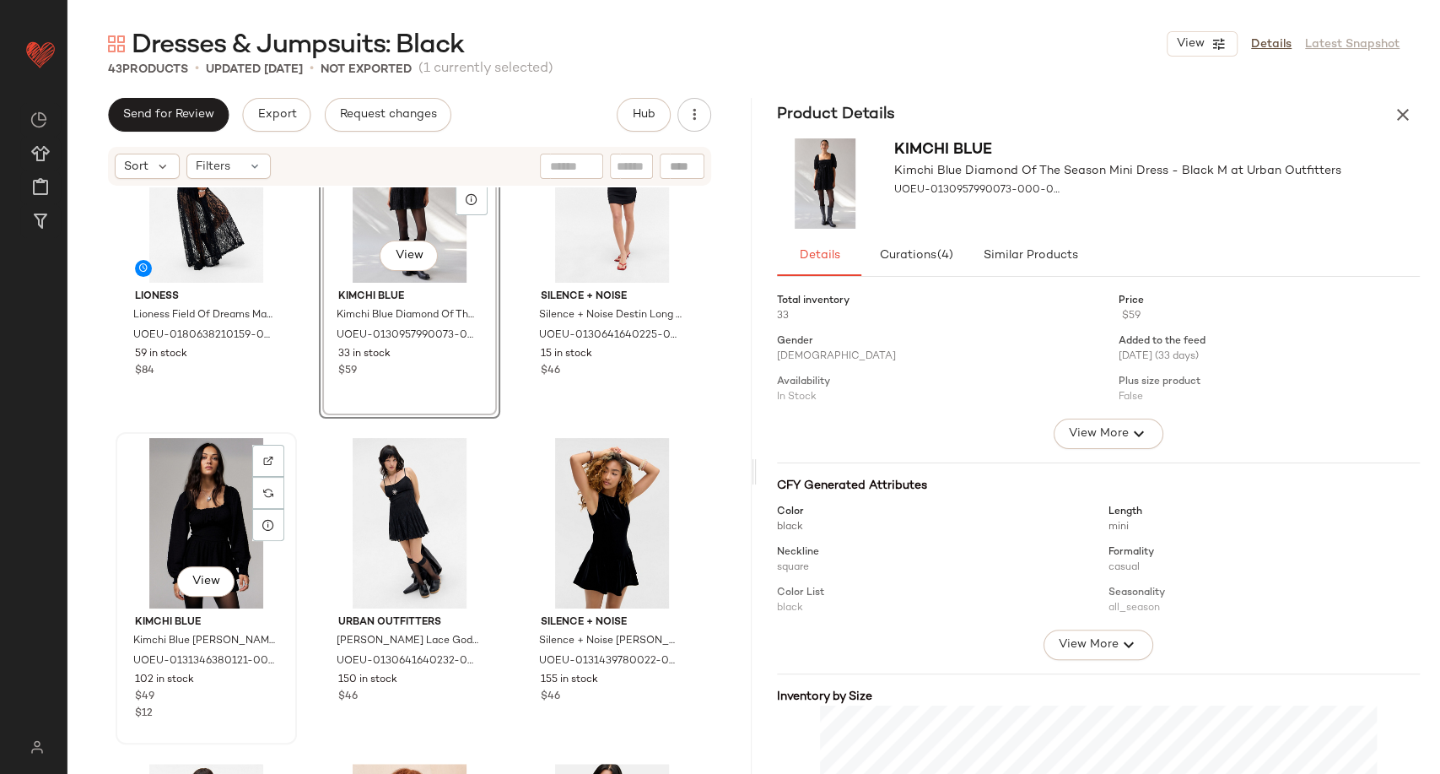
click at [158, 537] on div "View" at bounding box center [206, 523] width 170 height 170
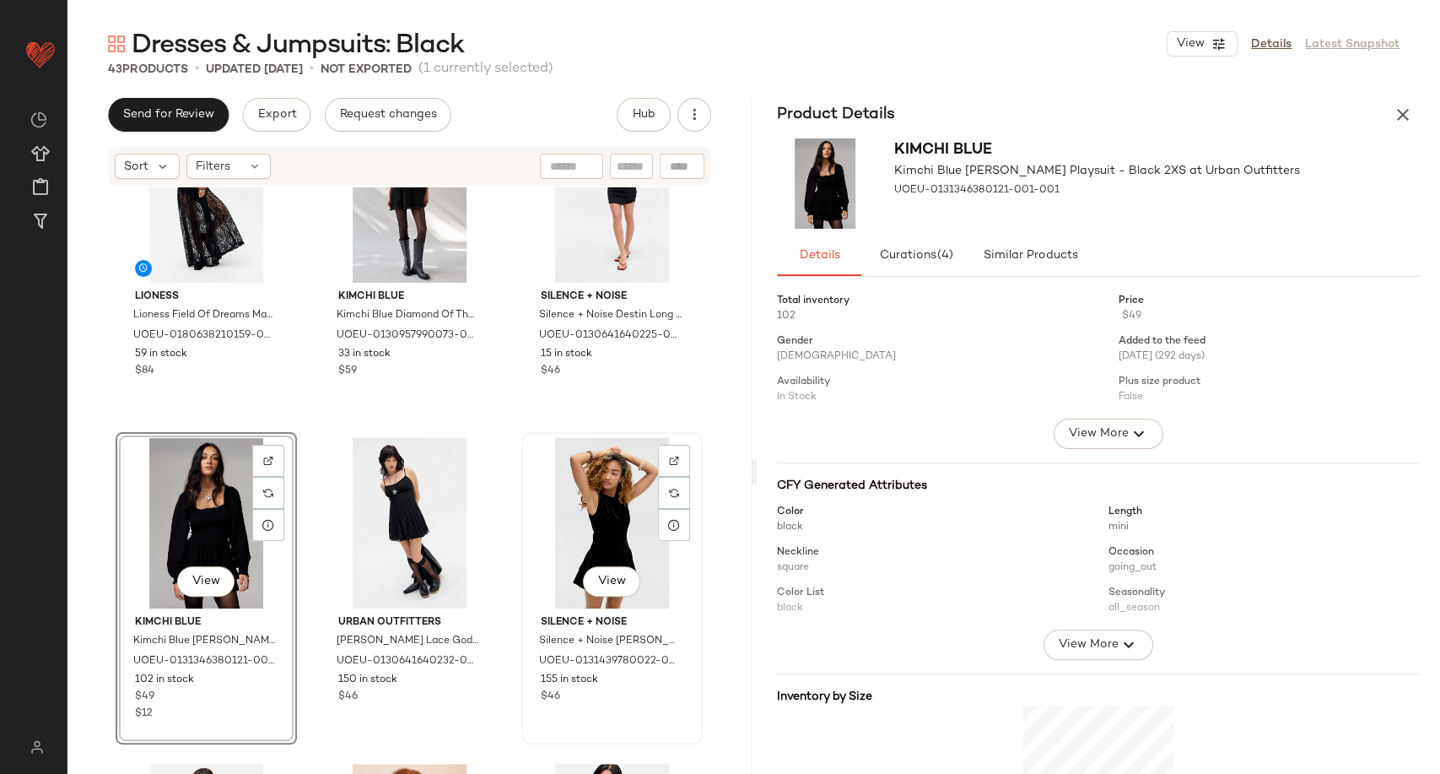
click at [604, 531] on div "View" at bounding box center [612, 523] width 170 height 170
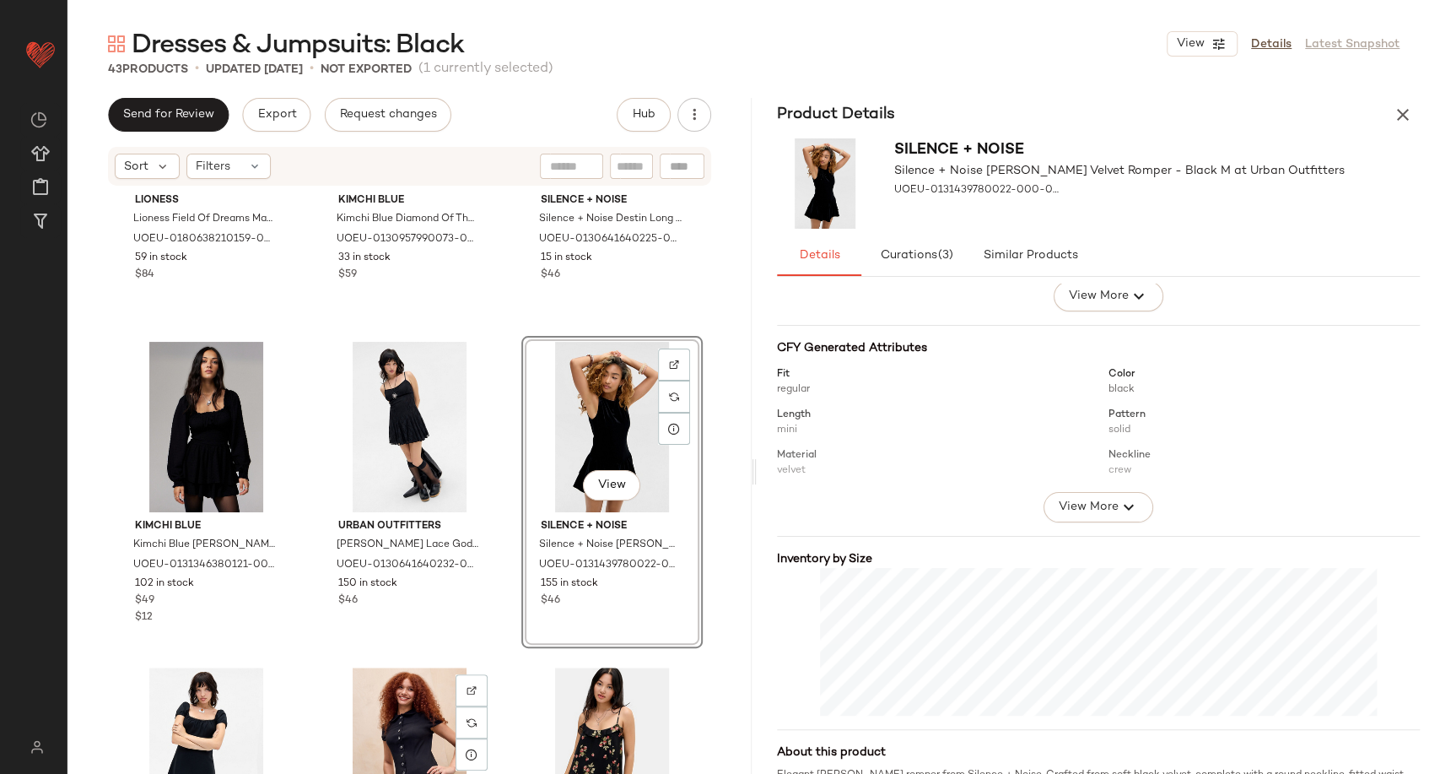
scroll to position [936, 0]
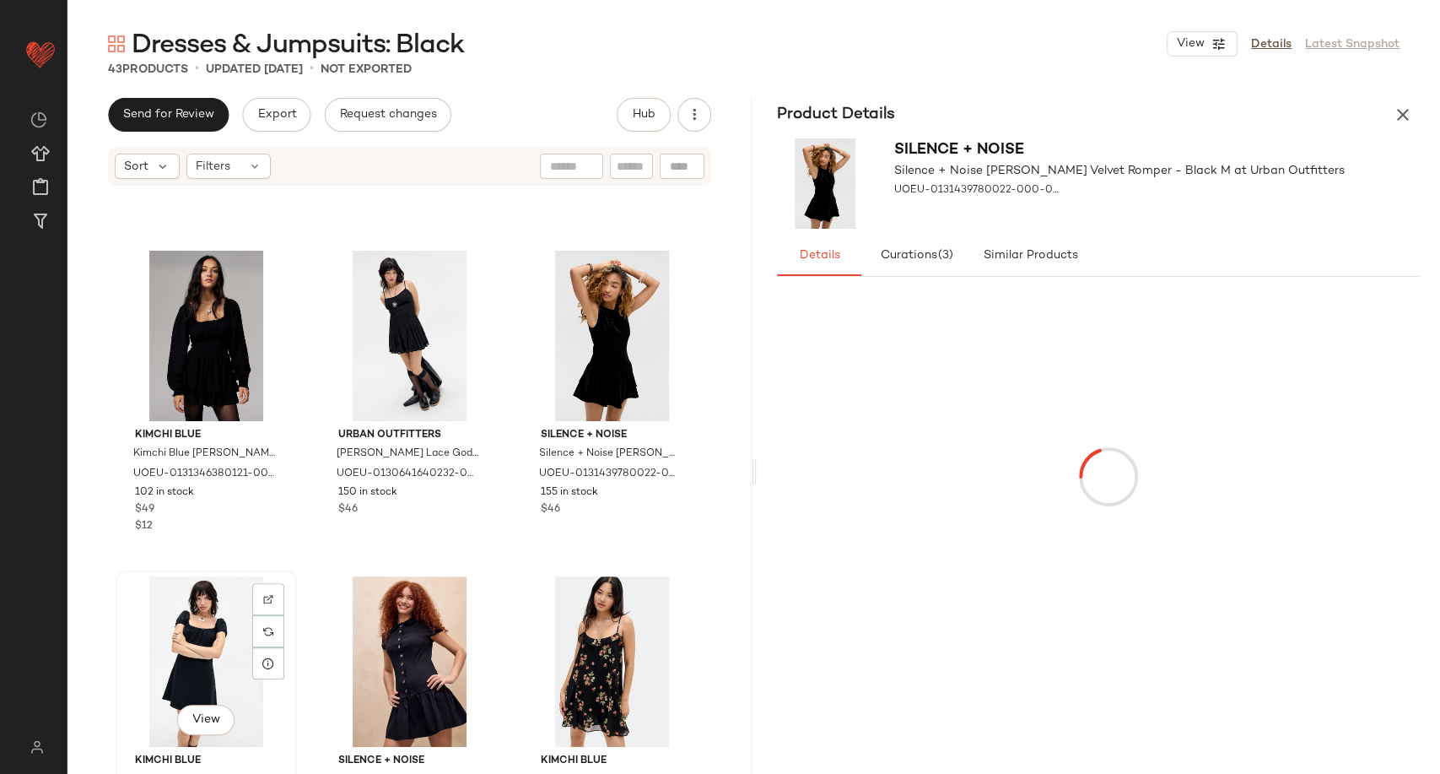
click at [189, 626] on div "View" at bounding box center [206, 661] width 170 height 170
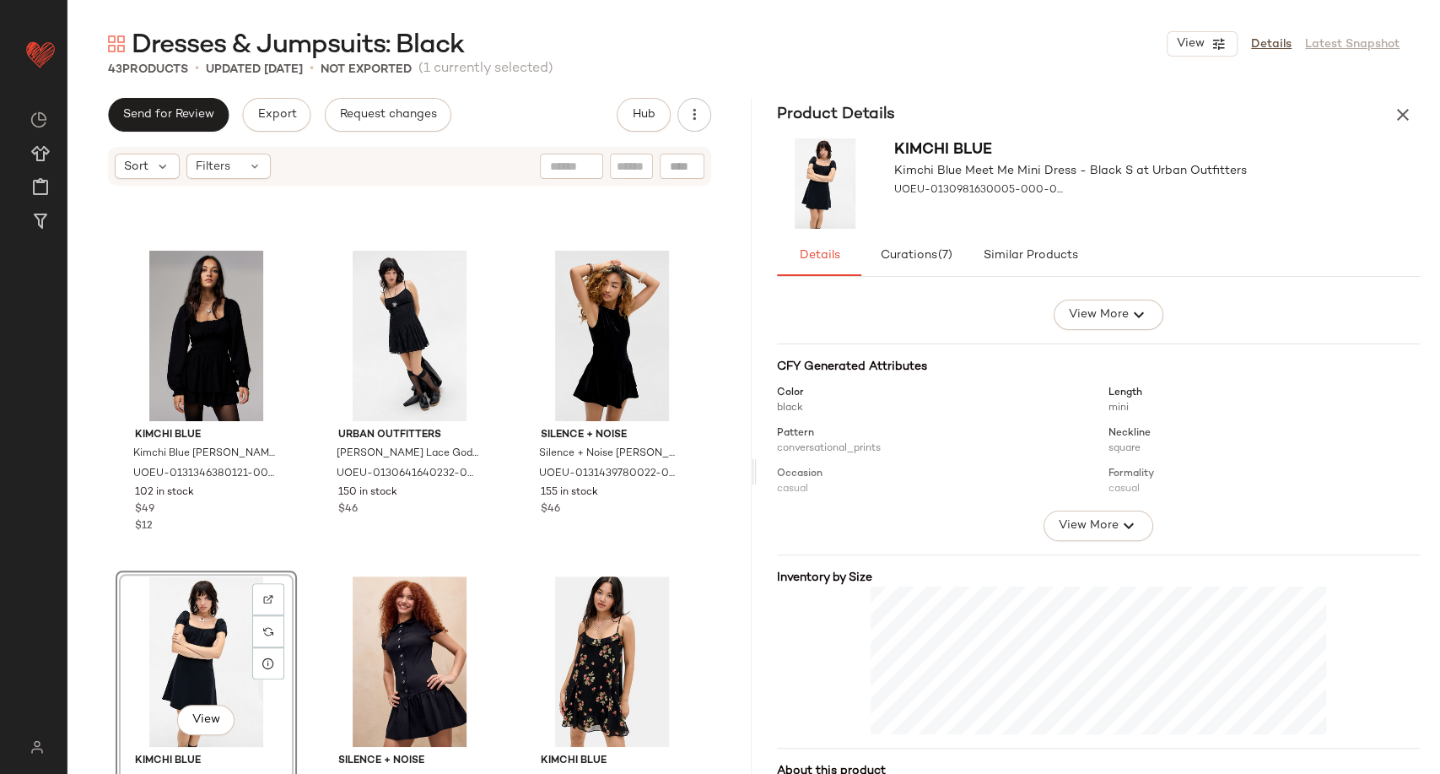
scroll to position [121, 0]
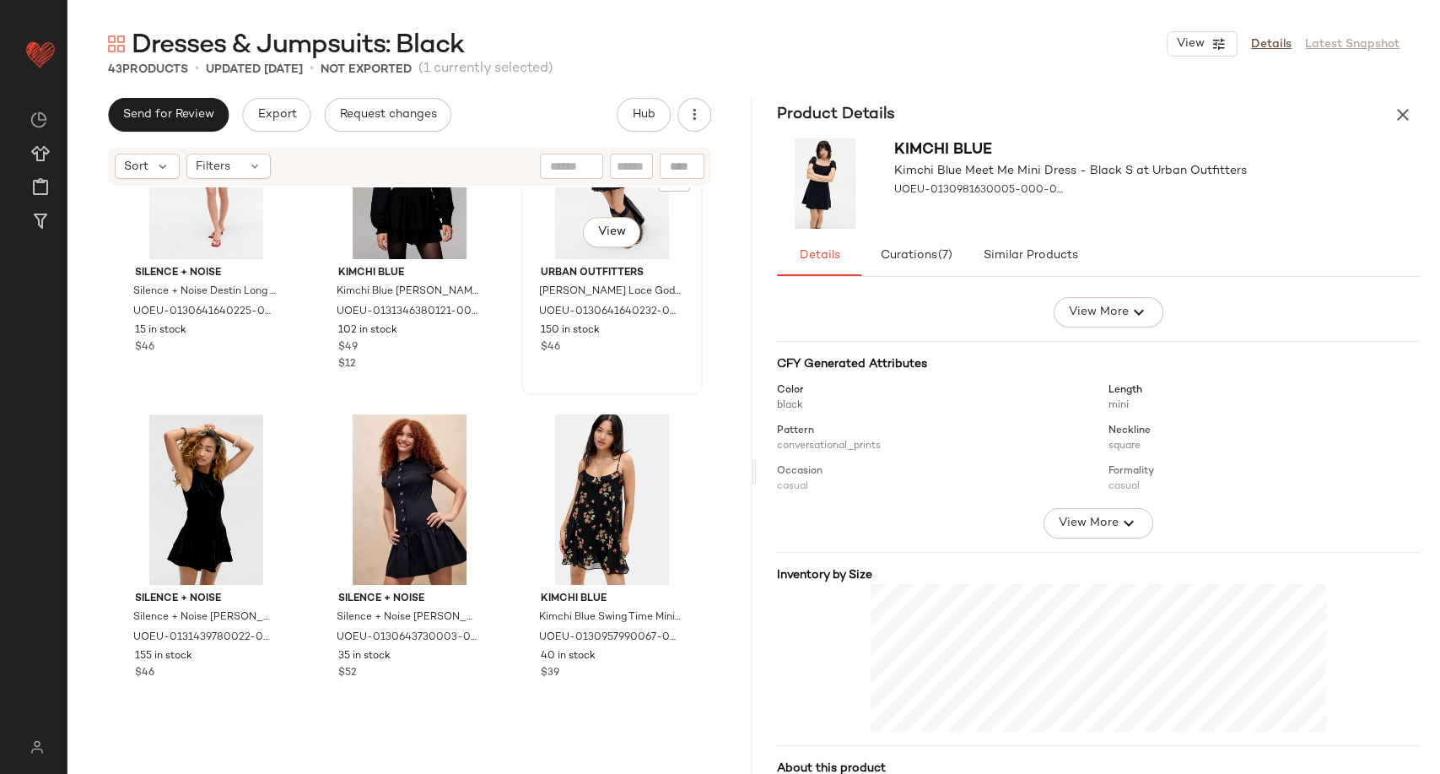
scroll to position [1124, 0]
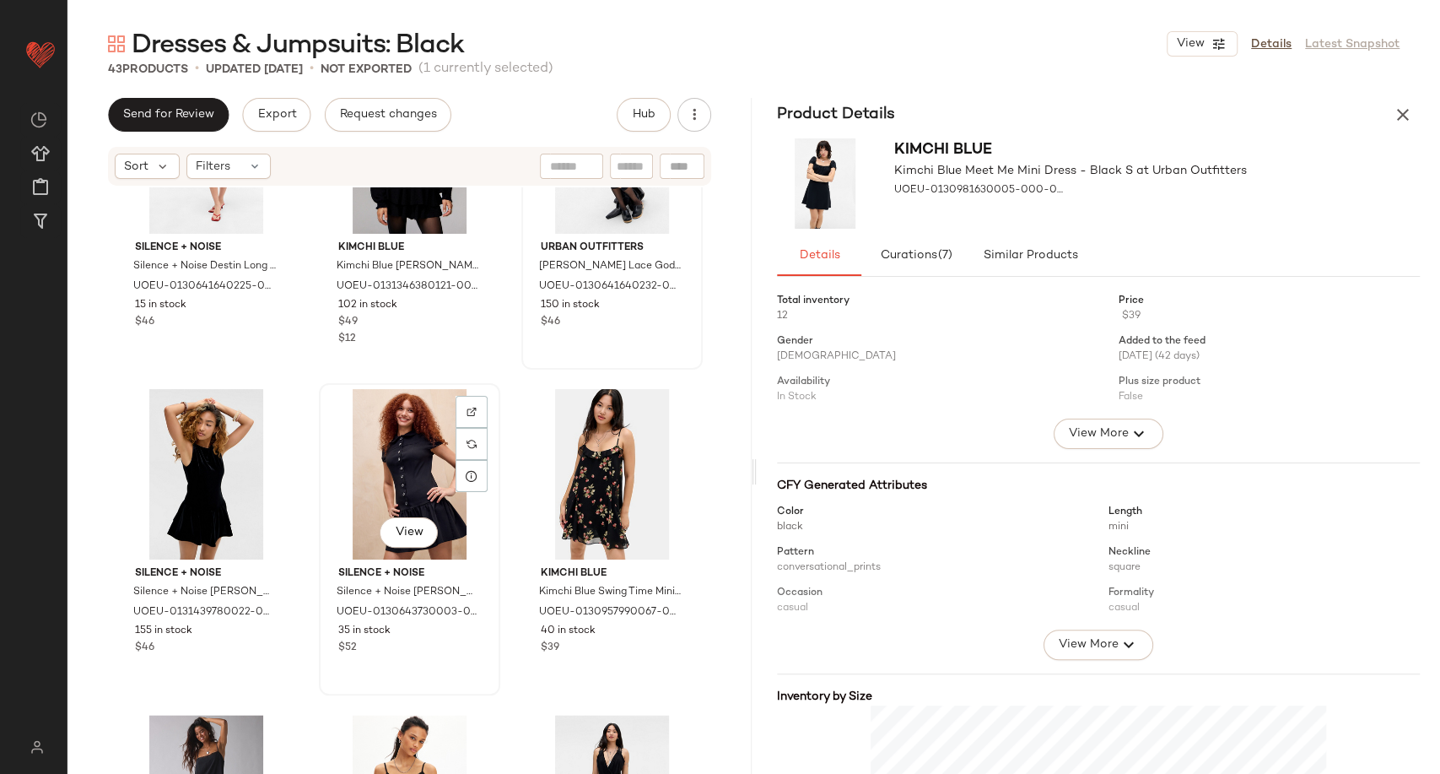
click at [416, 466] on div "View" at bounding box center [410, 474] width 170 height 170
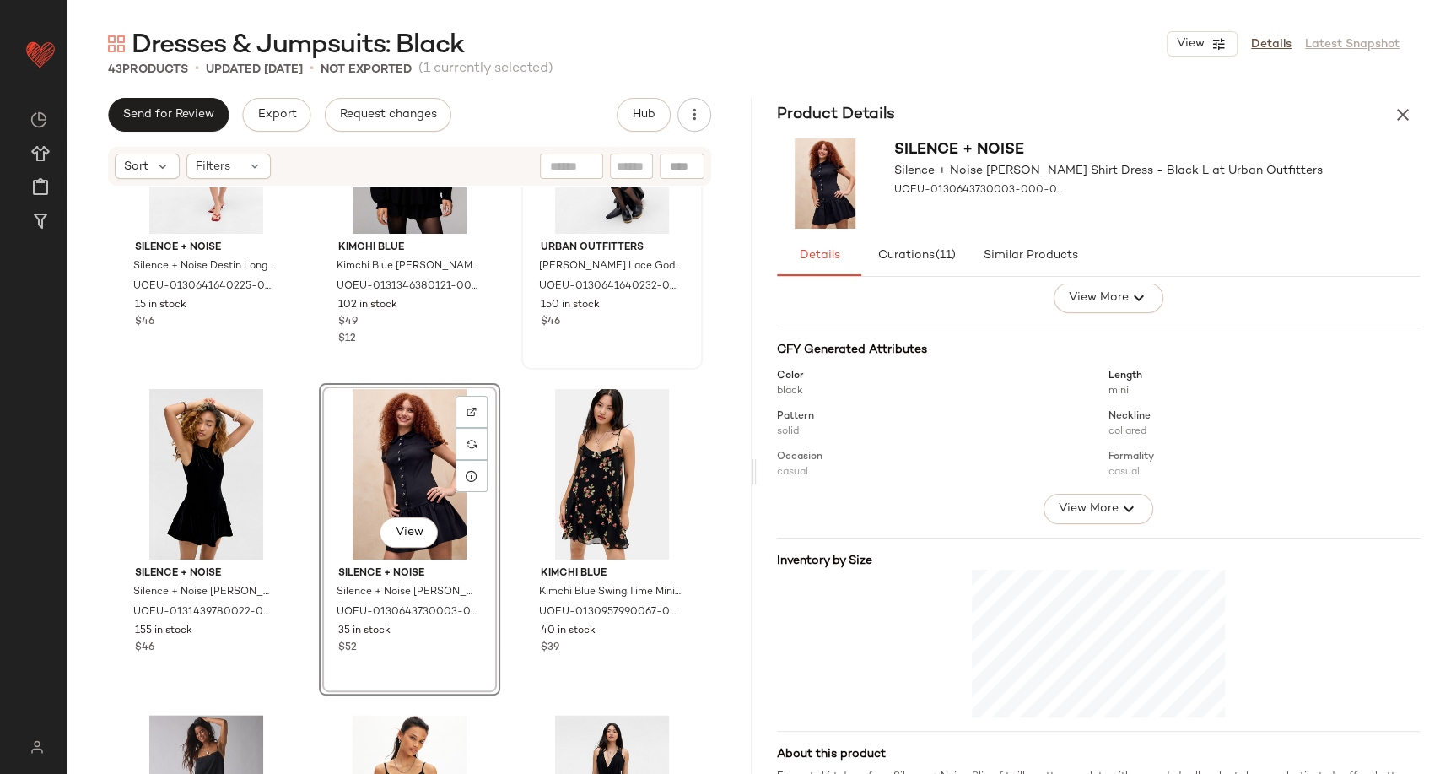
scroll to position [138, 0]
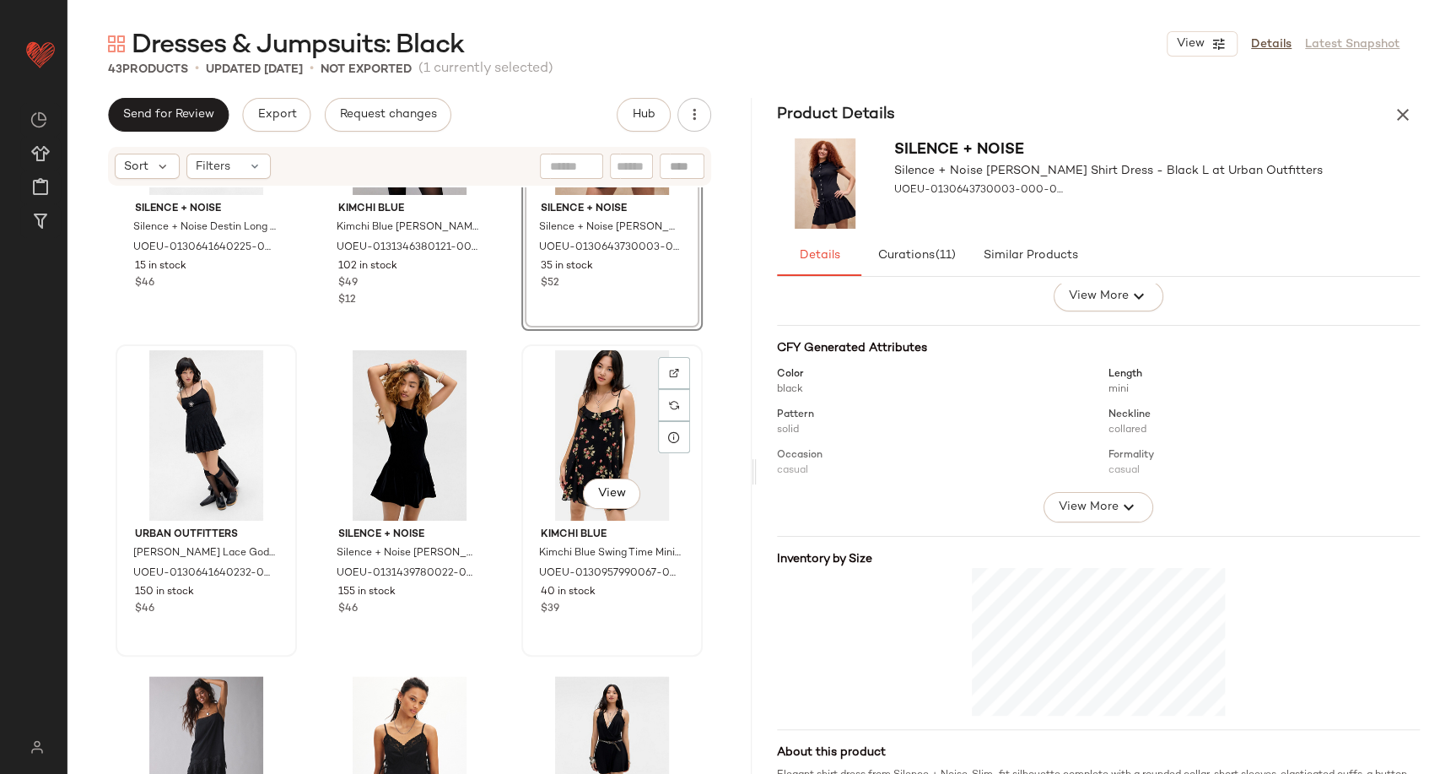
scroll to position [1180, 0]
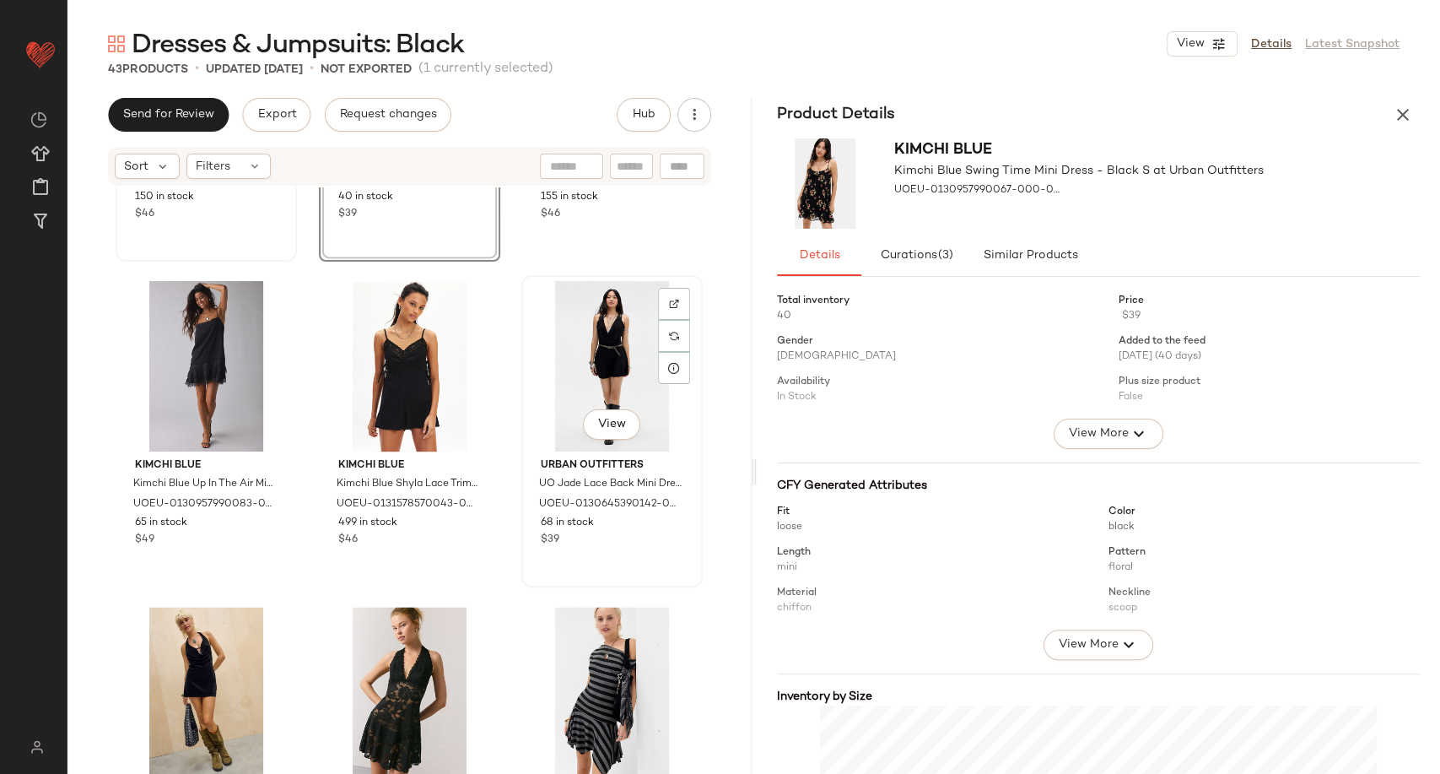
scroll to position [1649, 0]
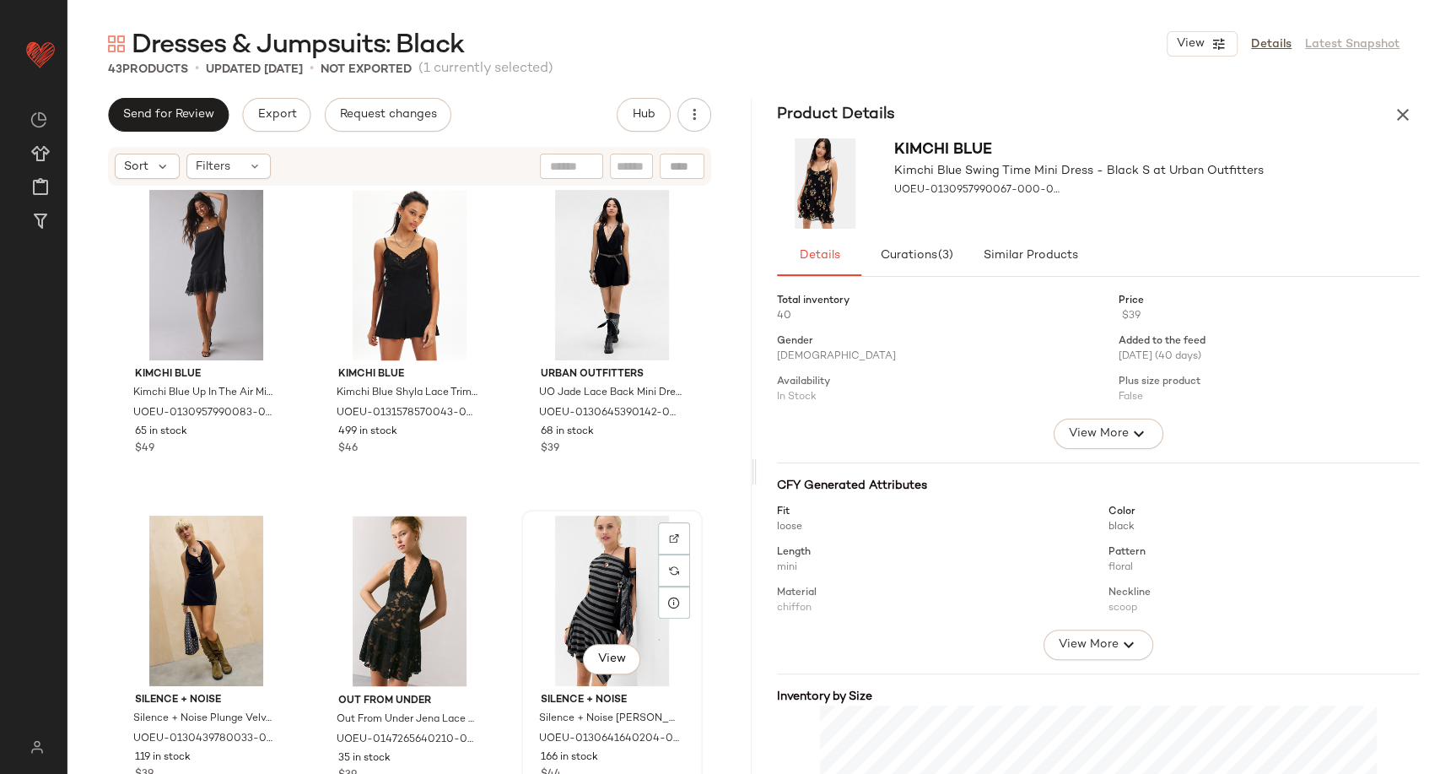
click at [561, 602] on div "View" at bounding box center [612, 600] width 170 height 170
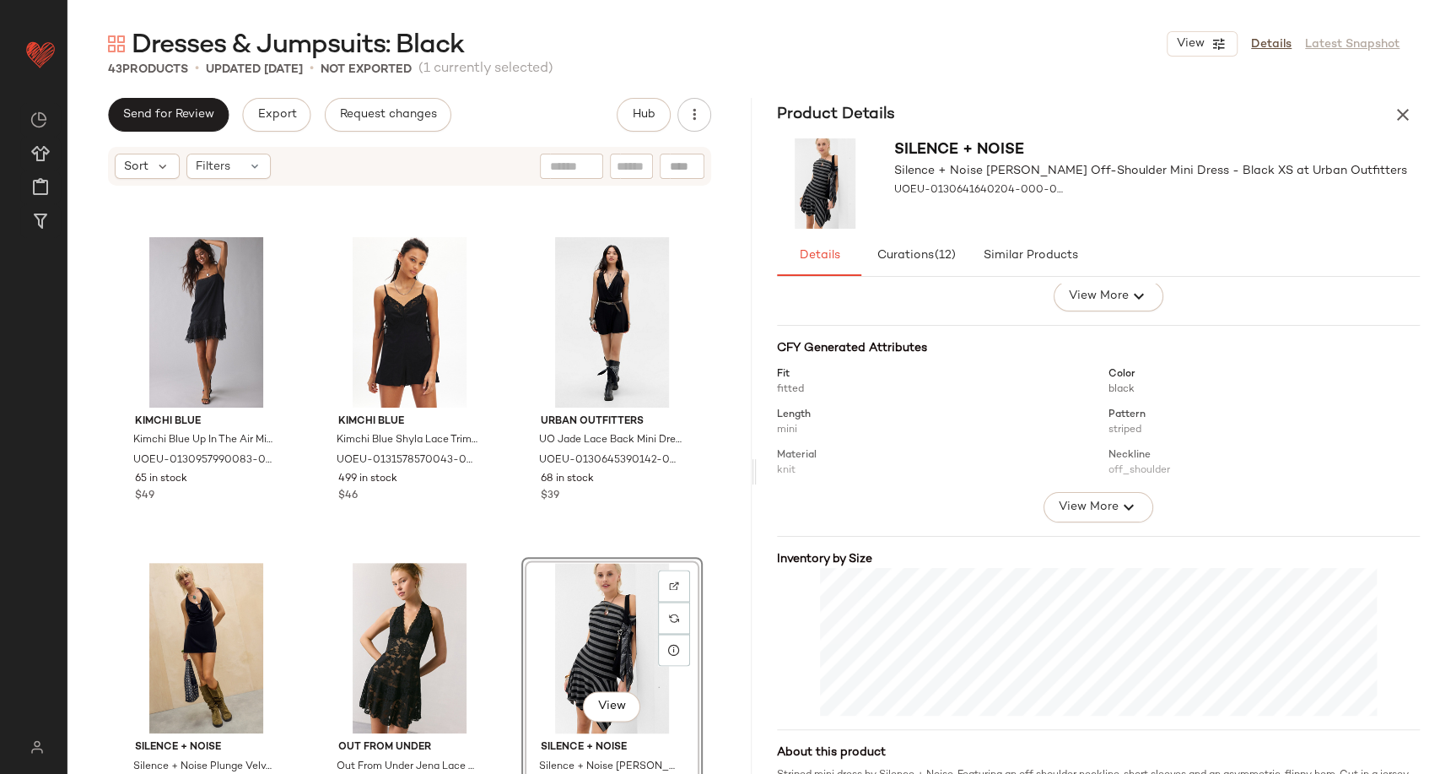
scroll to position [1555, 0]
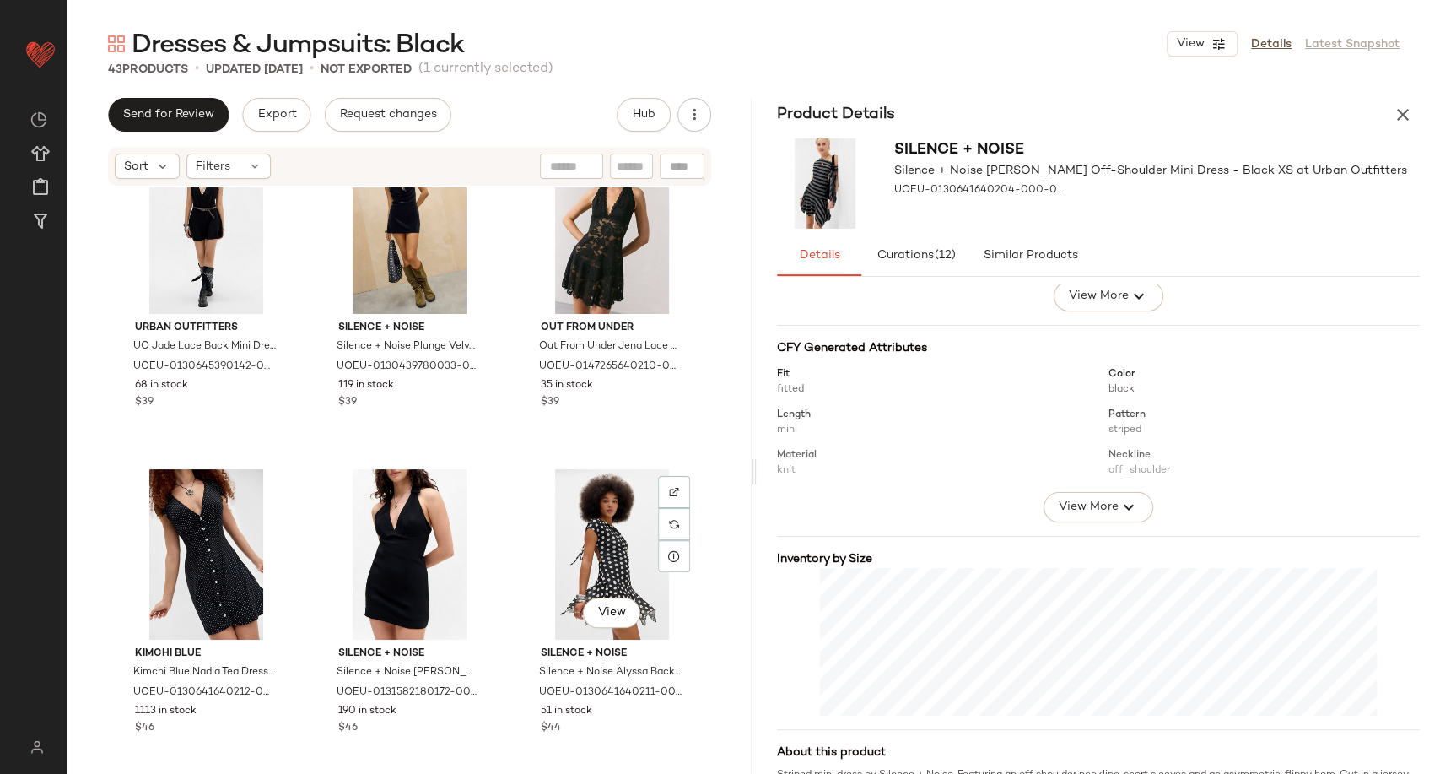
scroll to position [2024, 0]
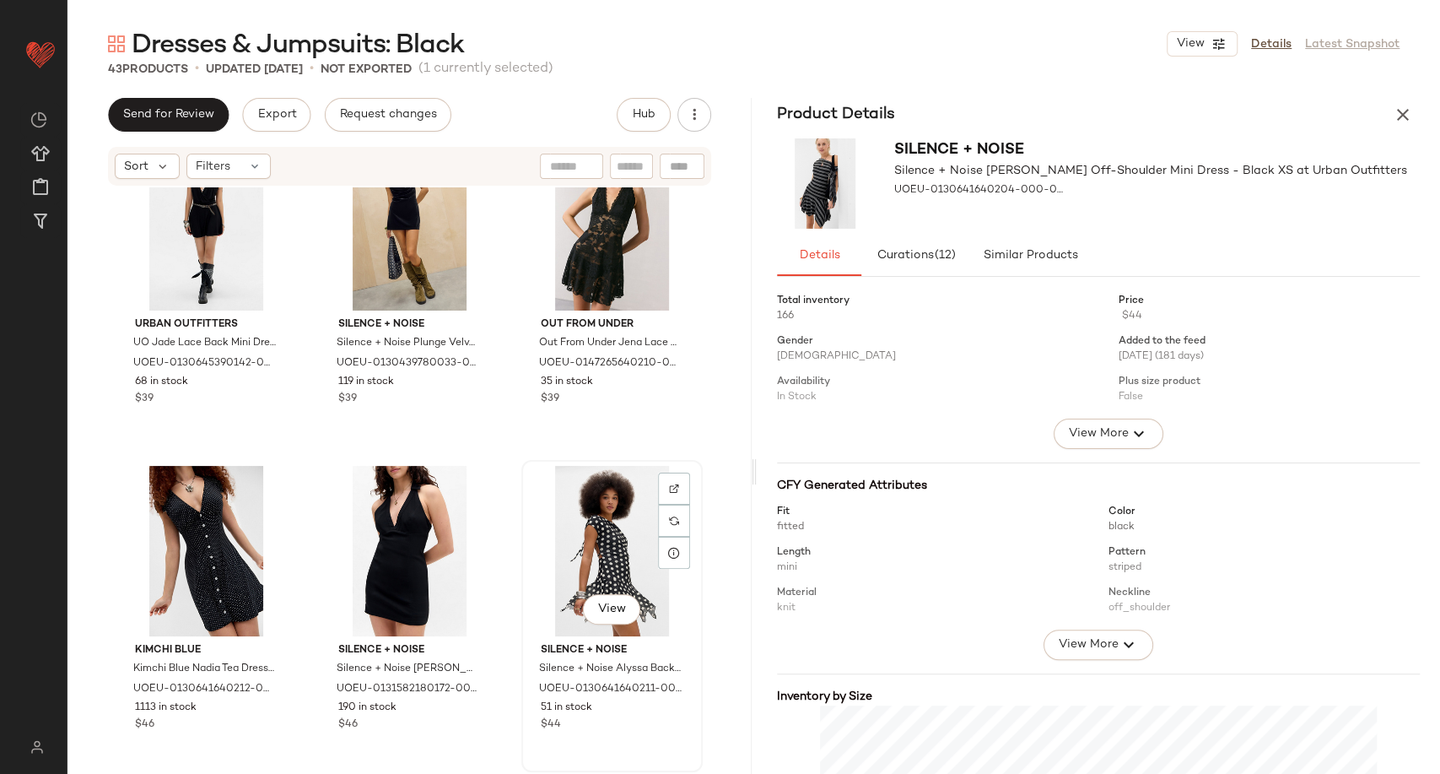
click at [587, 538] on div "View" at bounding box center [612, 551] width 170 height 170
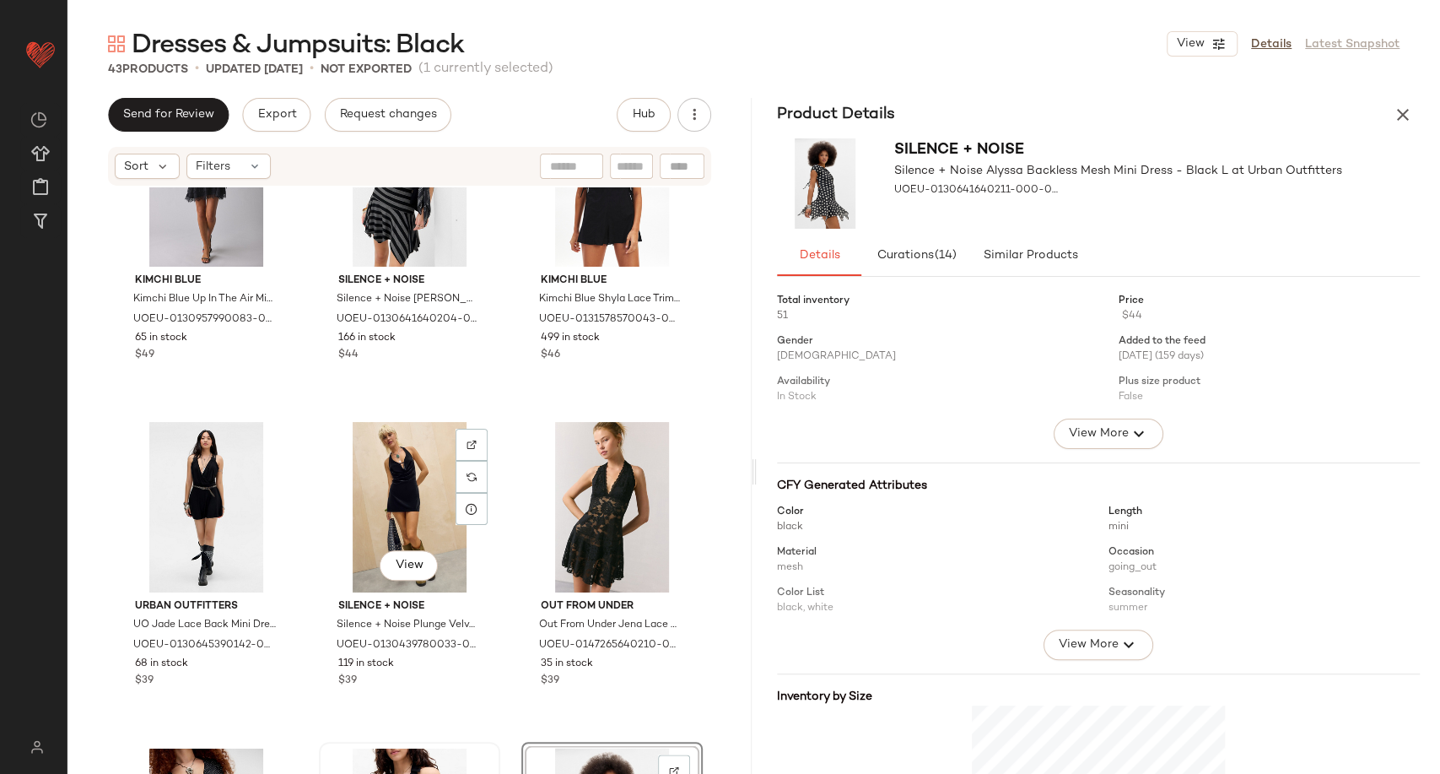
scroll to position [1836, 0]
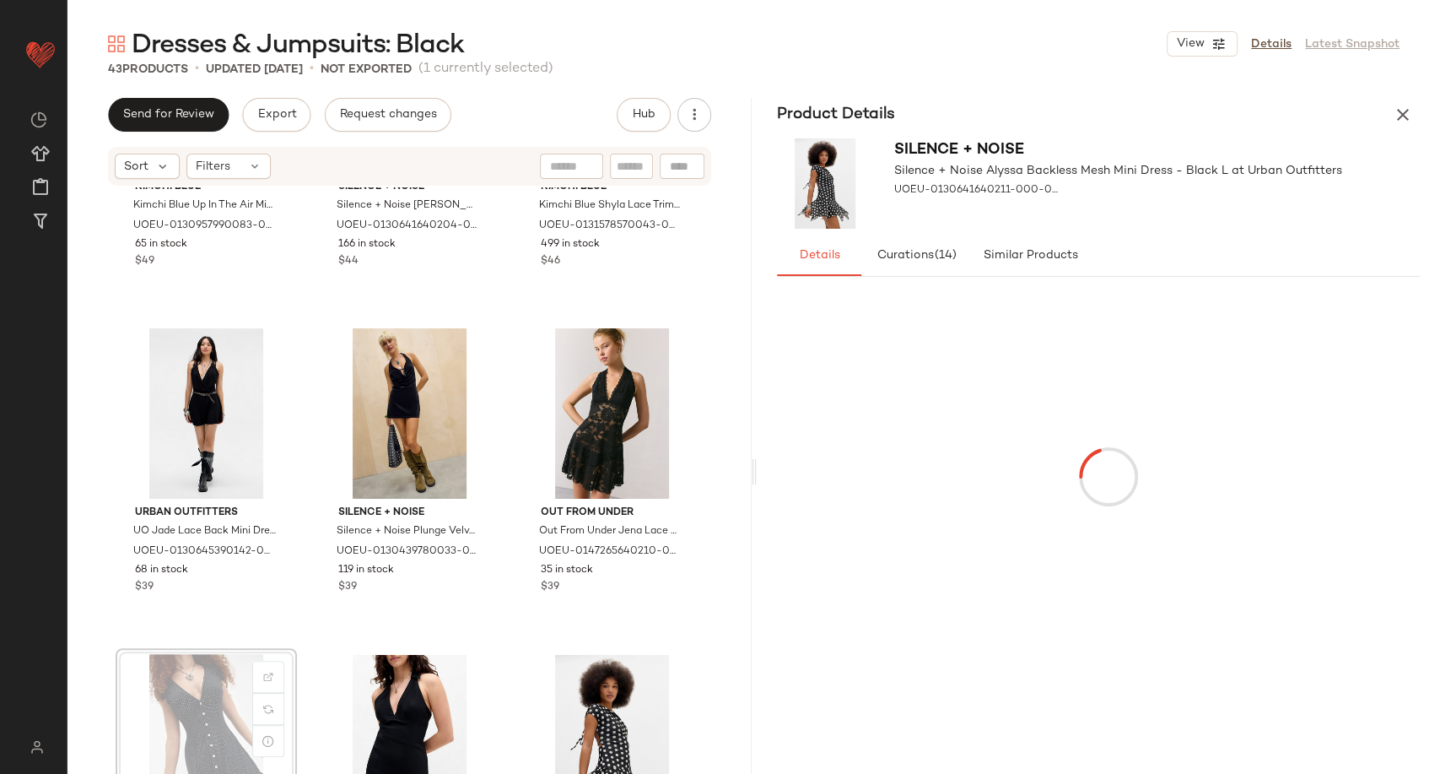
scroll to position [1838, 0]
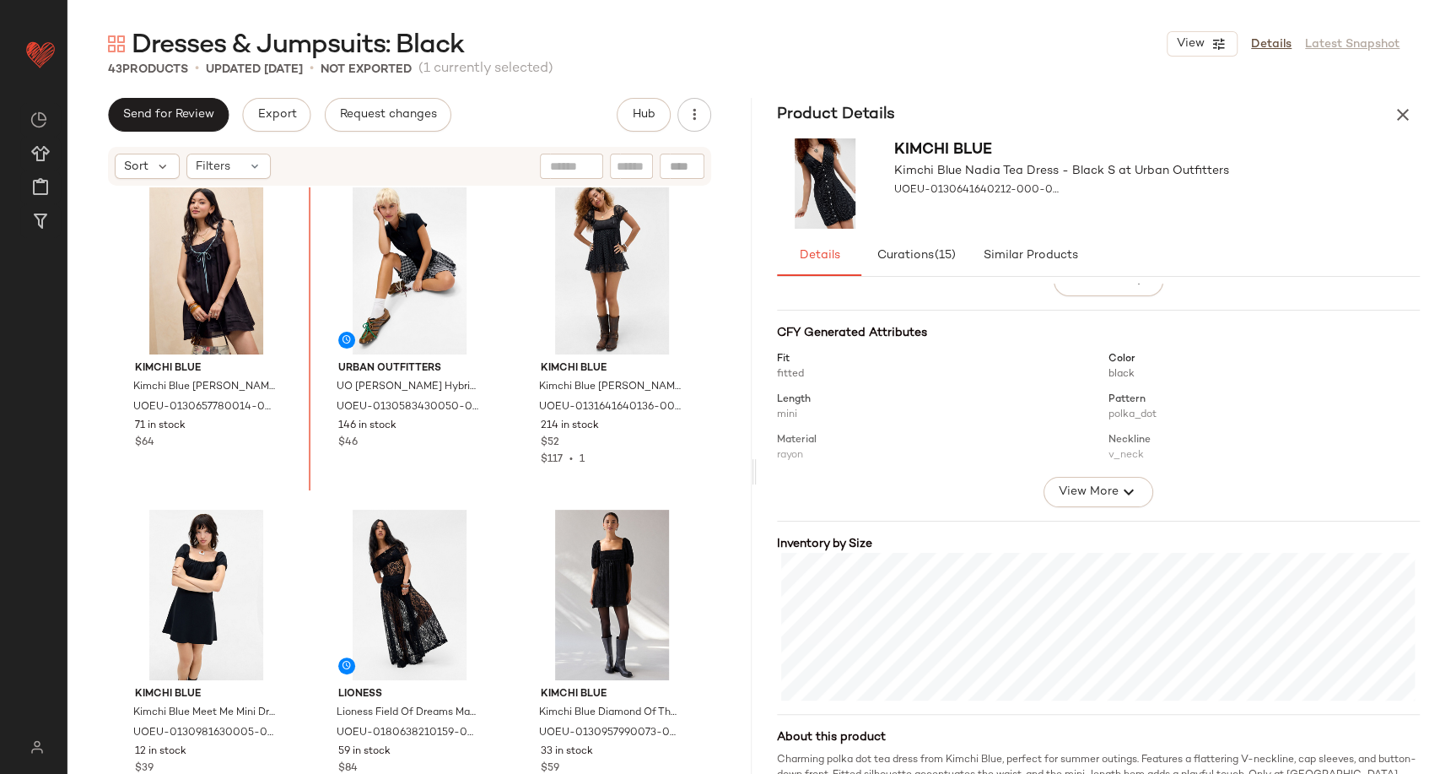
scroll to position [342, 0]
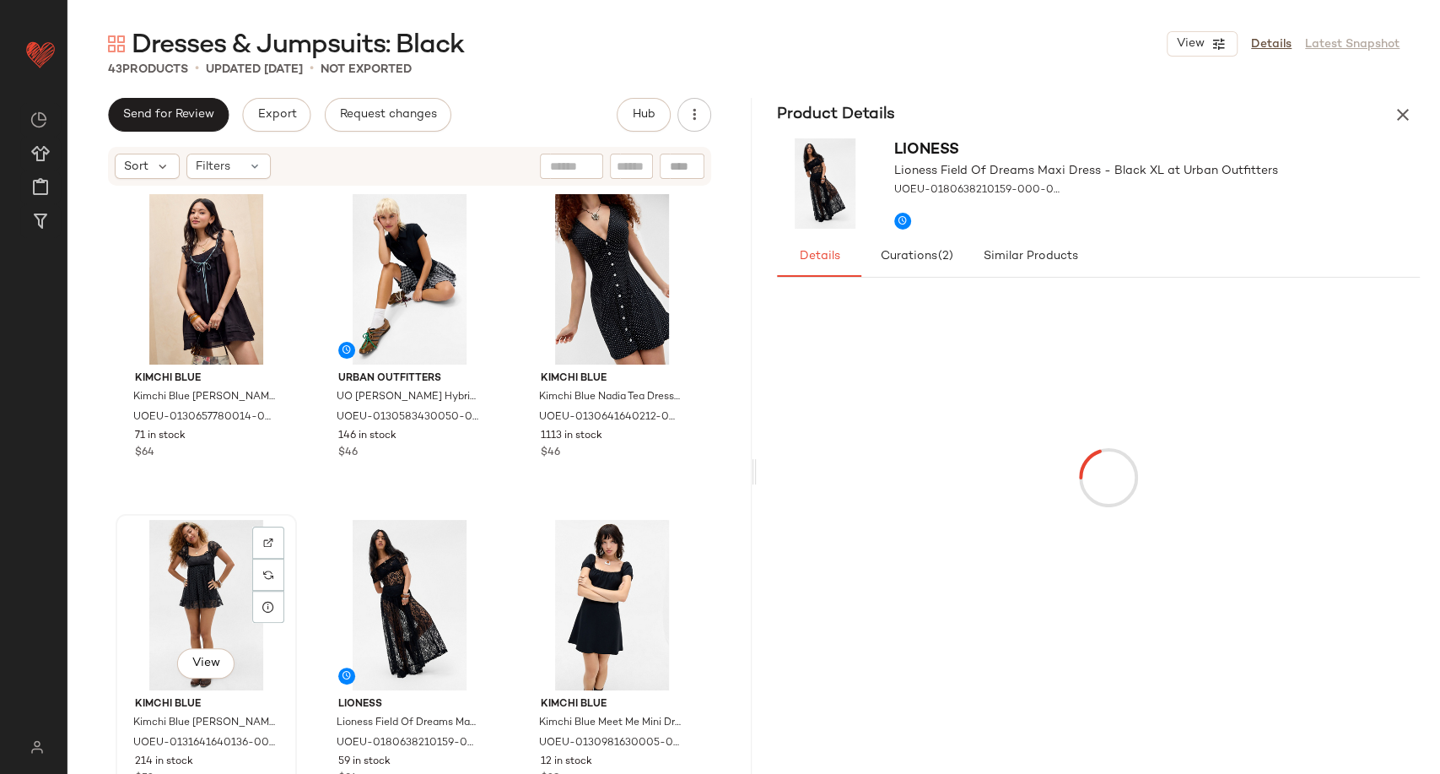
click at [189, 606] on div "View" at bounding box center [206, 605] width 170 height 170
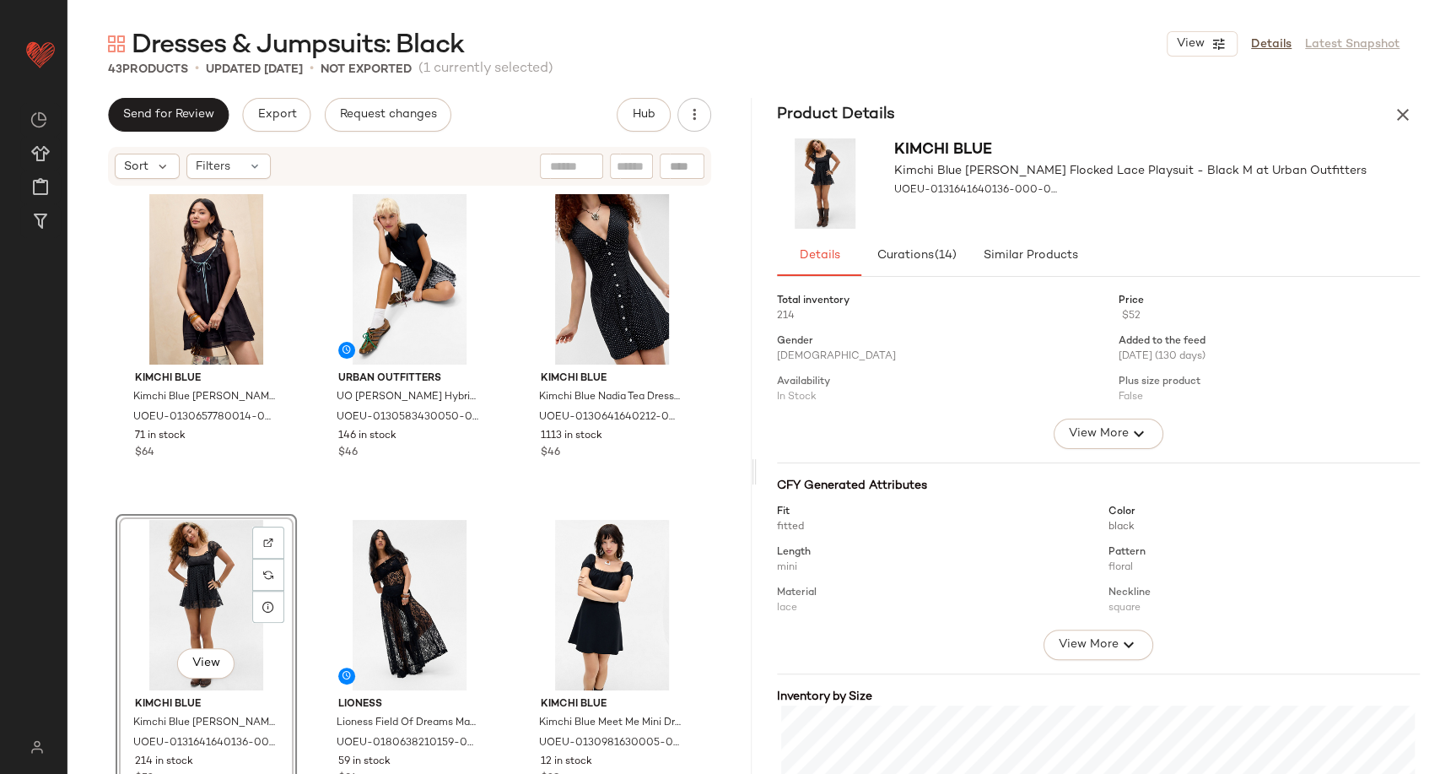
scroll to position [94, 0]
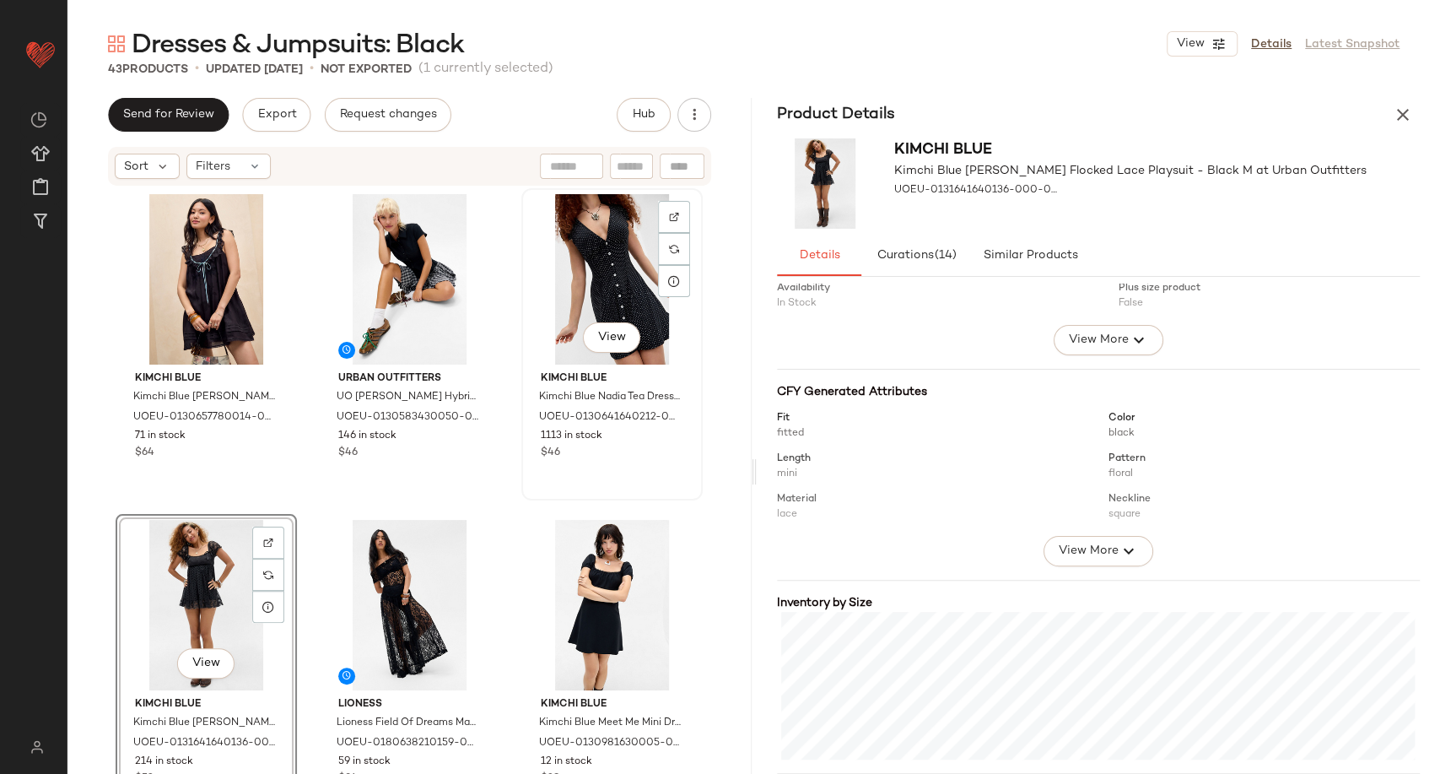
click at [593, 269] on div "View" at bounding box center [612, 279] width 170 height 170
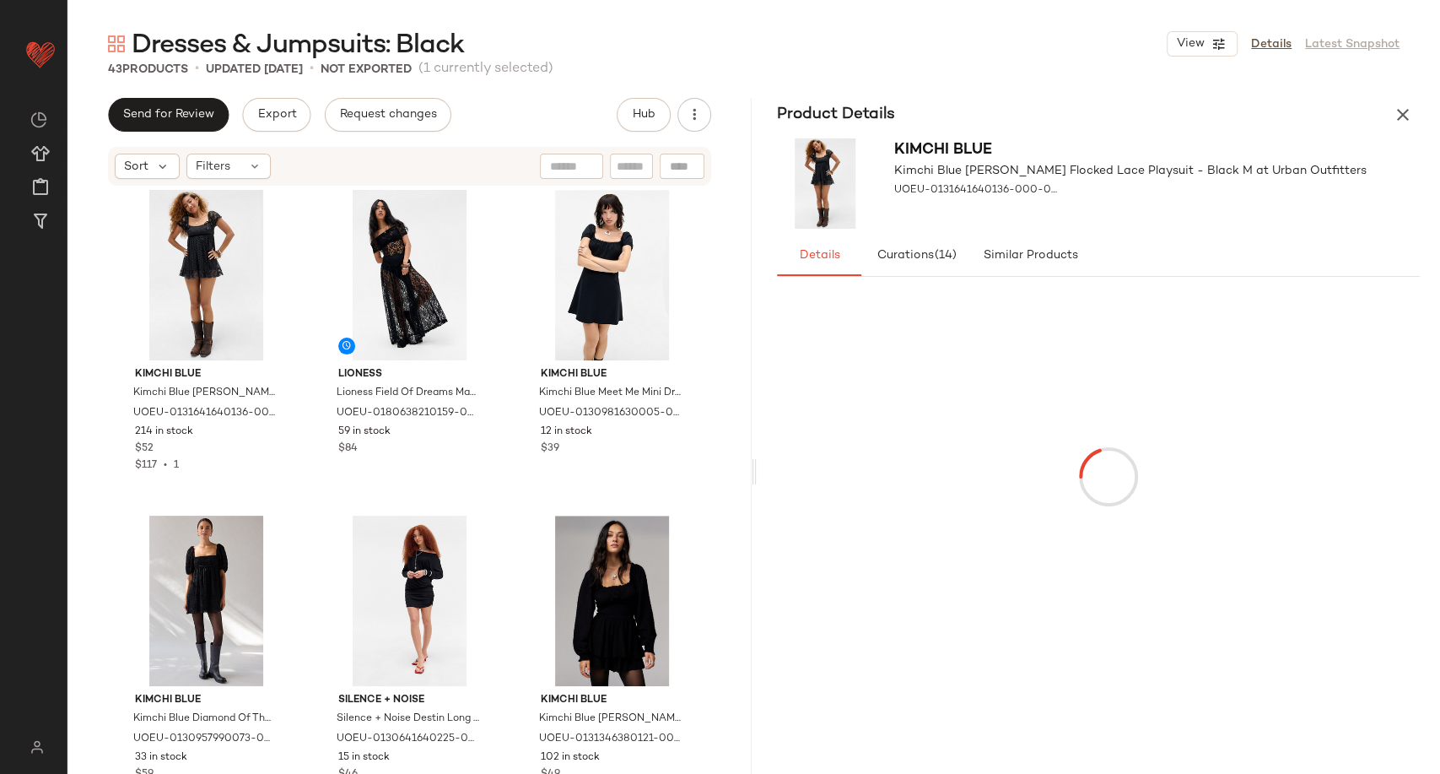
scroll to position [482, 0]
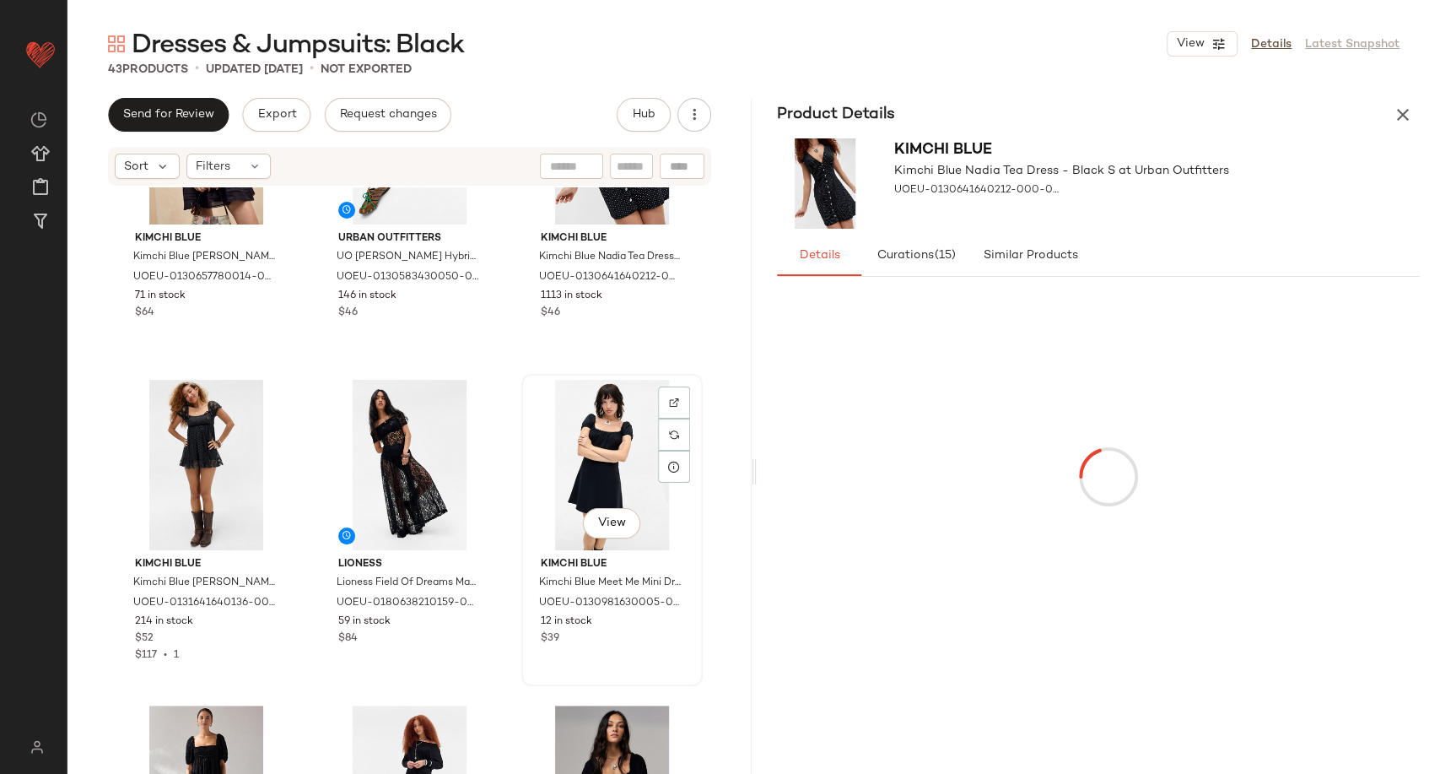
click at [555, 500] on div "View" at bounding box center [612, 465] width 170 height 170
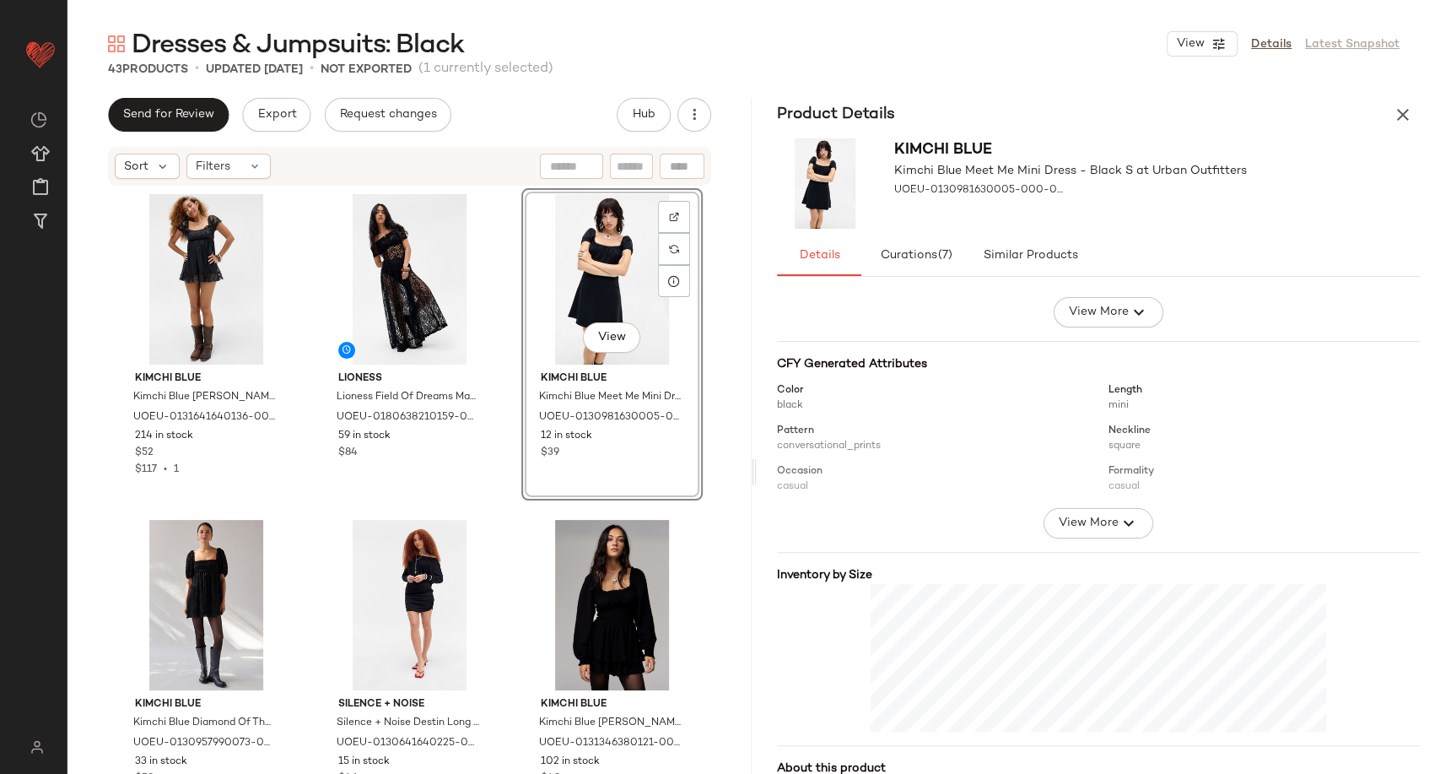
scroll to position [669, 0]
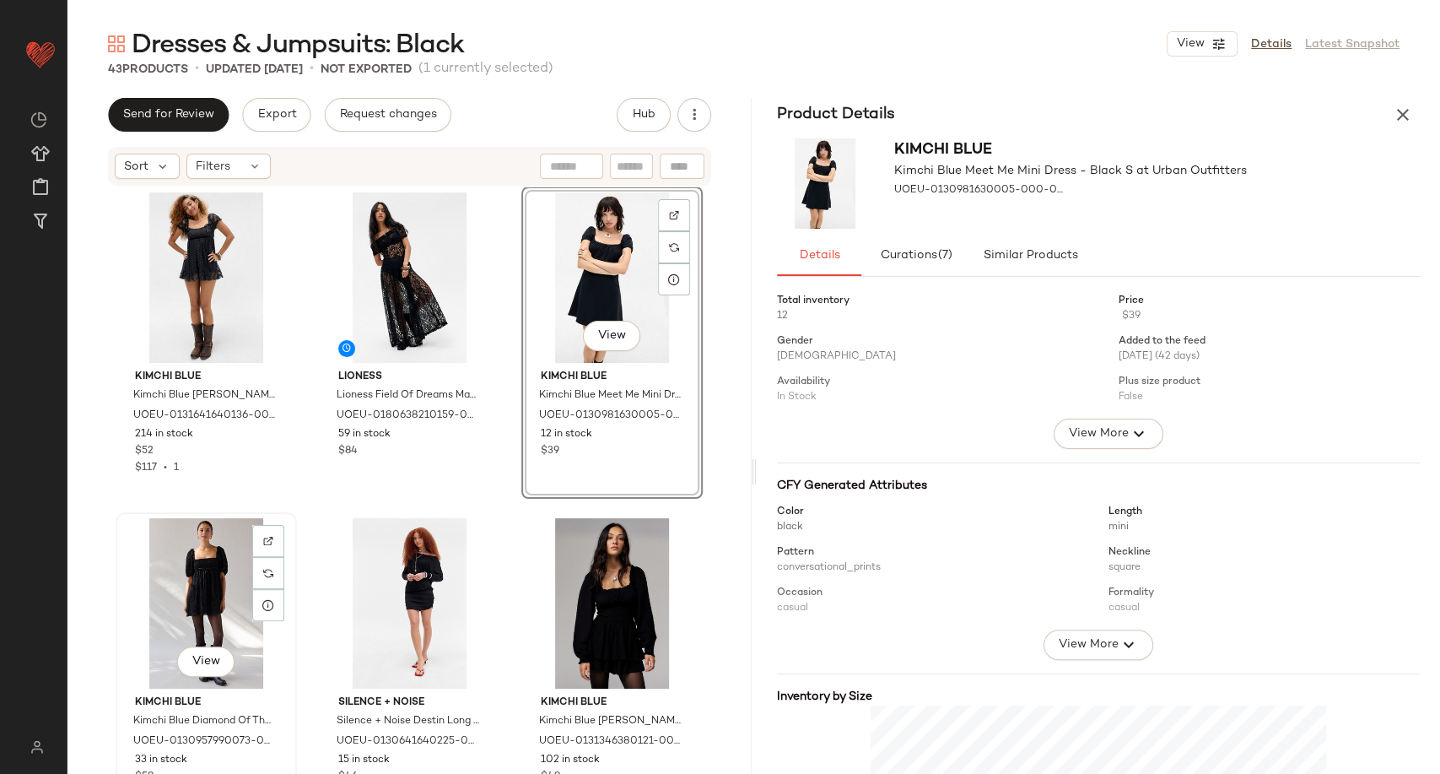
click at [185, 600] on div "View" at bounding box center [206, 603] width 170 height 170
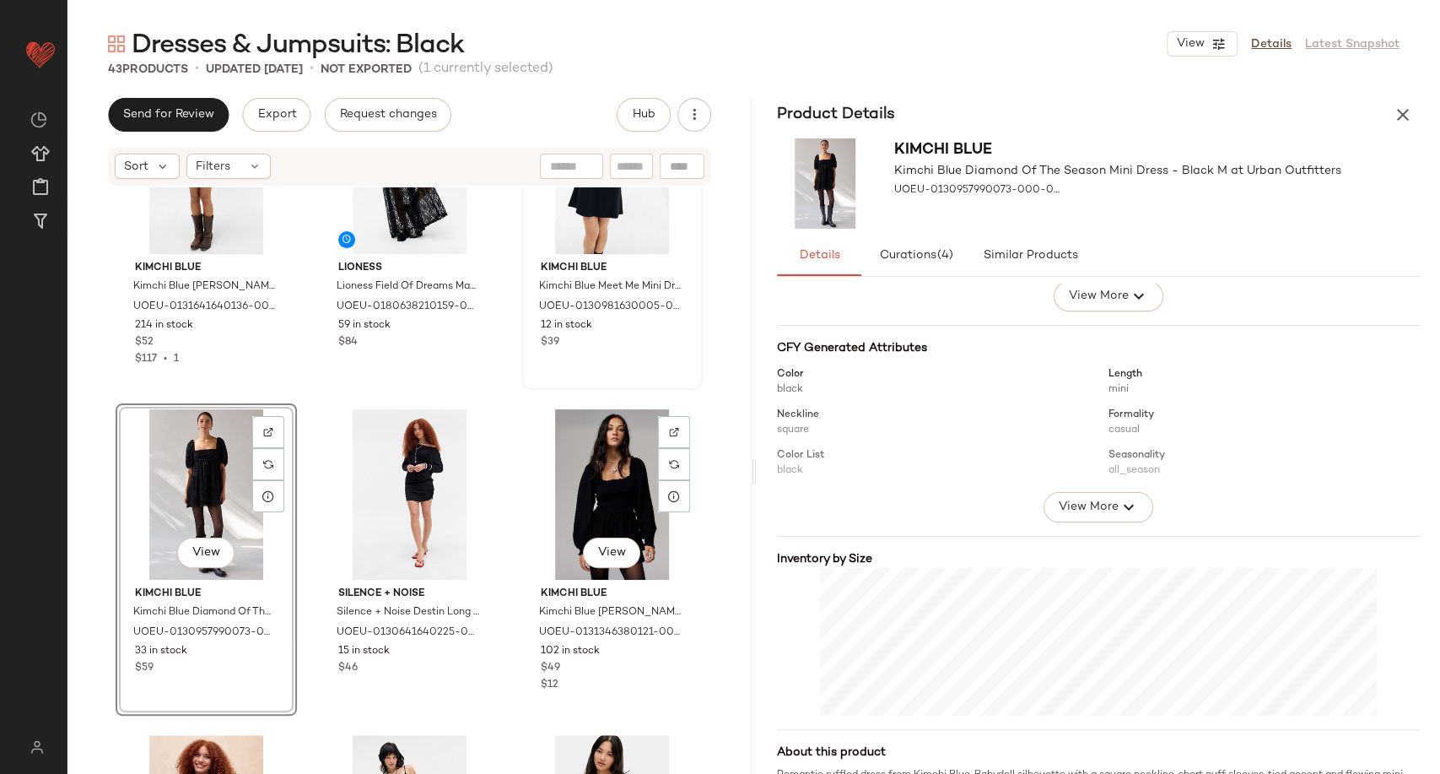
scroll to position [669, 0]
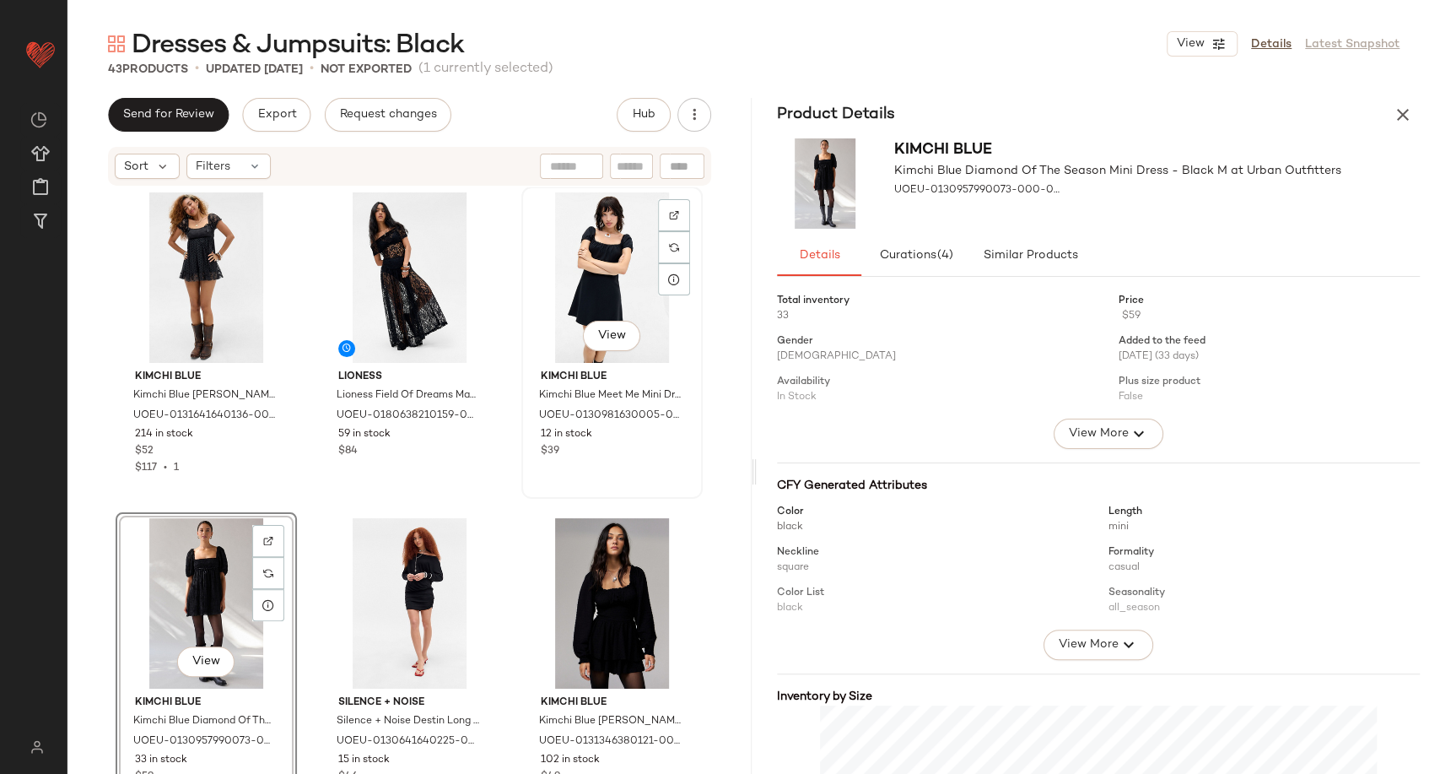
click at [567, 259] on div "View" at bounding box center [612, 277] width 170 height 170
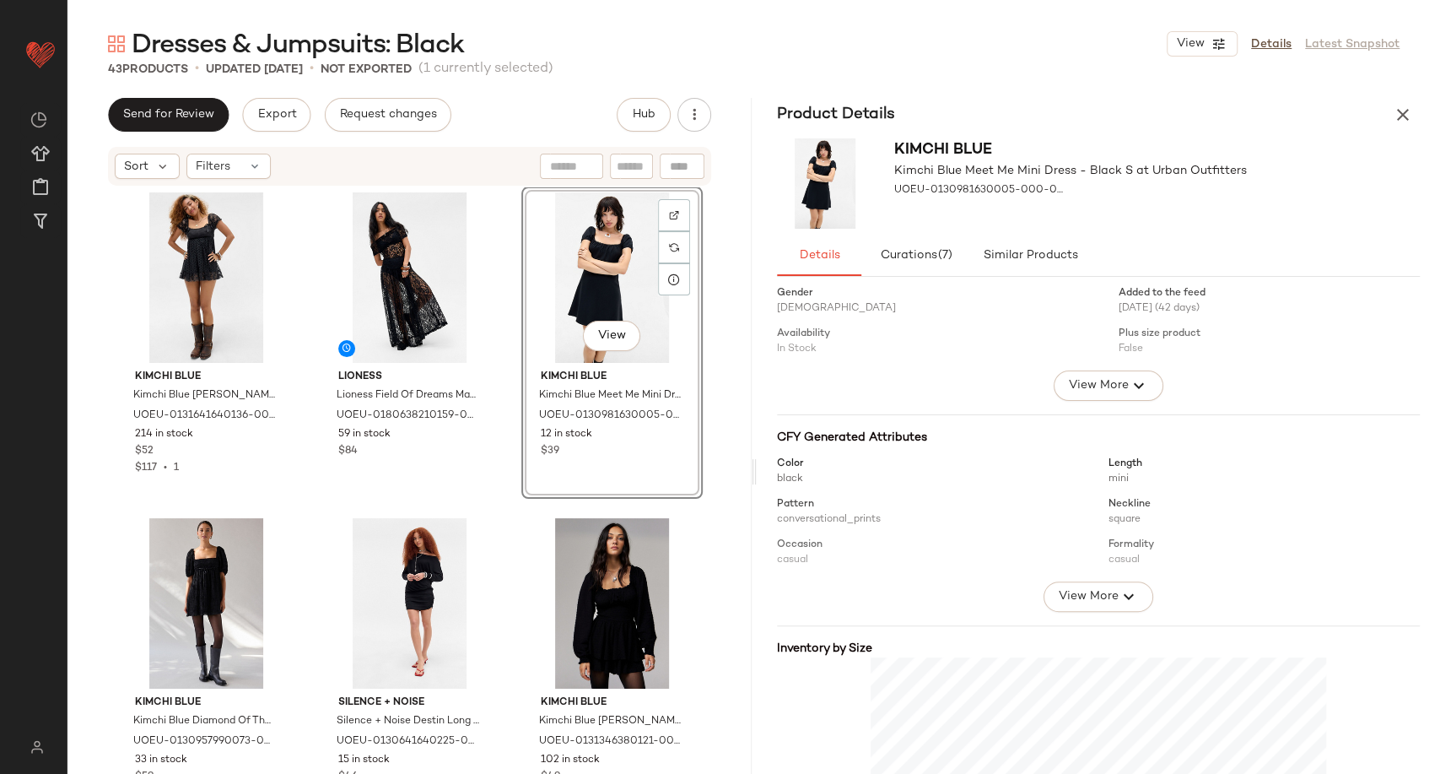
scroll to position [121, 0]
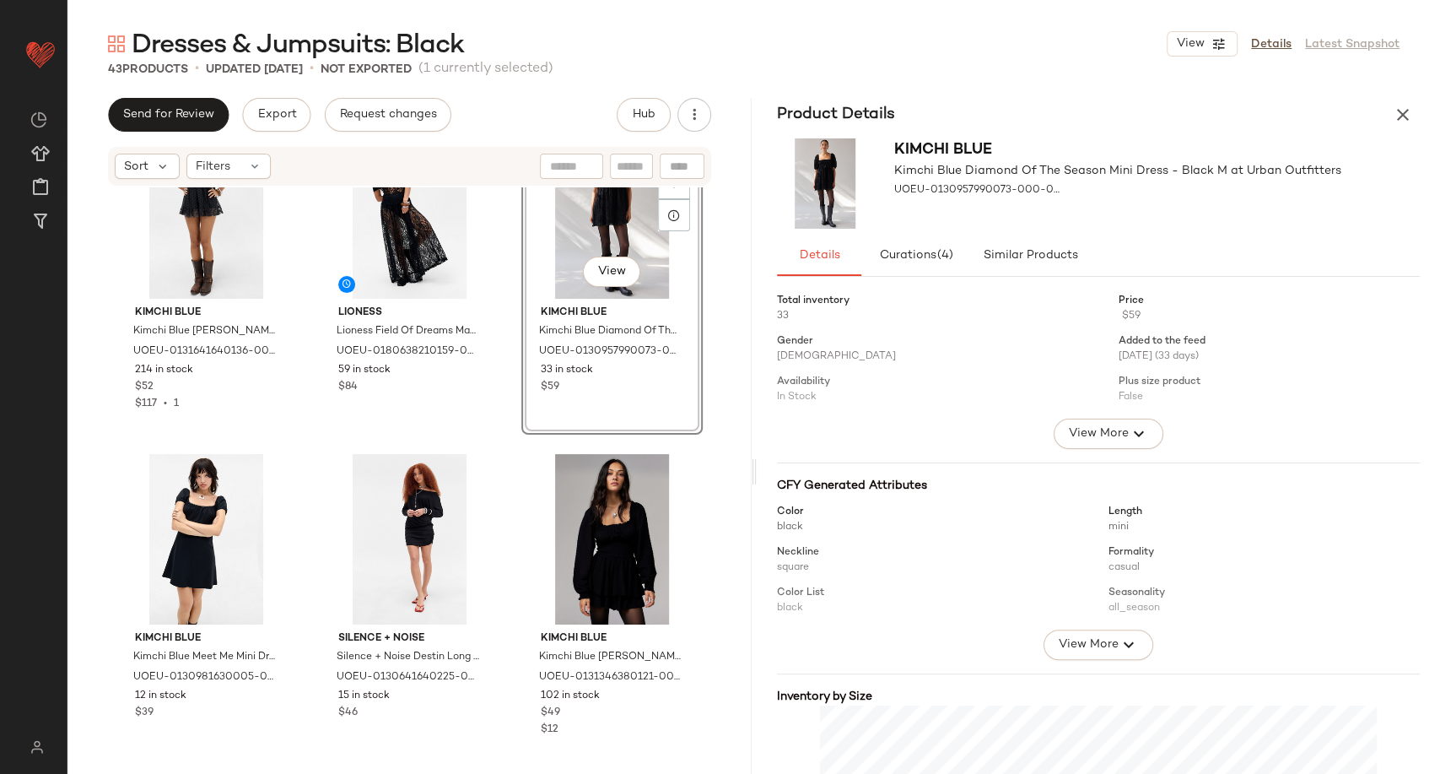
scroll to position [763, 0]
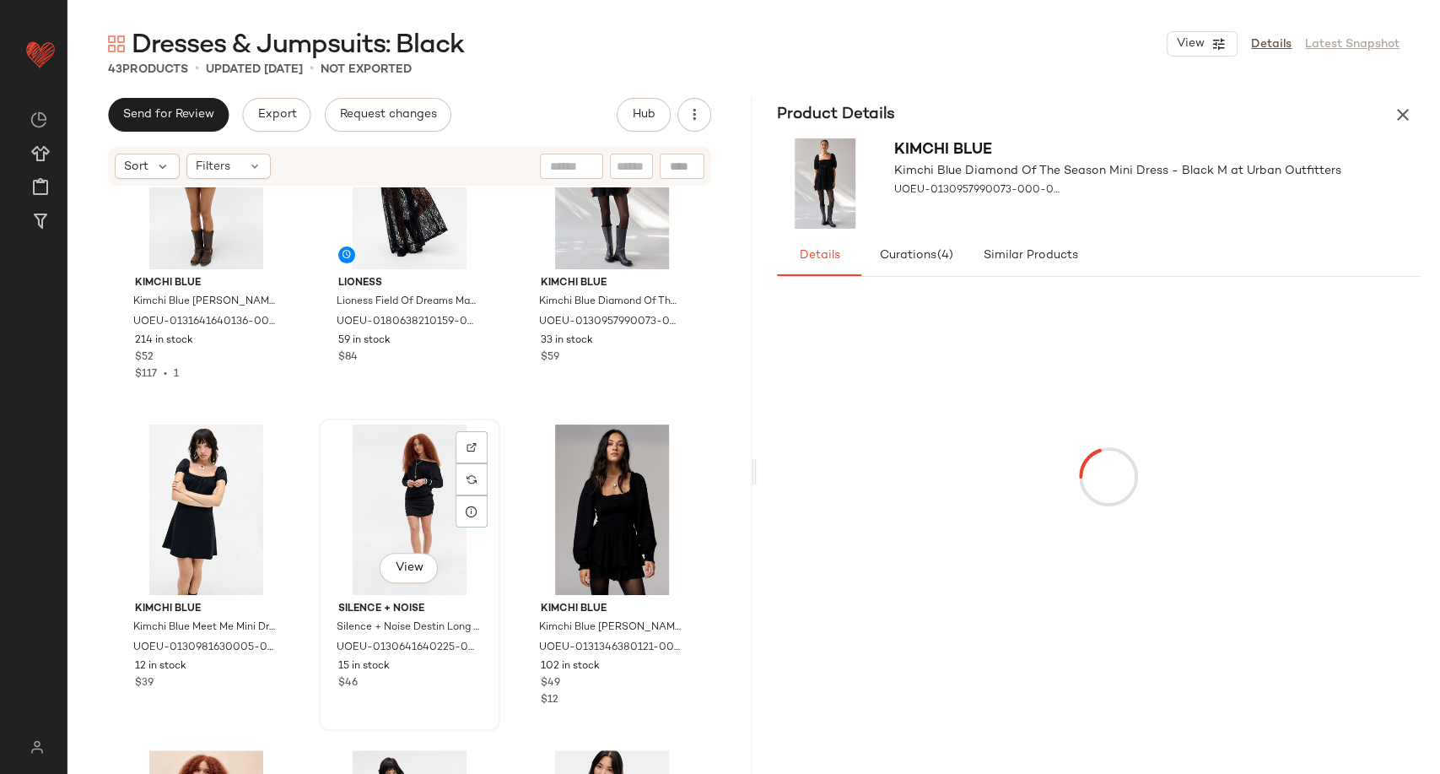
click at [373, 497] on div "View" at bounding box center [410, 509] width 170 height 170
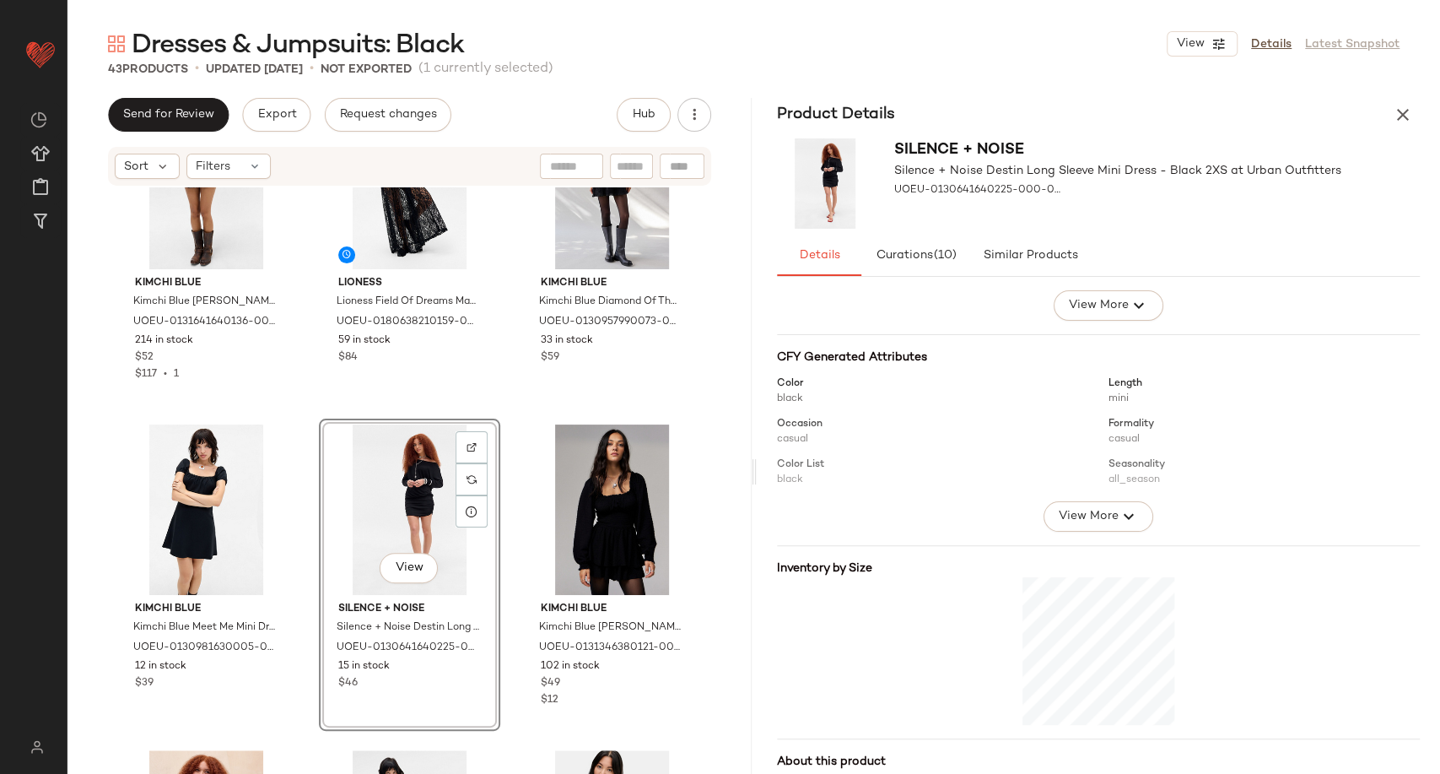
scroll to position [138, 0]
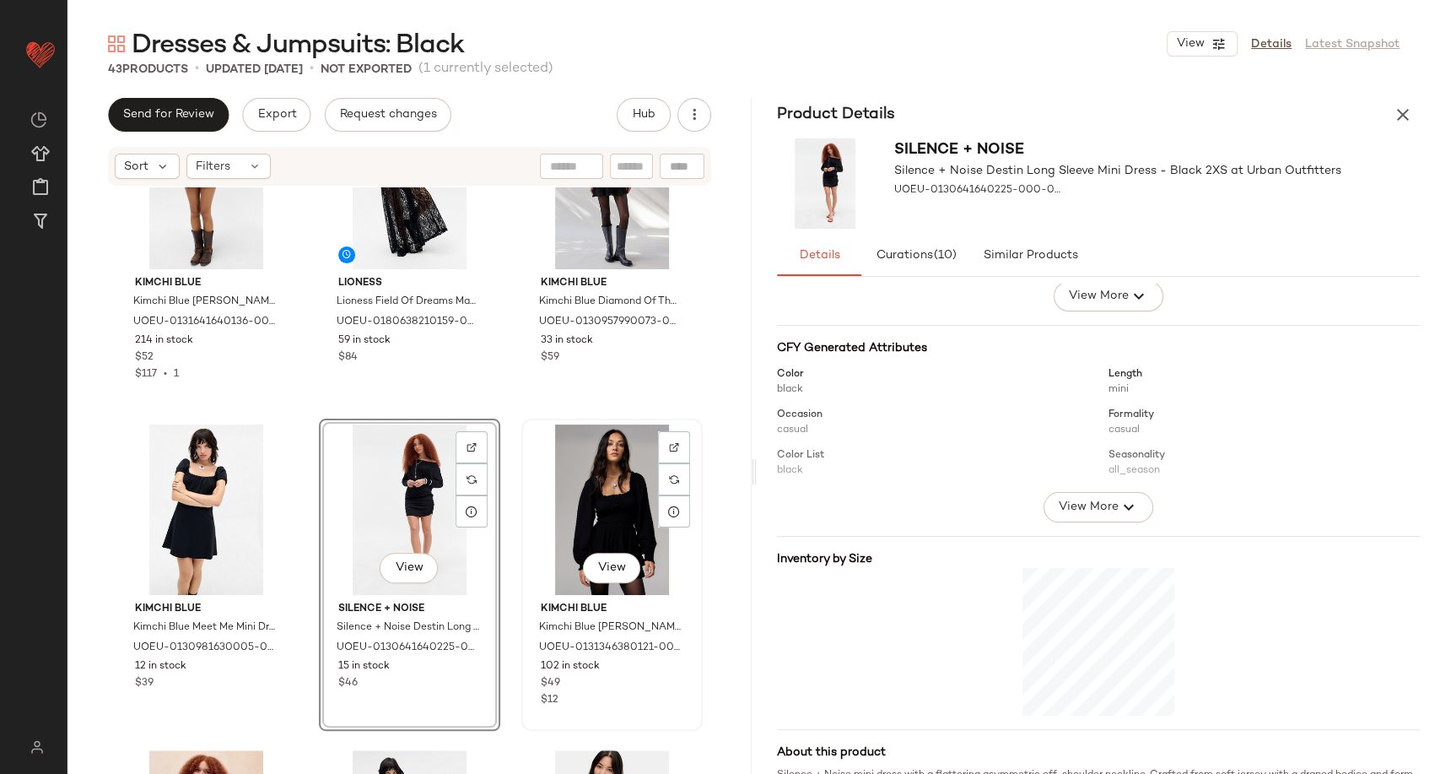
click at [586, 550] on div "View" at bounding box center [612, 509] width 170 height 170
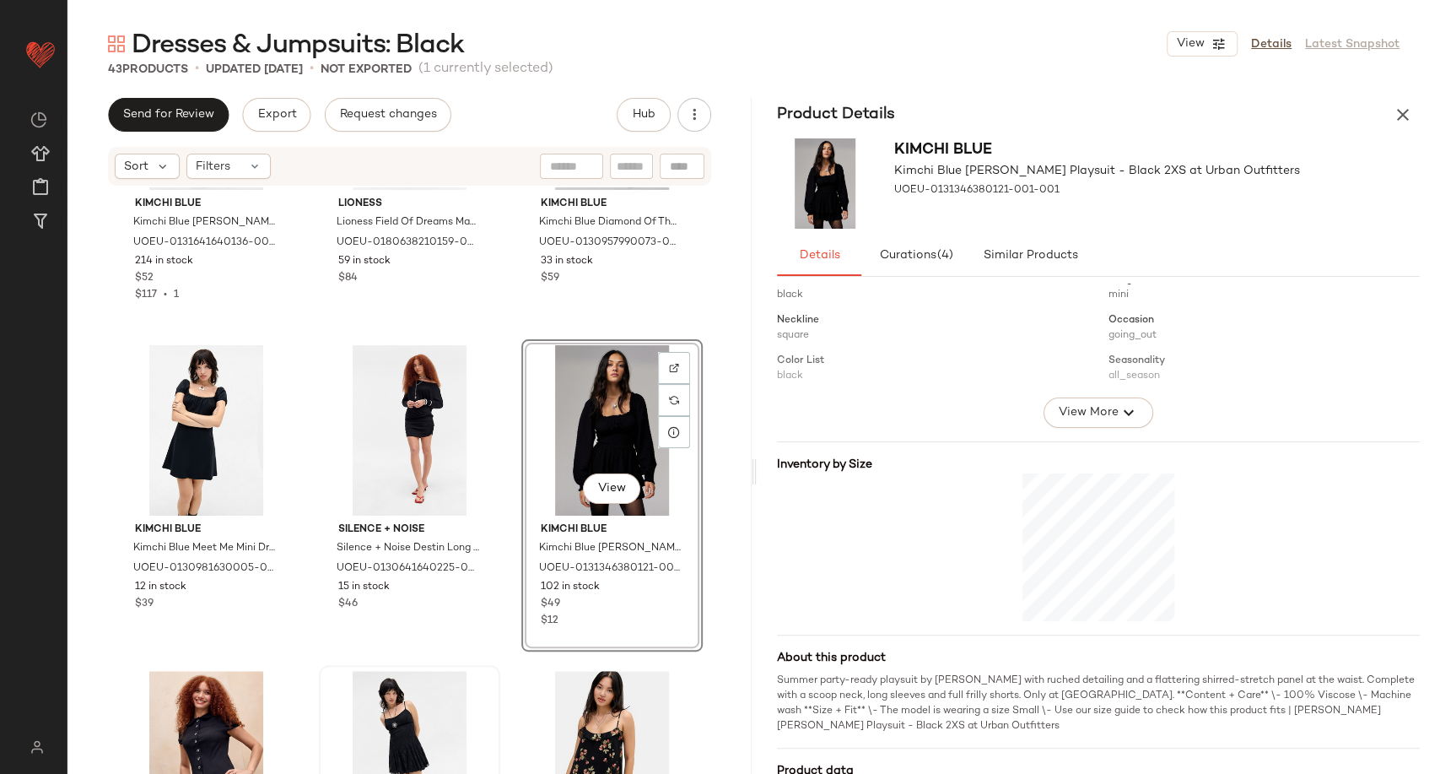
scroll to position [951, 0]
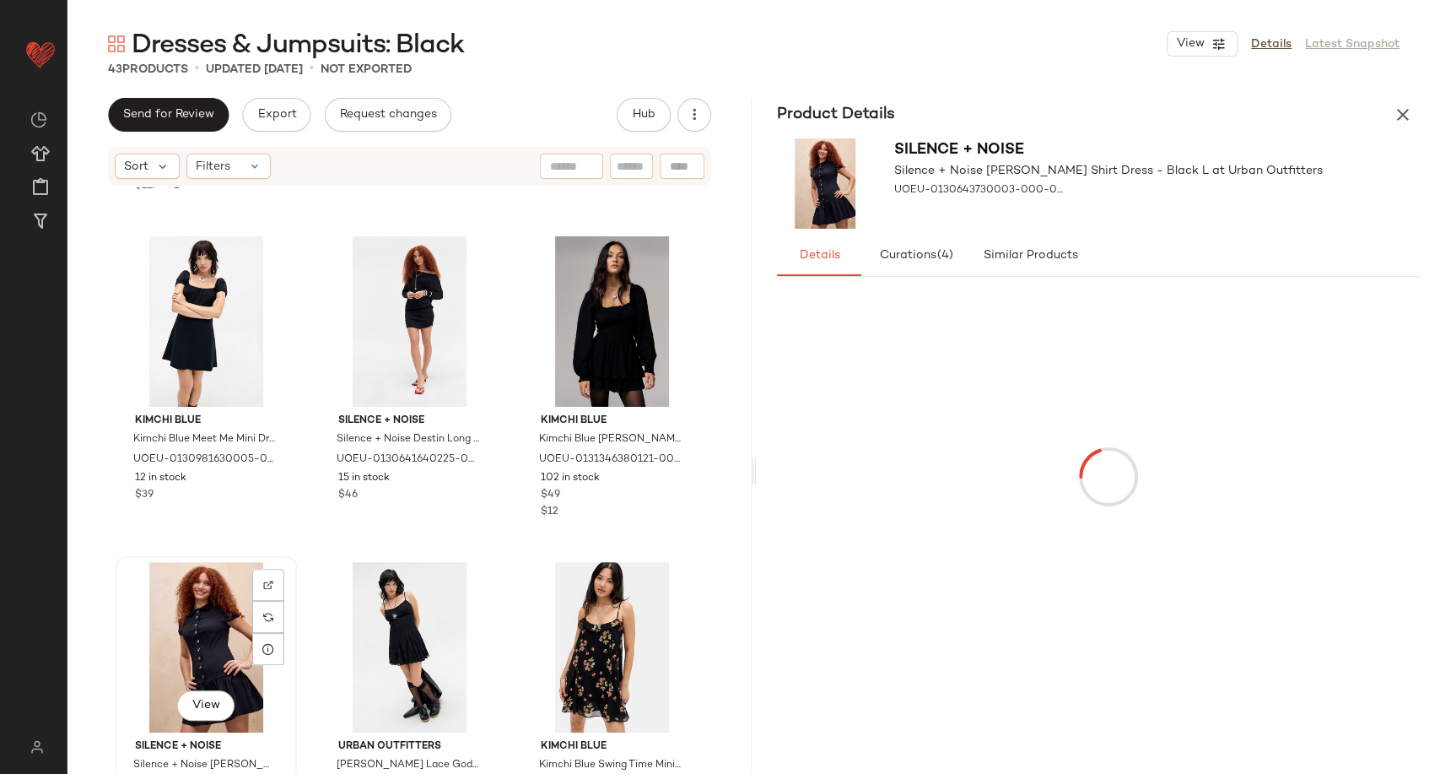
click at [214, 623] on div "View" at bounding box center [206, 647] width 170 height 170
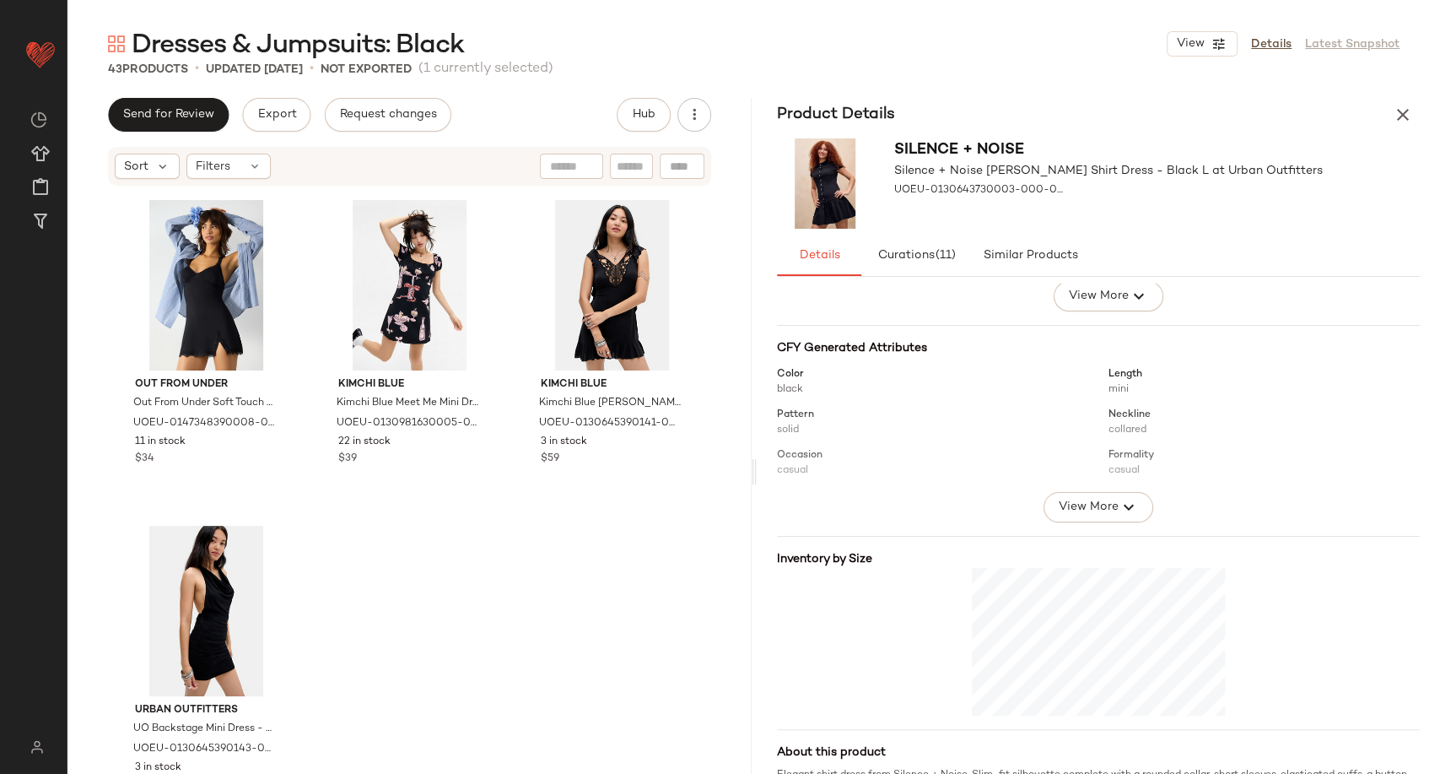
scroll to position [4250, 0]
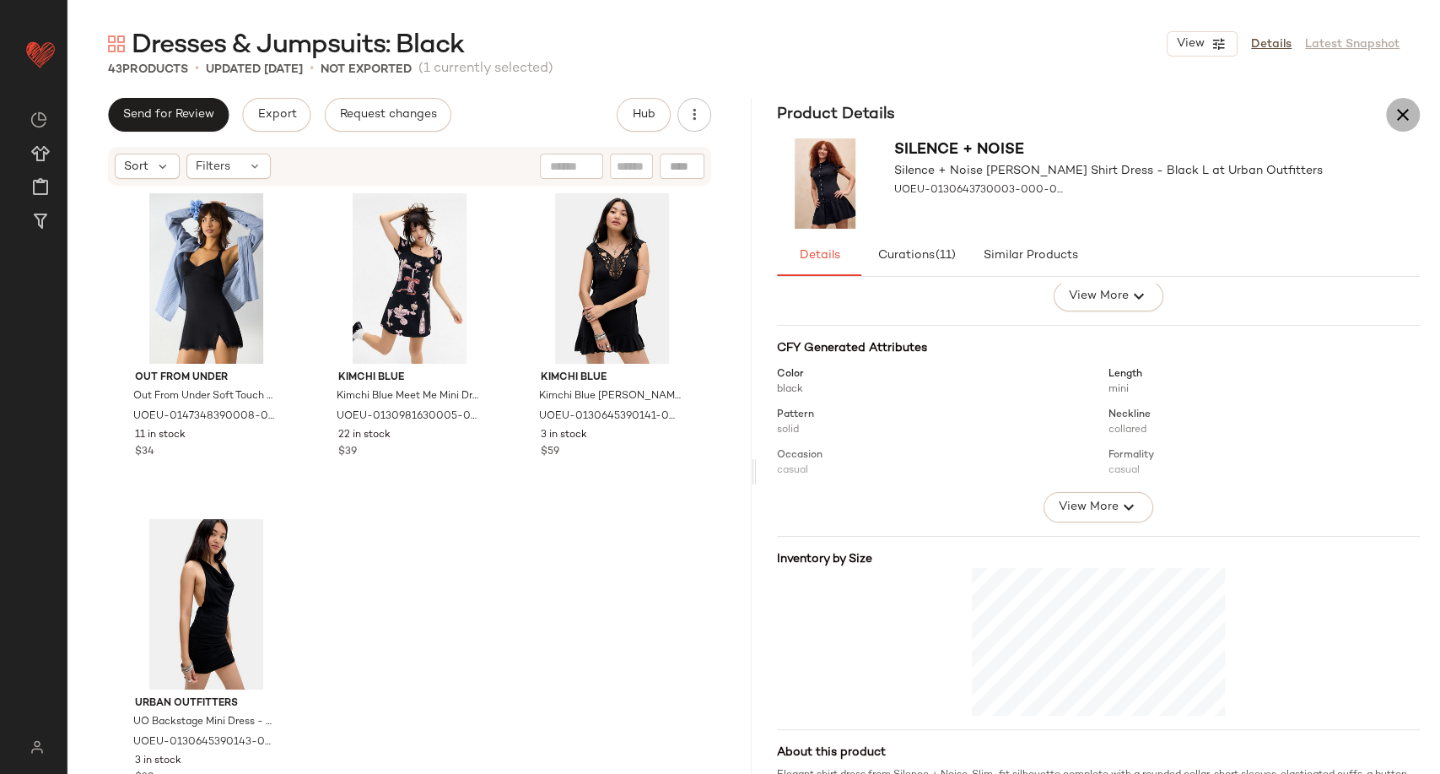
click at [1390, 118] on button "button" at bounding box center [1403, 115] width 34 height 34
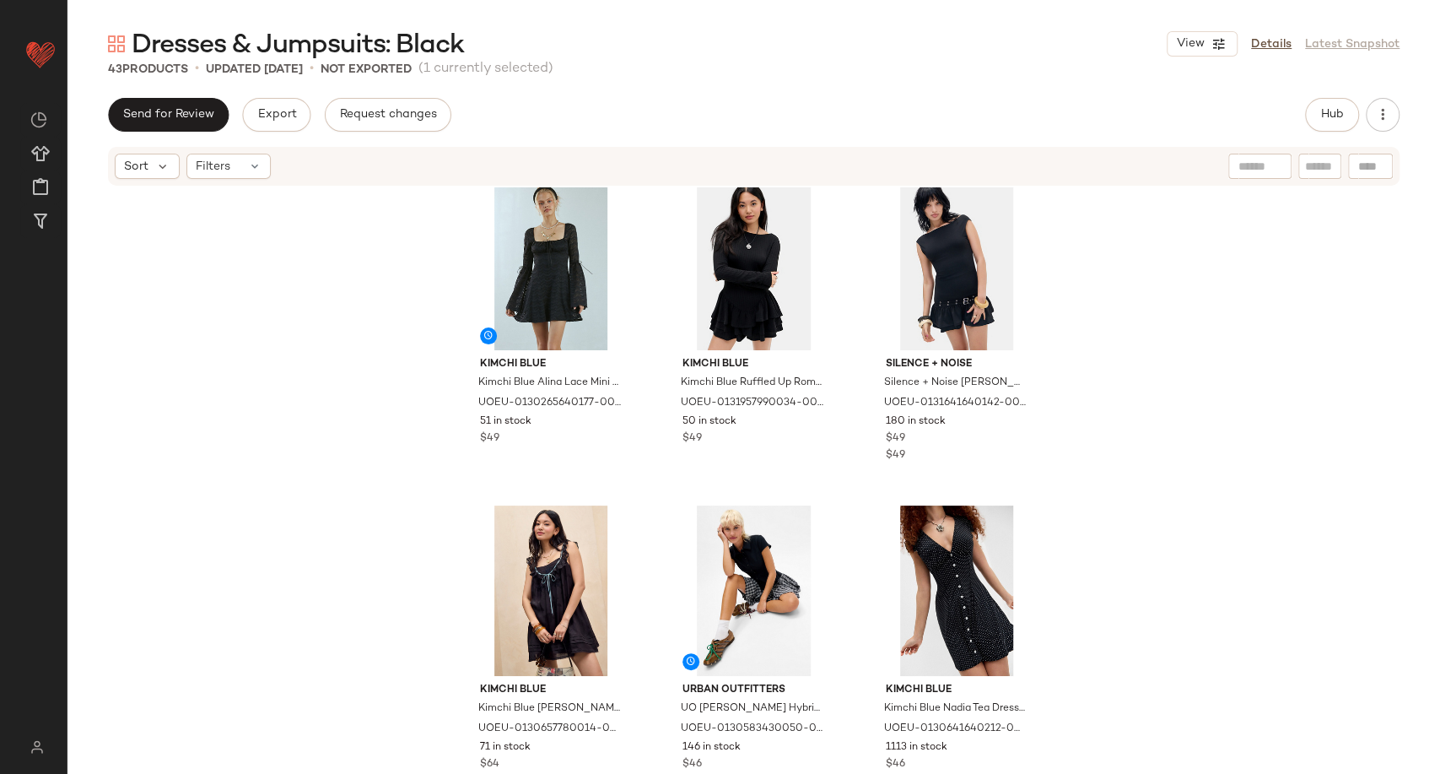
scroll to position [0, 0]
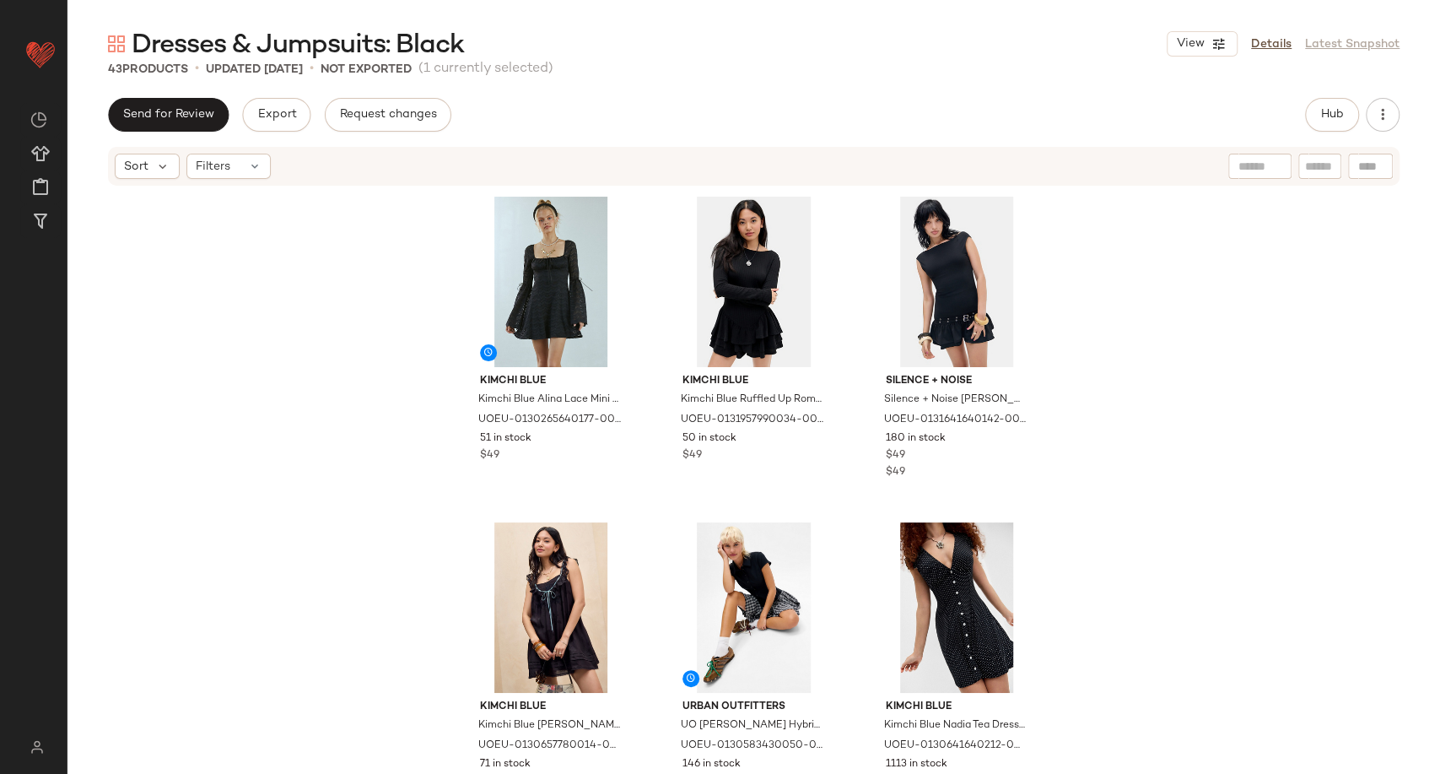
click at [1137, 267] on div "Kimchi Blue Kimchi Blue Alina Lace Mini Dress - Black M at Urban Outfitters UOE…" at bounding box center [753, 505] width 1373 height 637
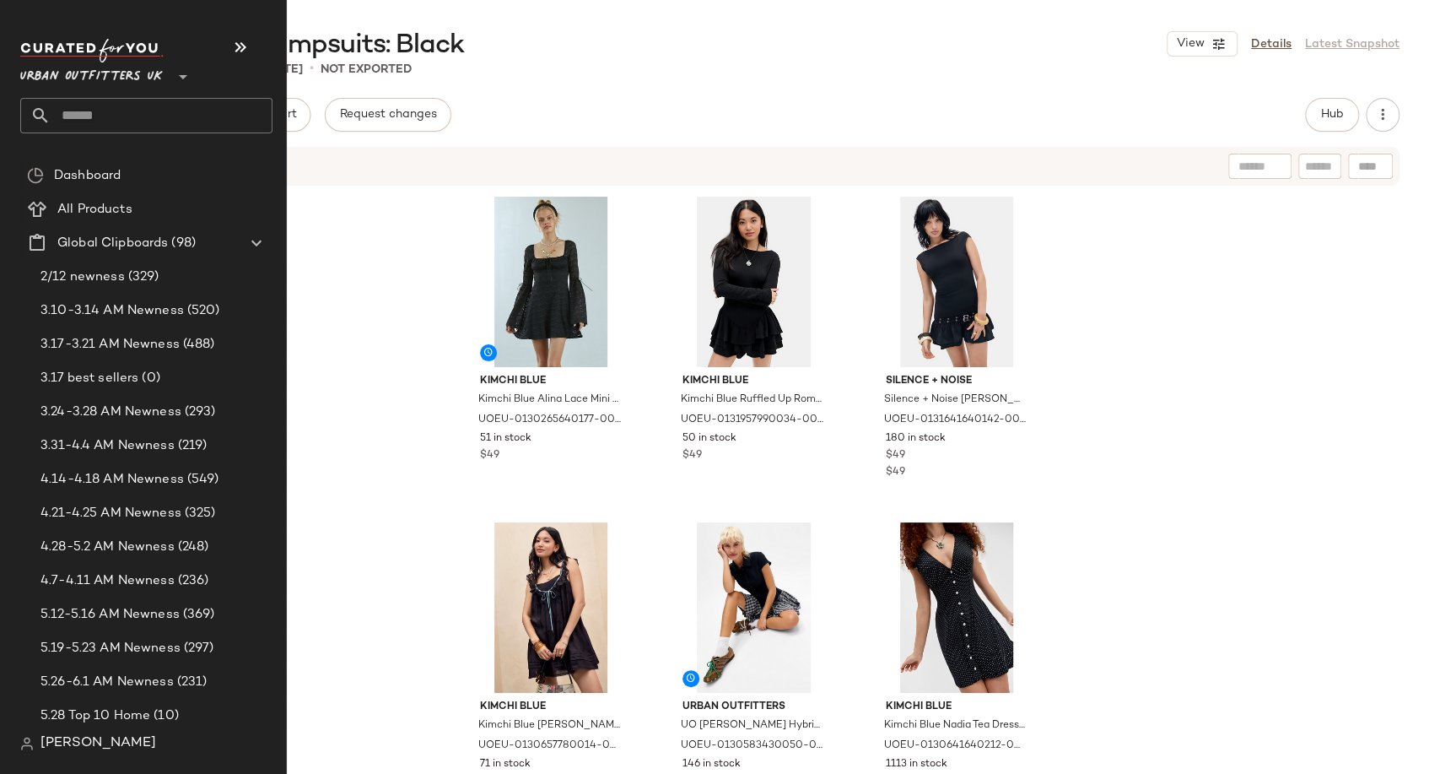
click at [120, 78] on span "Urban Outfitters UK" at bounding box center [91, 72] width 143 height 30
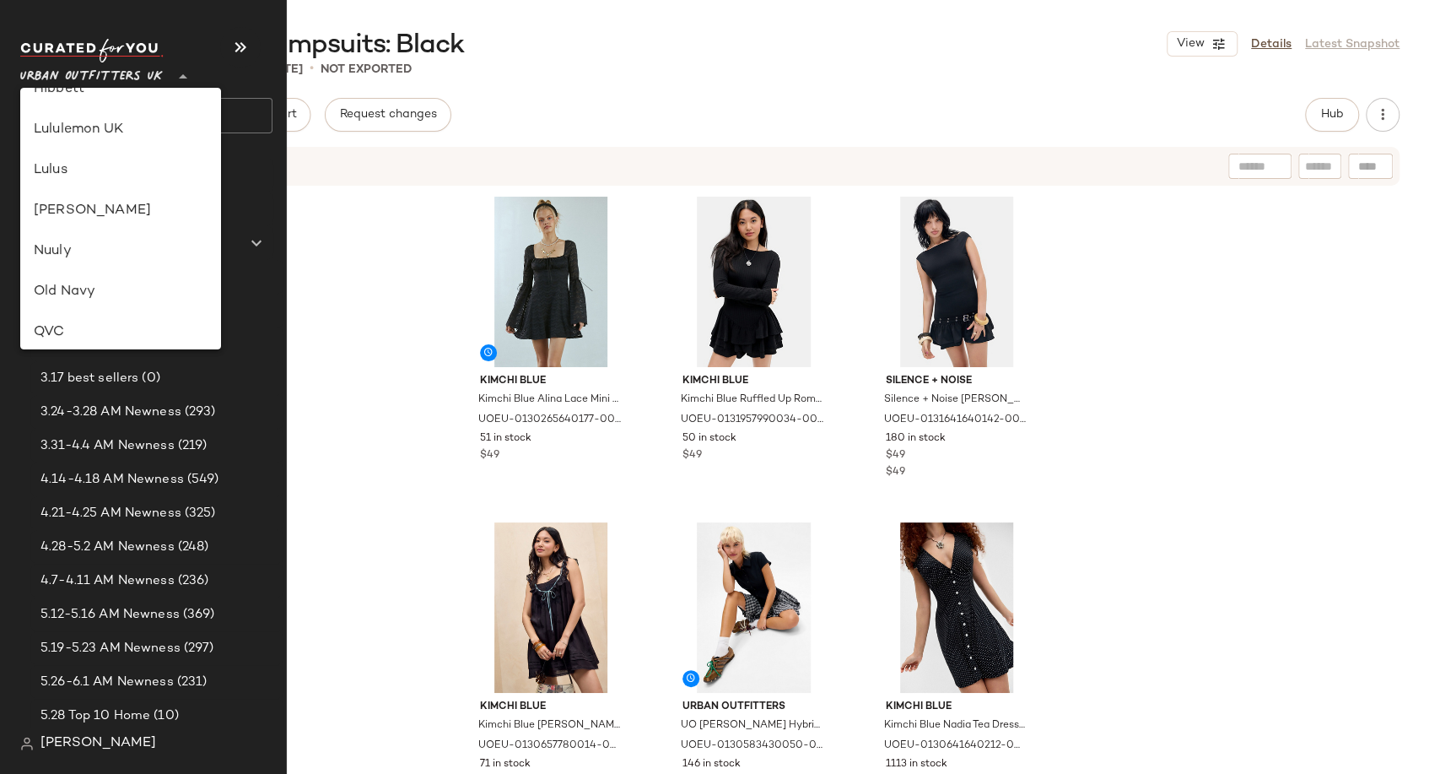
scroll to position [457, 0]
click at [119, 186] on div "Lululemon UK" at bounding box center [121, 184] width 174 height 20
type input "**"
